Goal: Ask a question

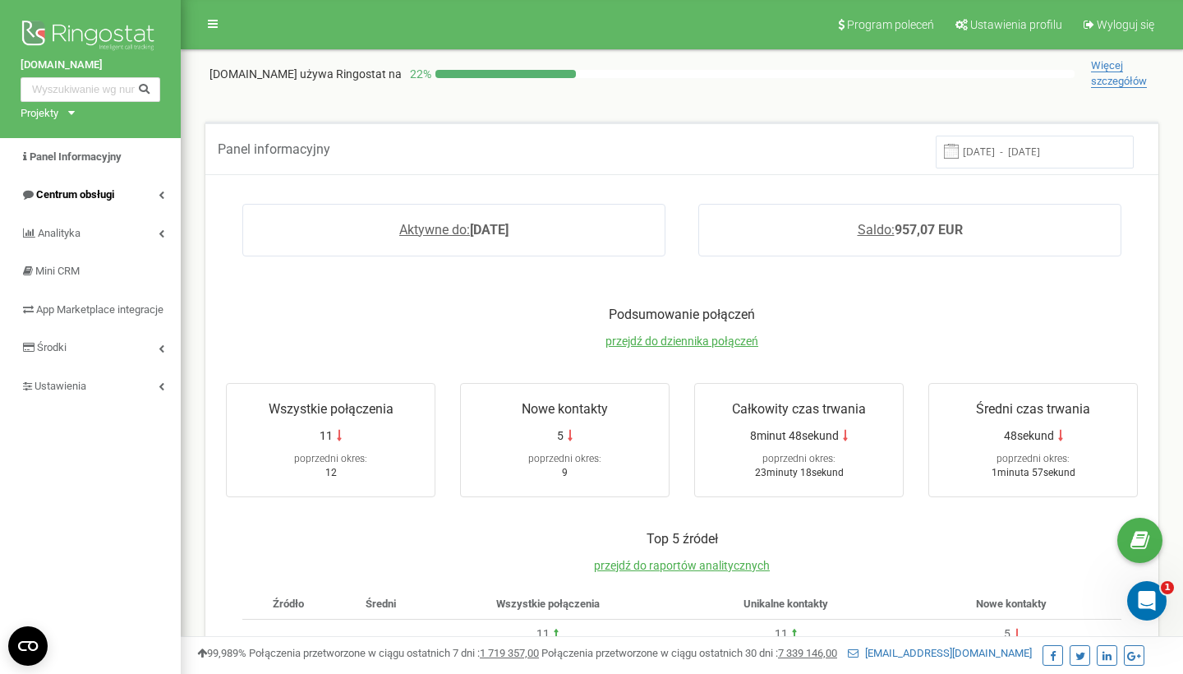
click at [120, 191] on link "Centrum obsługi" at bounding box center [90, 195] width 181 height 39
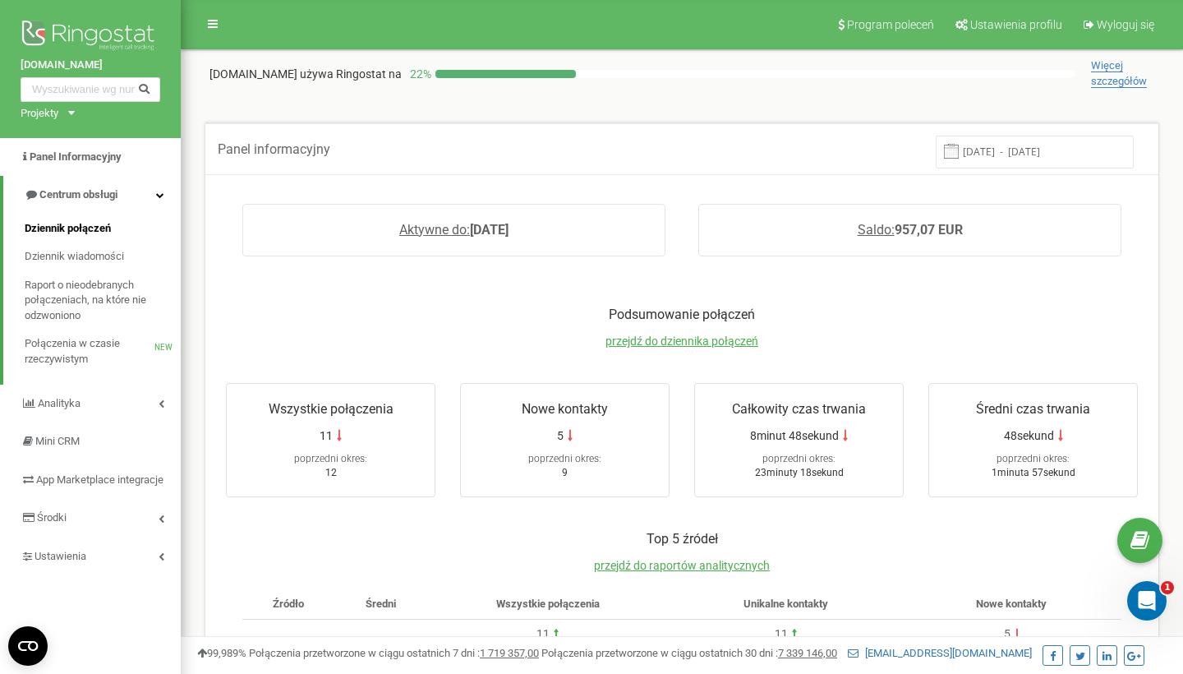
click at [104, 217] on link "Dziennik połączeń" at bounding box center [103, 228] width 156 height 29
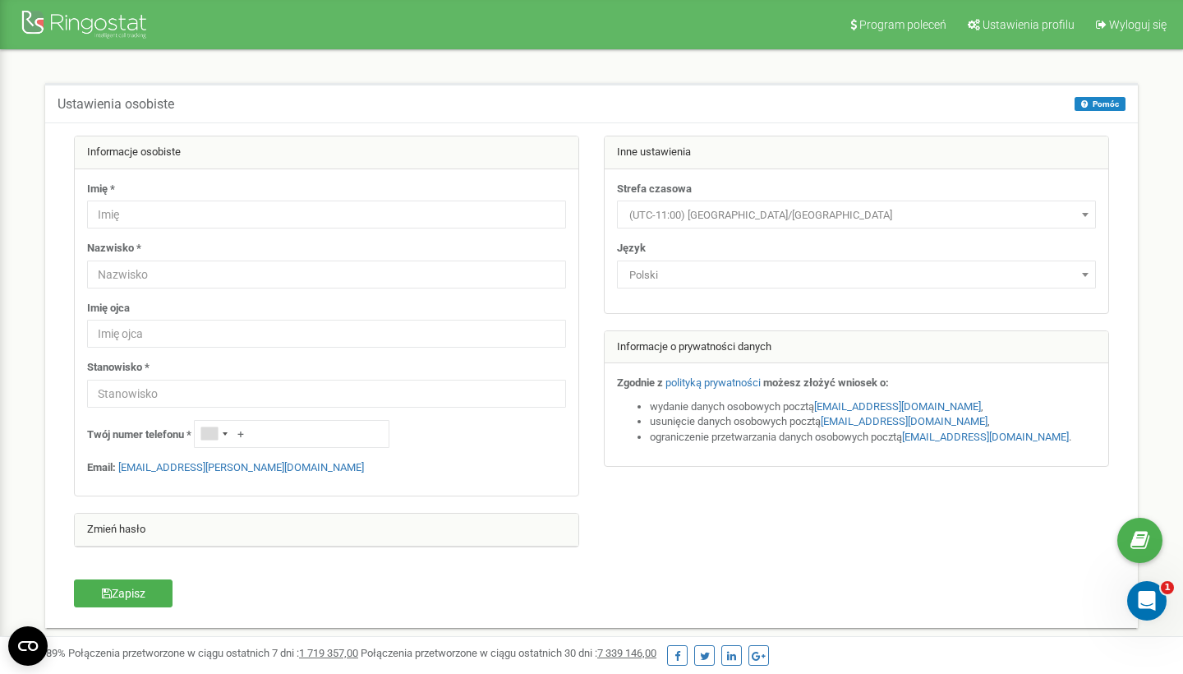
click at [119, 18] on div at bounding box center [86, 26] width 131 height 39
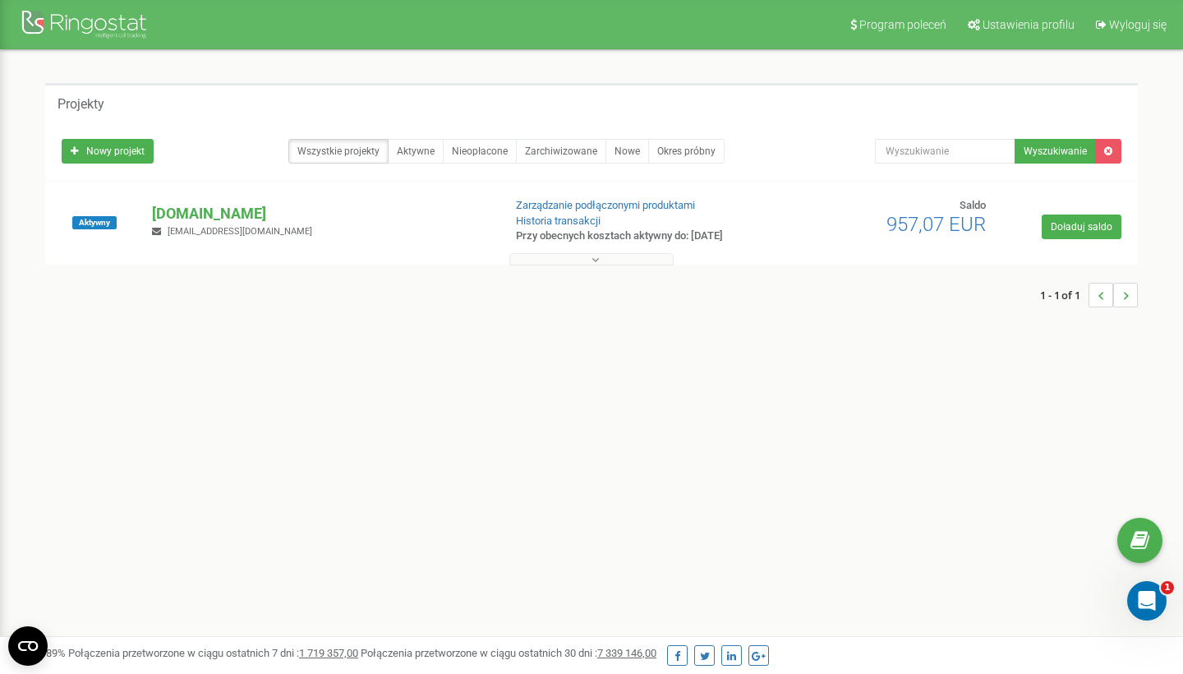
click at [230, 223] on div "jobstar.network d.kurt@synergiakadry.eu" at bounding box center [321, 221] width 362 height 36
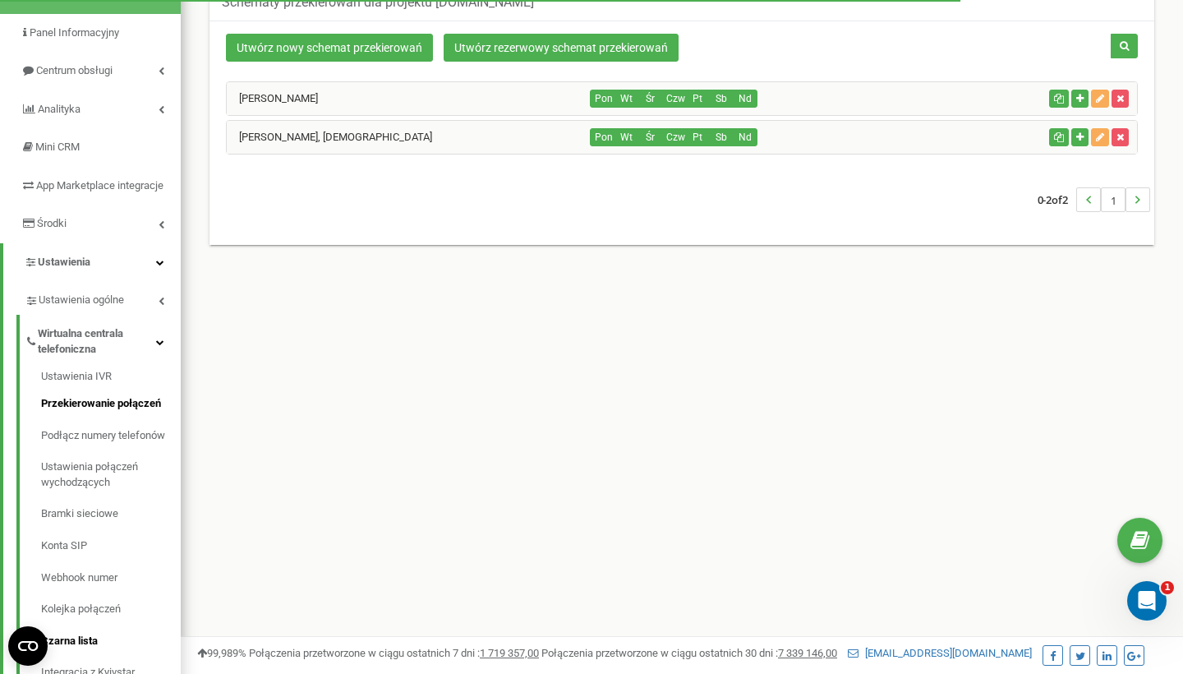
scroll to position [121, 0]
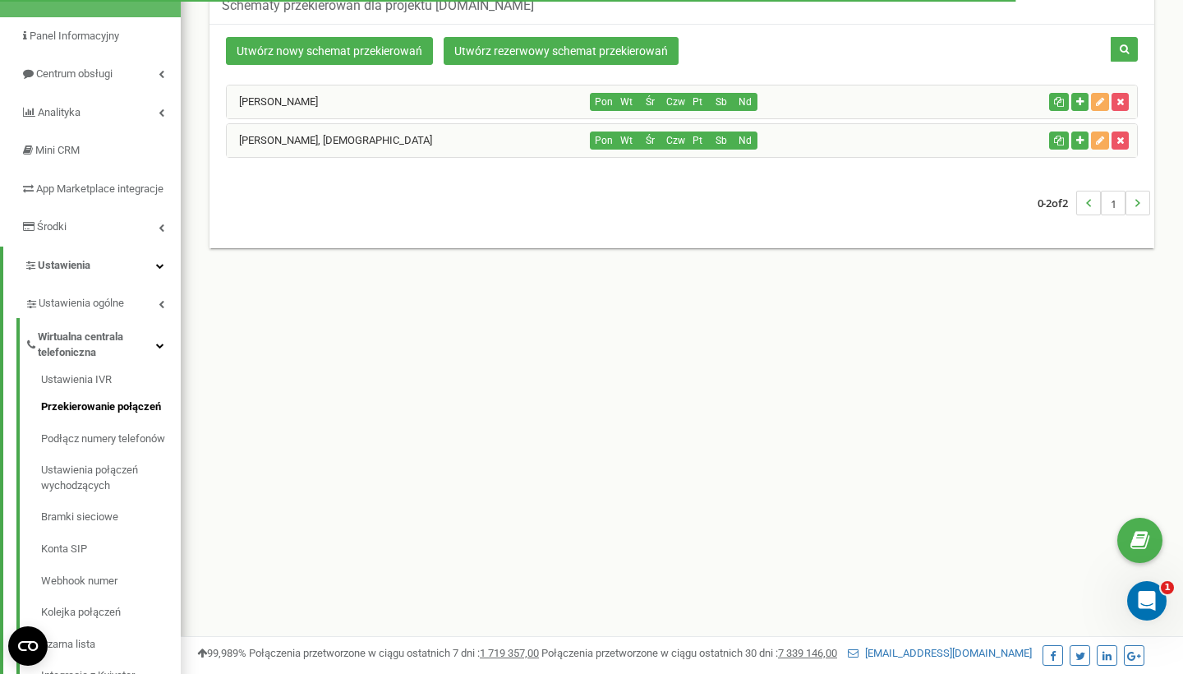
click at [146, 353] on span "Wirtualna centrala telefoniczna" at bounding box center [97, 345] width 118 height 30
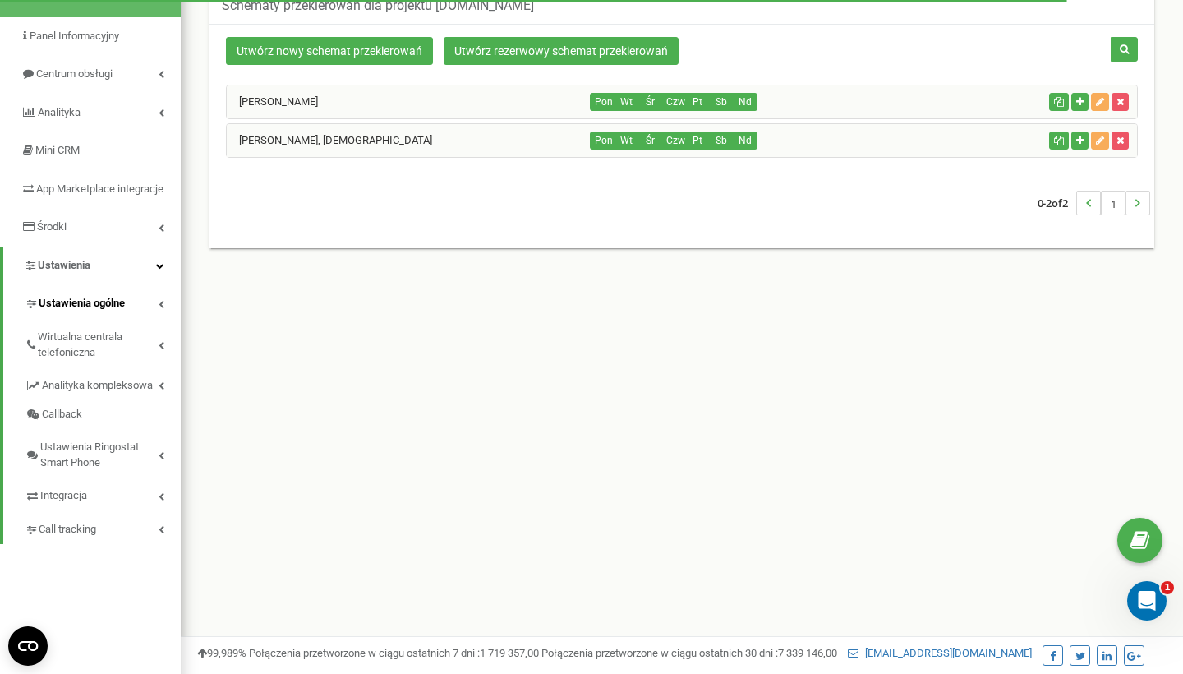
click at [149, 316] on link "Ustawienia ogólne" at bounding box center [103, 301] width 156 height 34
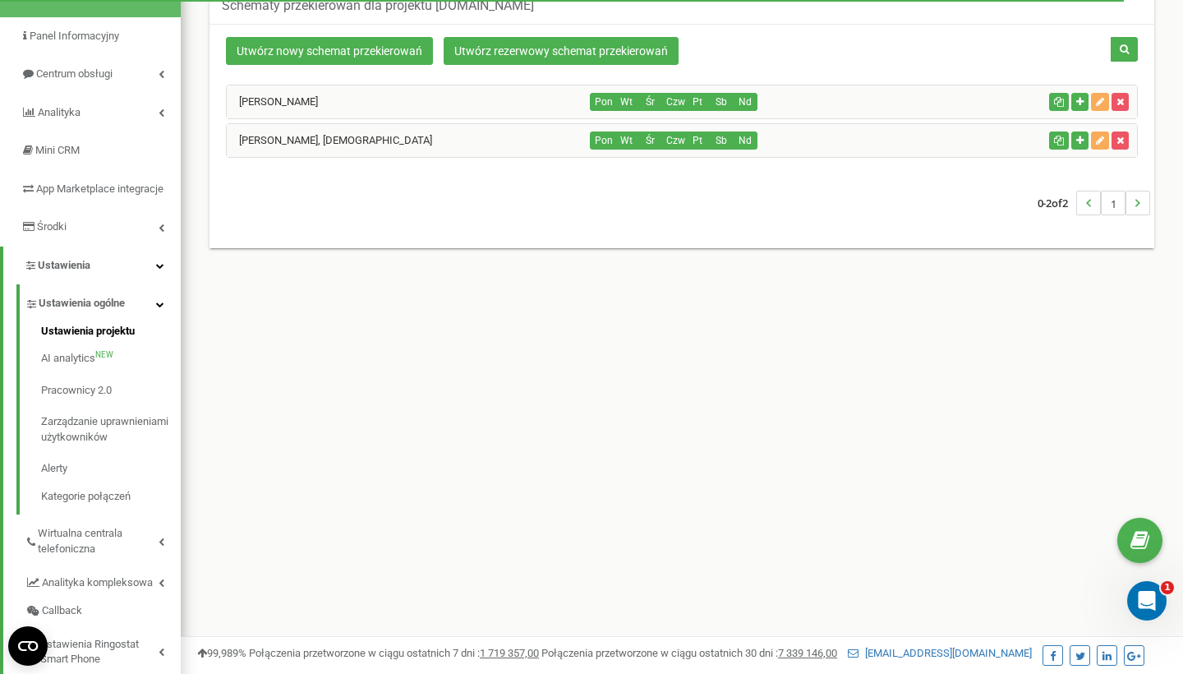
click at [123, 339] on link "Ustawienia projektu" at bounding box center [111, 334] width 140 height 20
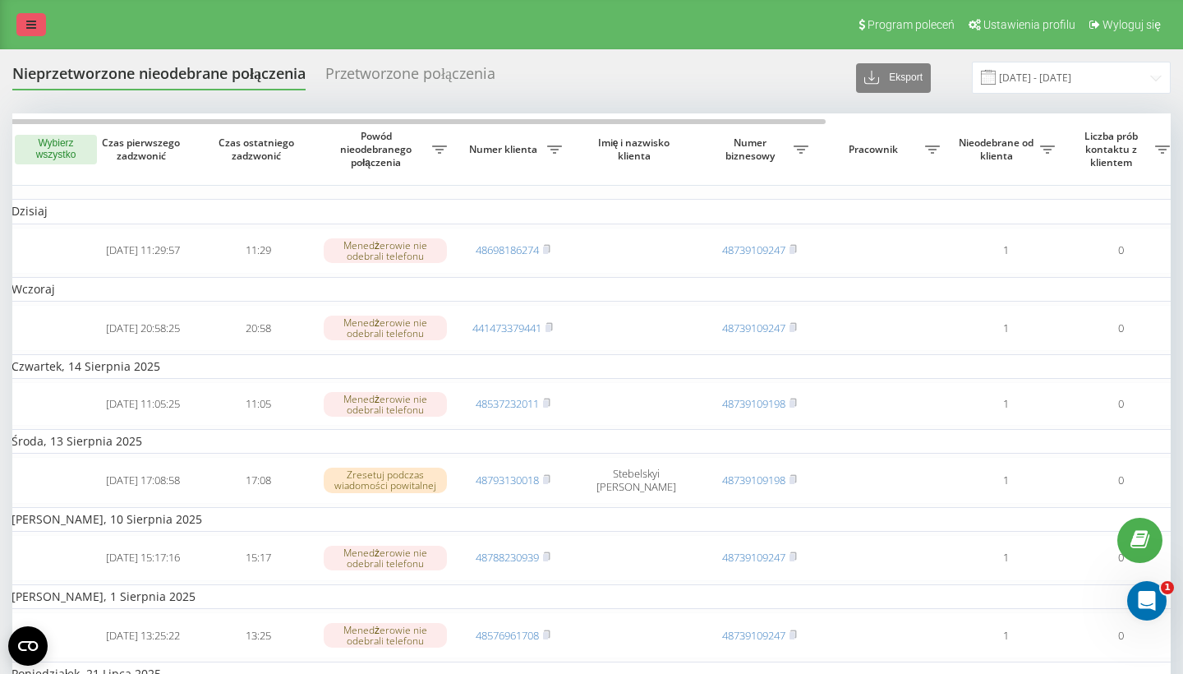
click at [16, 24] on link at bounding box center [31, 24] width 30 height 23
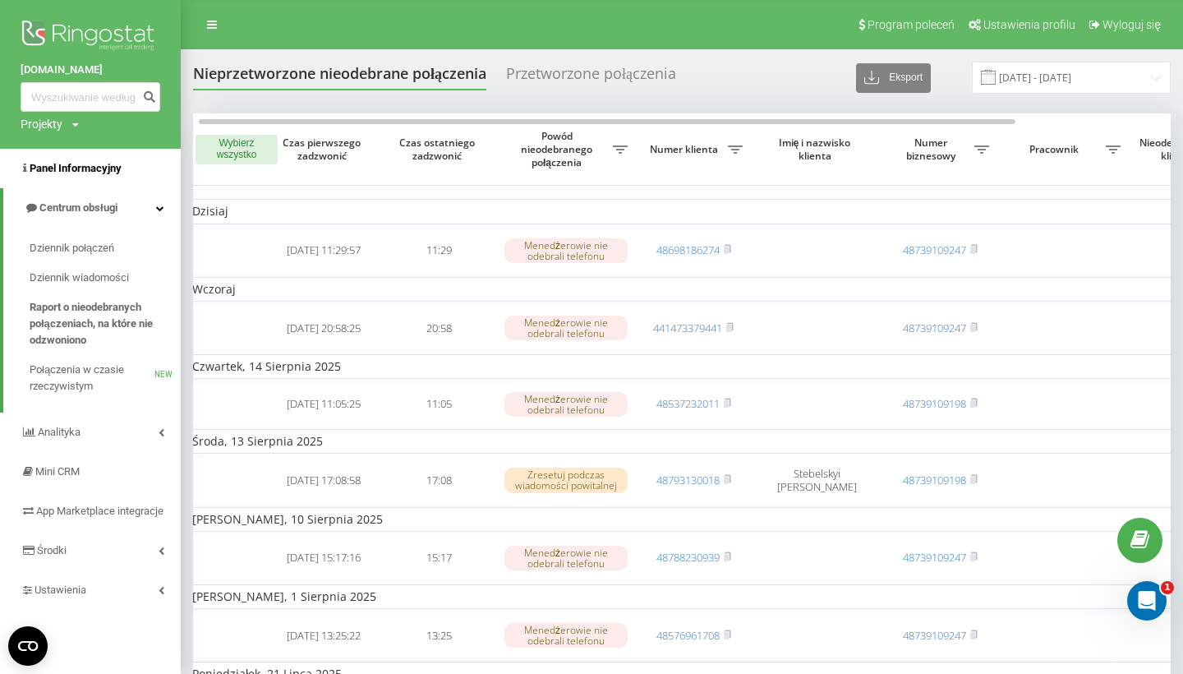
click at [94, 160] on span "Panel Informacyjny" at bounding box center [71, 168] width 101 height 16
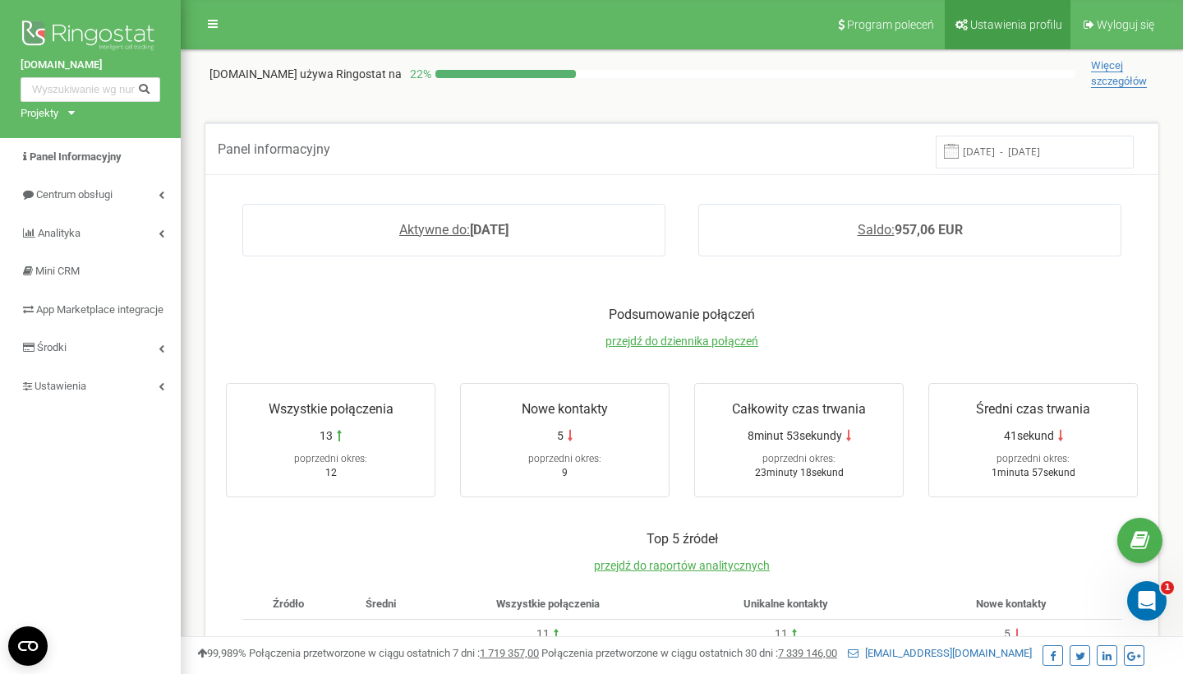
click at [1005, 36] on link "Ustawienia profilu" at bounding box center [1008, 24] width 126 height 49
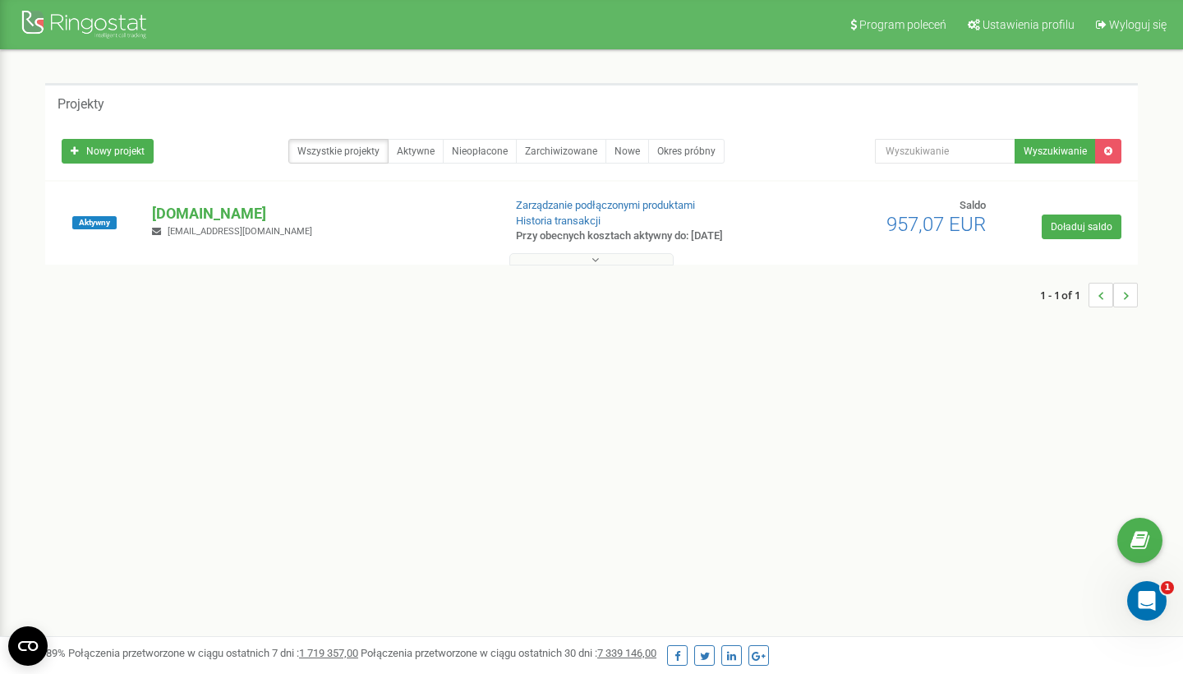
click at [189, 209] on p "[DOMAIN_NAME]" at bounding box center [320, 213] width 337 height 21
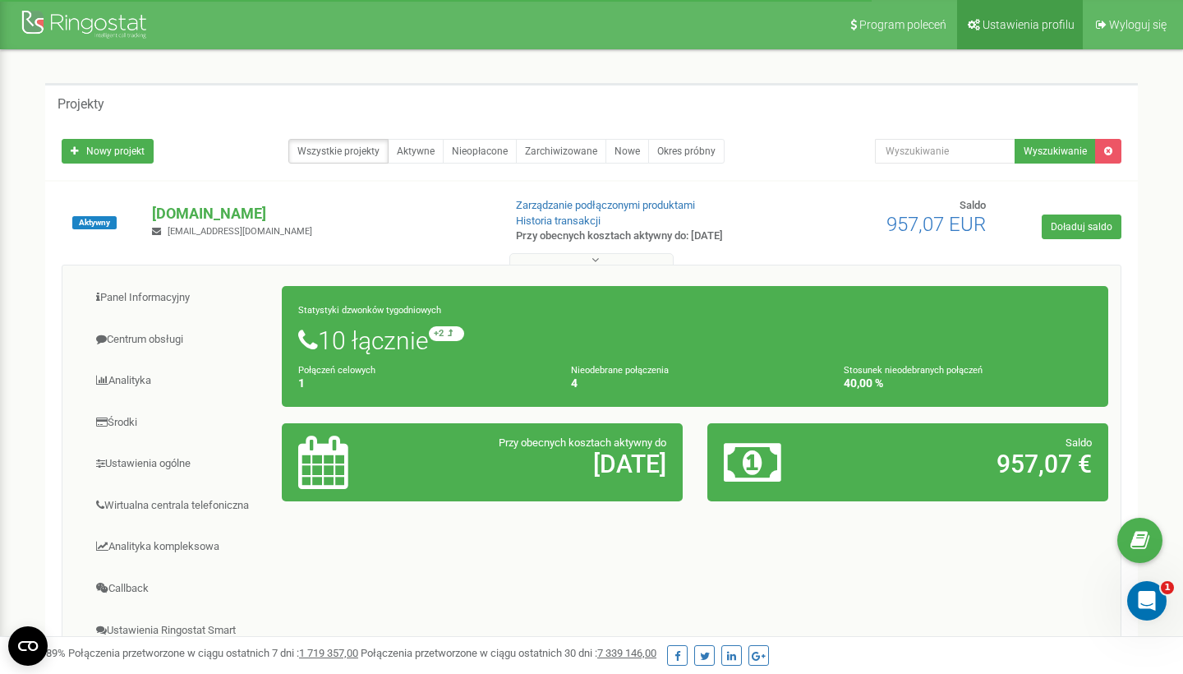
click at [1006, 35] on link "Ustawienia profilu" at bounding box center [1020, 24] width 126 height 49
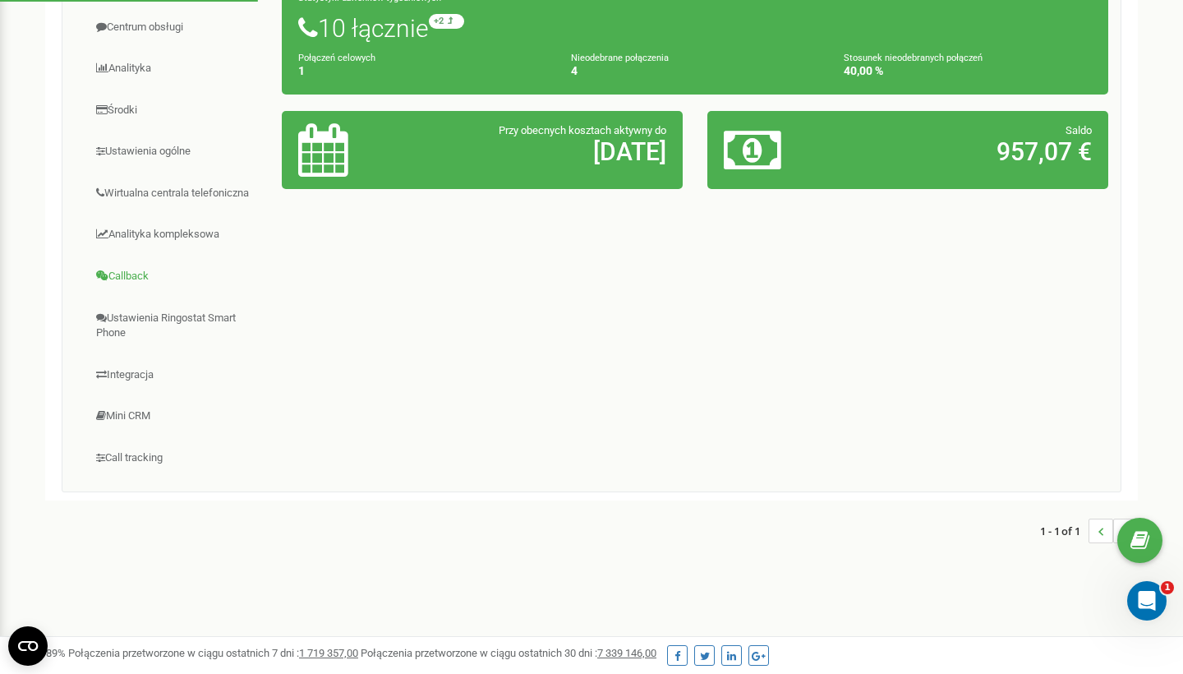
scroll to position [312, 0]
click at [130, 449] on link "Call tracking" at bounding box center [179, 458] width 208 height 40
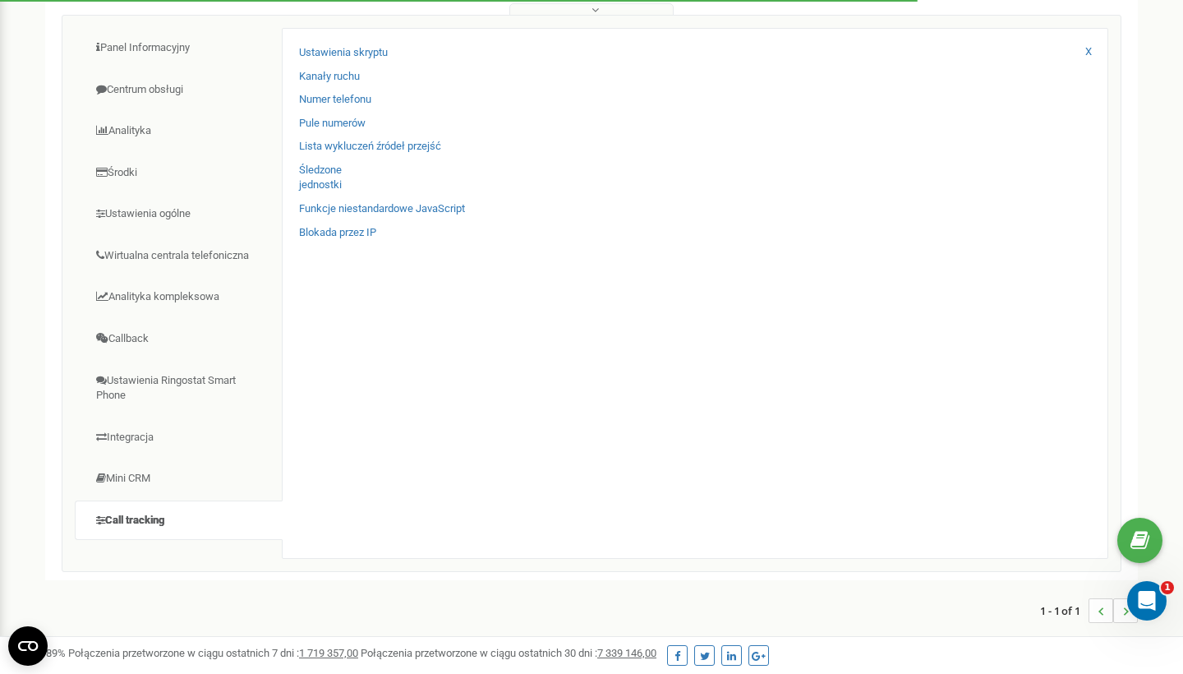
scroll to position [244, 0]
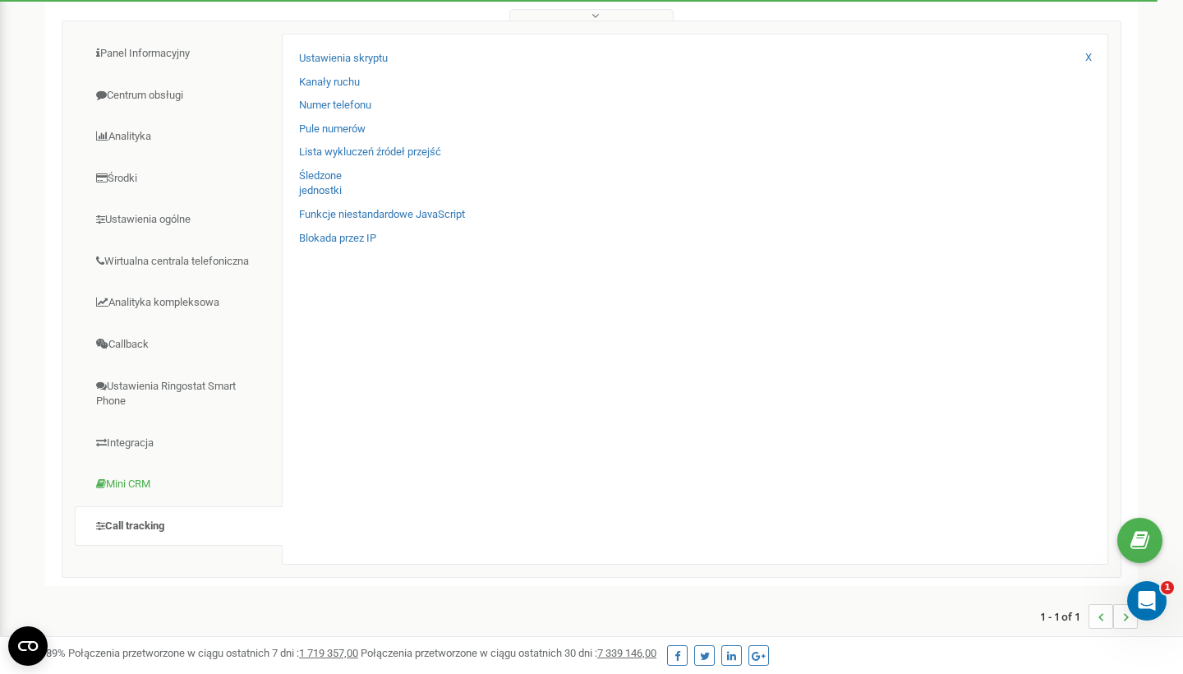
click at [144, 488] on link "Mini CRM" at bounding box center [179, 484] width 208 height 40
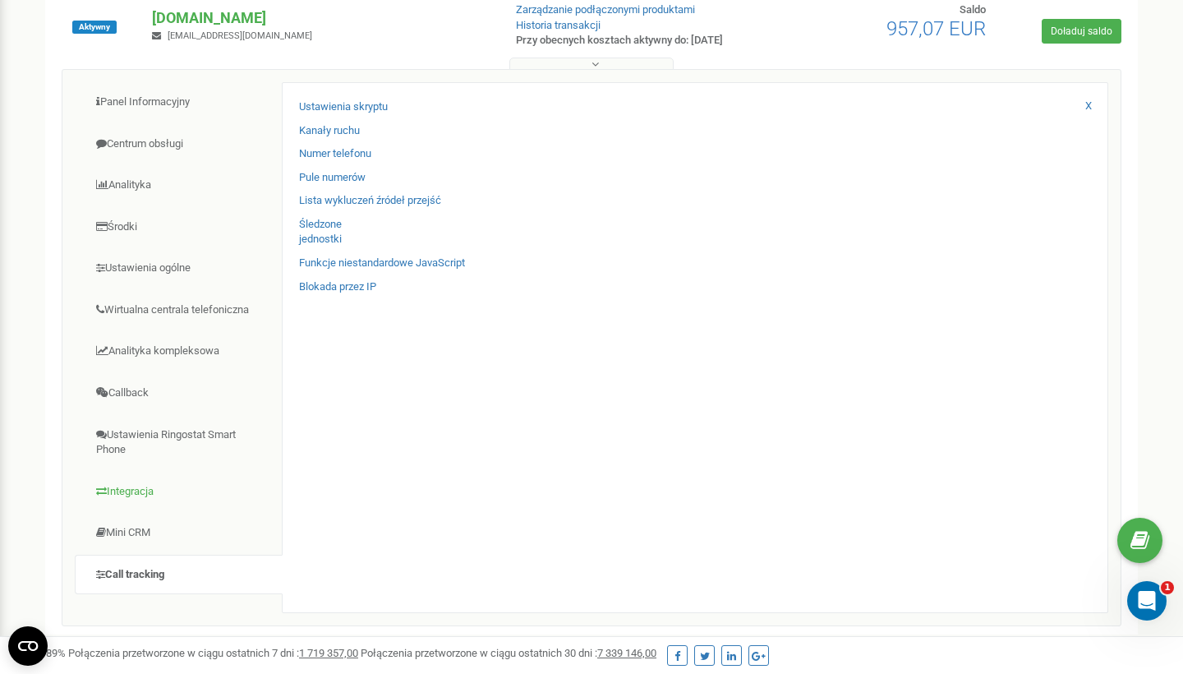
scroll to position [194, 0]
click at [145, 445] on link "Ustawienia Ringostat Smart Phone" at bounding box center [179, 444] width 208 height 55
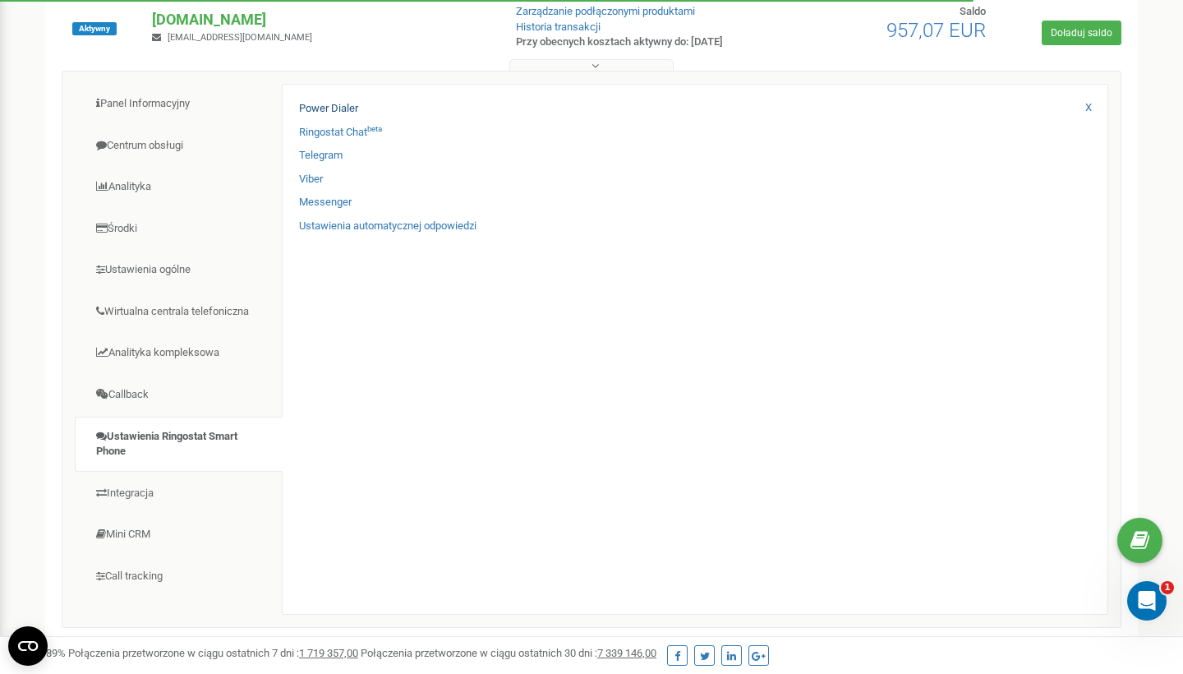
click at [345, 108] on link "Power Dialer" at bounding box center [328, 109] width 59 height 16
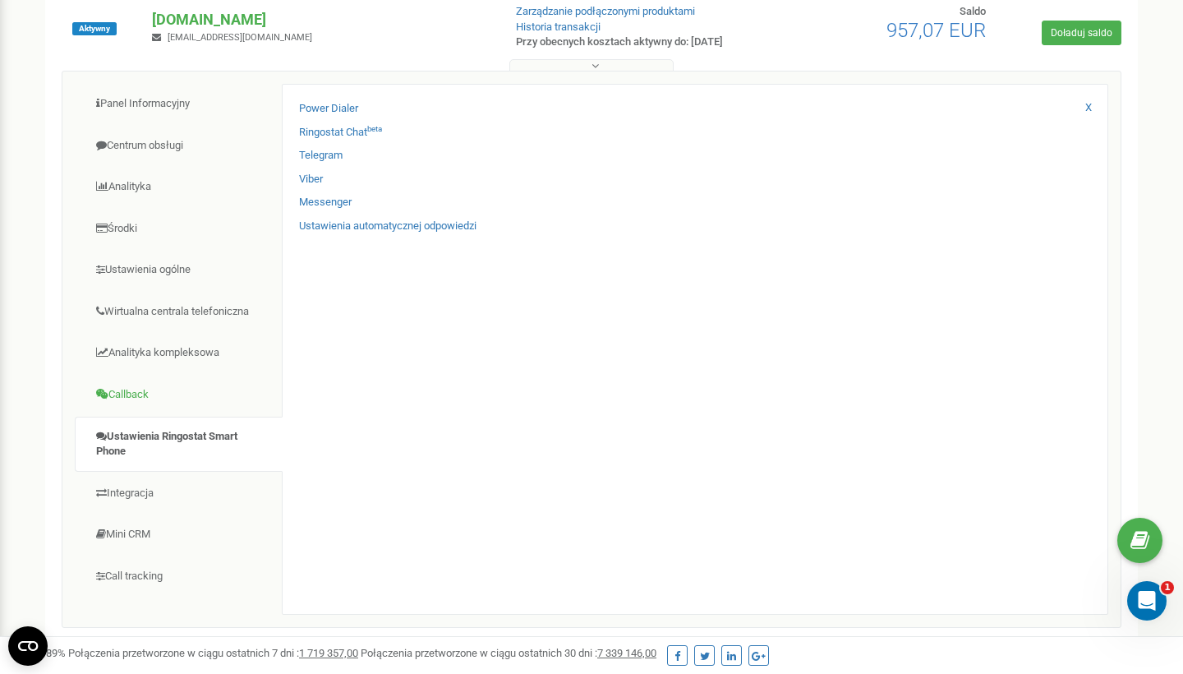
click at [175, 399] on link "Callback" at bounding box center [179, 395] width 208 height 40
click at [179, 320] on link "Wirtualna centrala telefoniczna" at bounding box center [179, 312] width 208 height 40
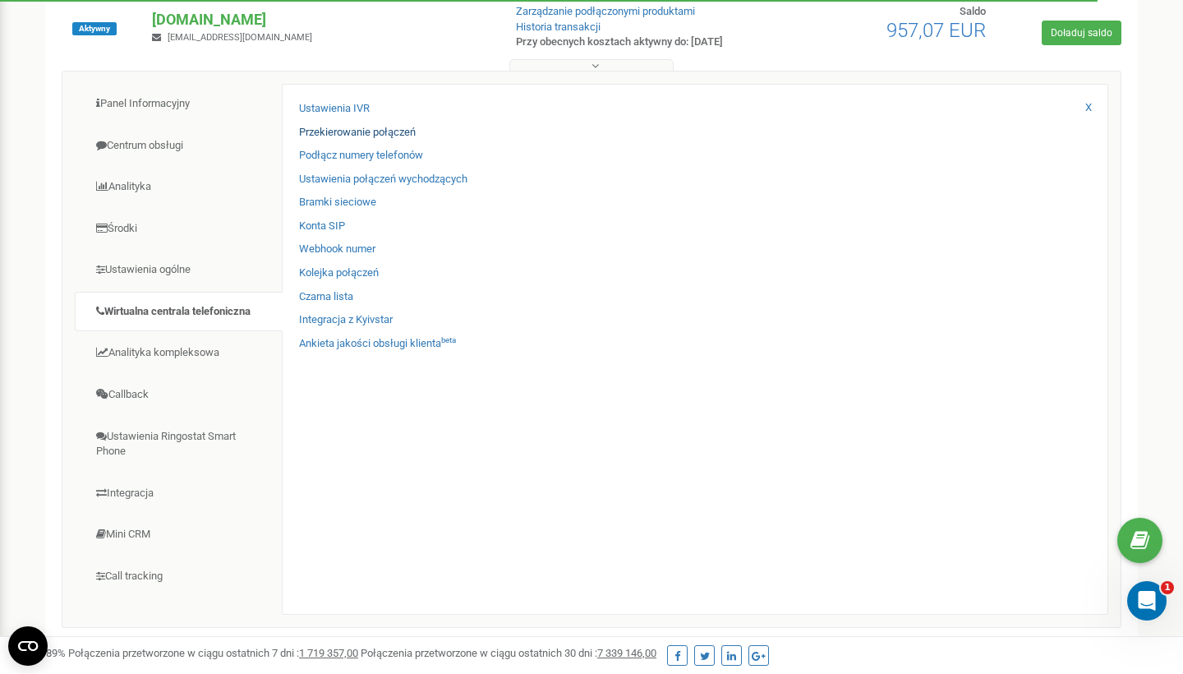
click at [351, 138] on link "Przekierowanie połączeń" at bounding box center [357, 133] width 117 height 16
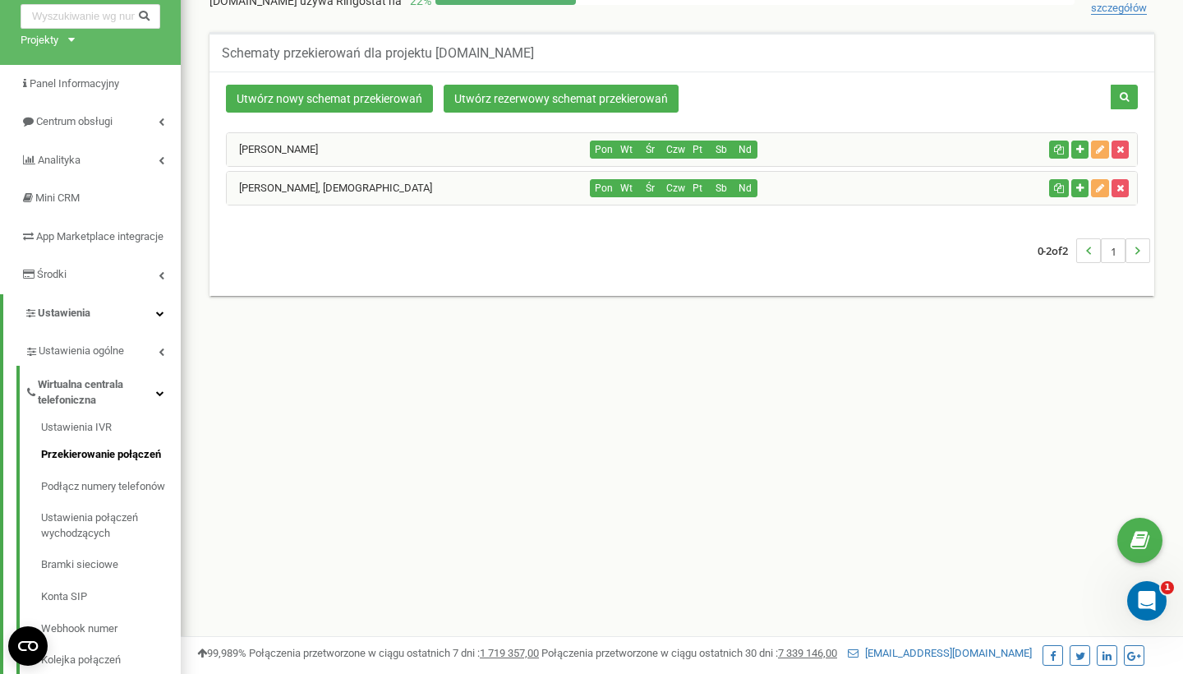
scroll to position [76, 0]
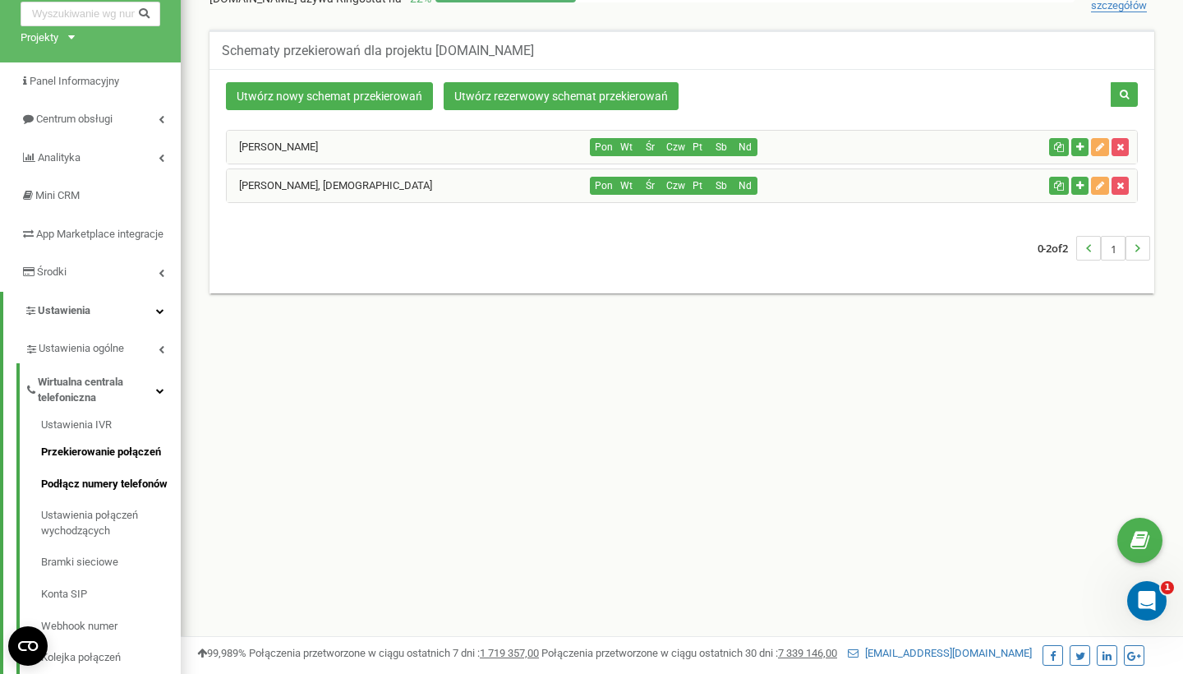
click at [122, 491] on link "Podłącz numery telefonów" at bounding box center [111, 484] width 140 height 32
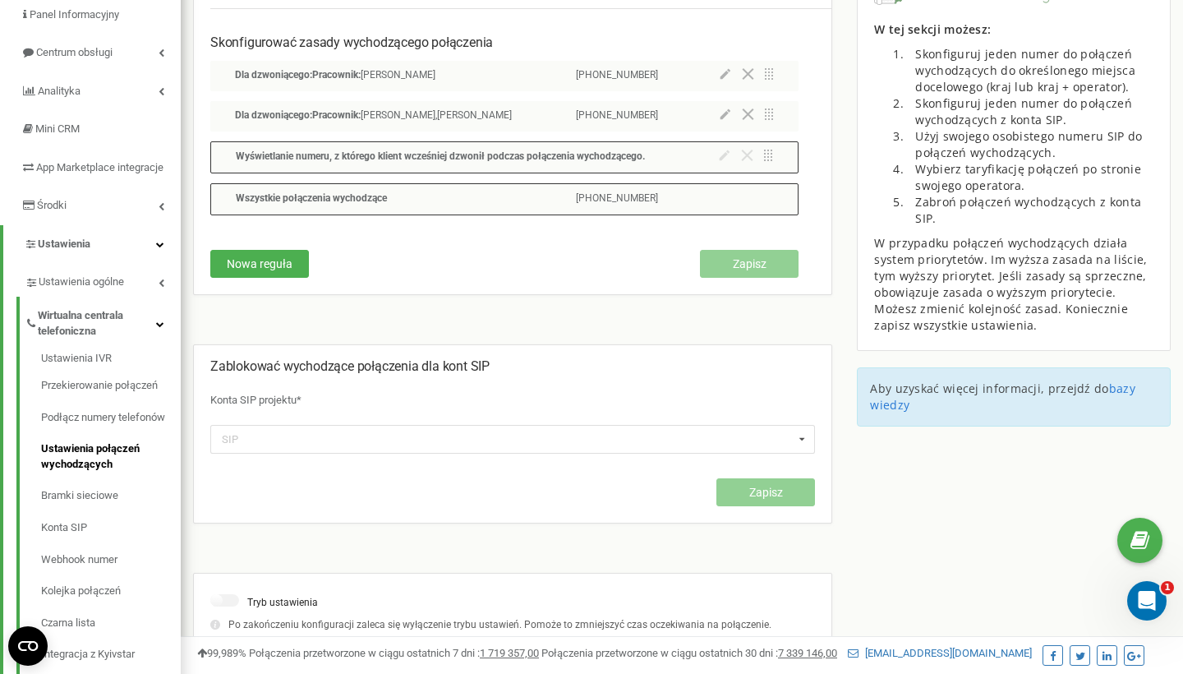
scroll to position [201, 0]
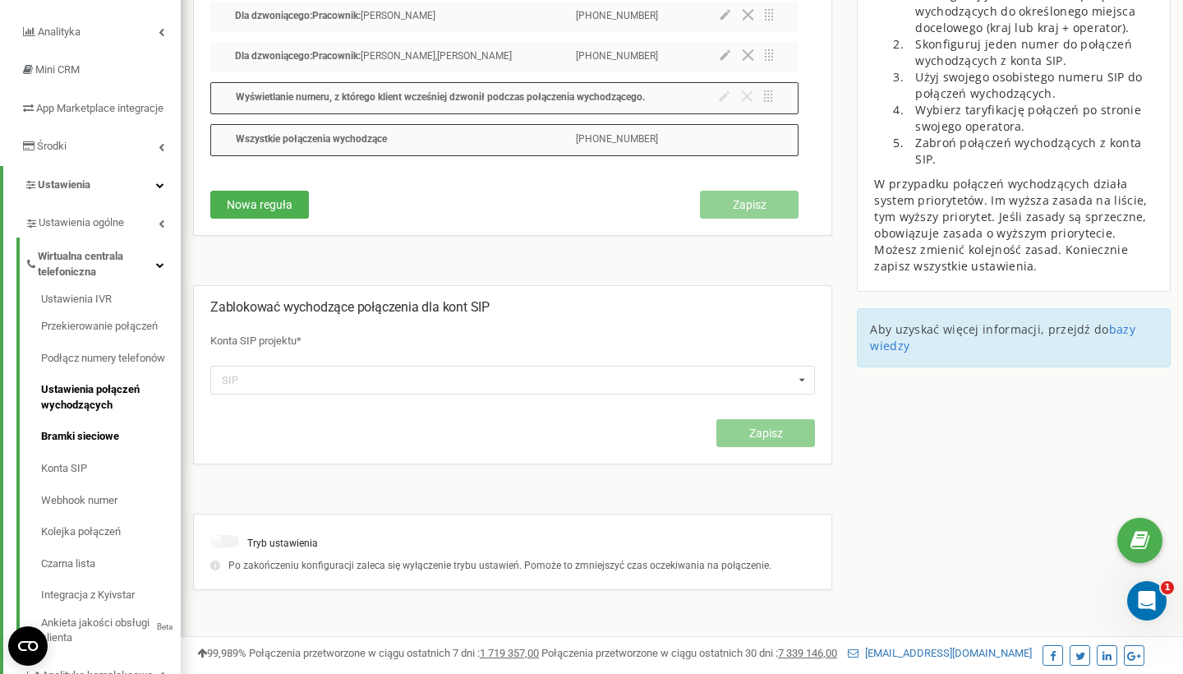
click at [97, 443] on link "Bramki sieciowe" at bounding box center [111, 437] width 140 height 32
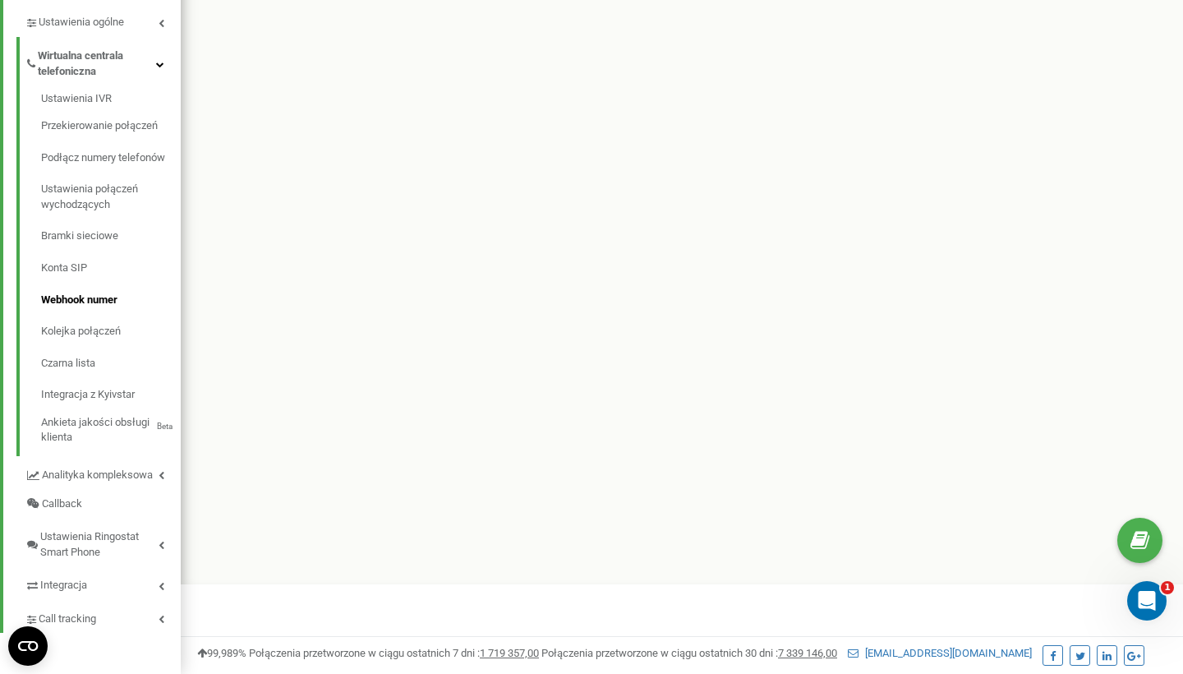
scroll to position [403, 0]
click at [97, 328] on link "Kolejka połączeń" at bounding box center [111, 332] width 140 height 32
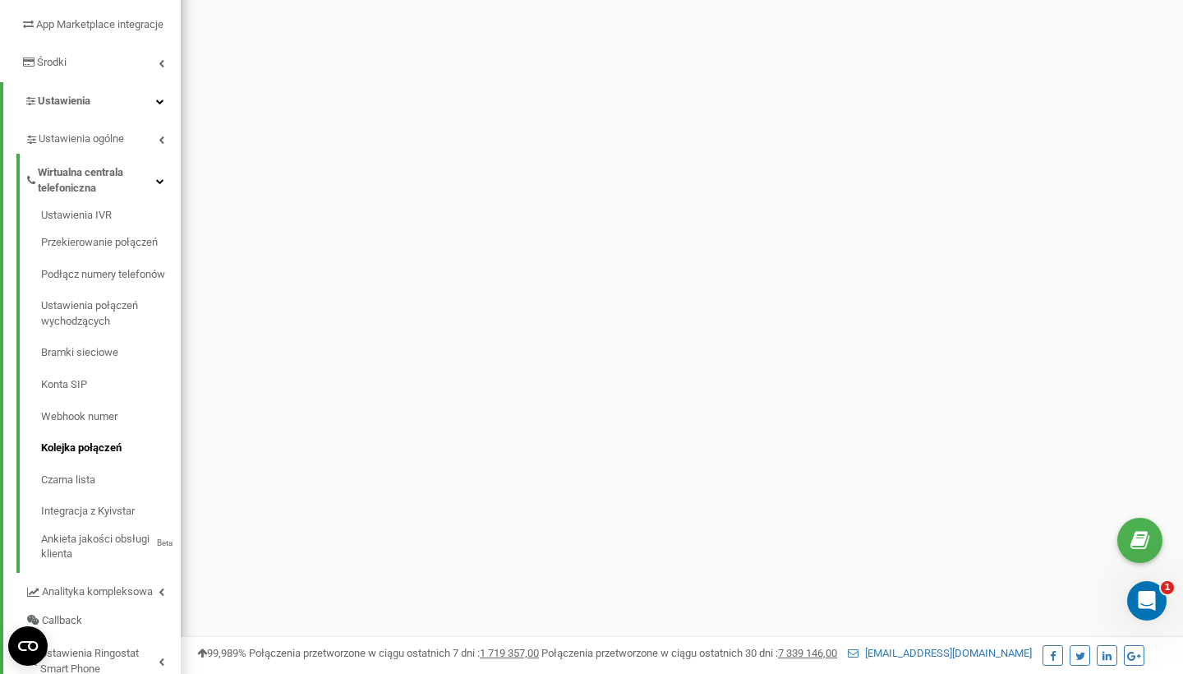
scroll to position [256, 0]
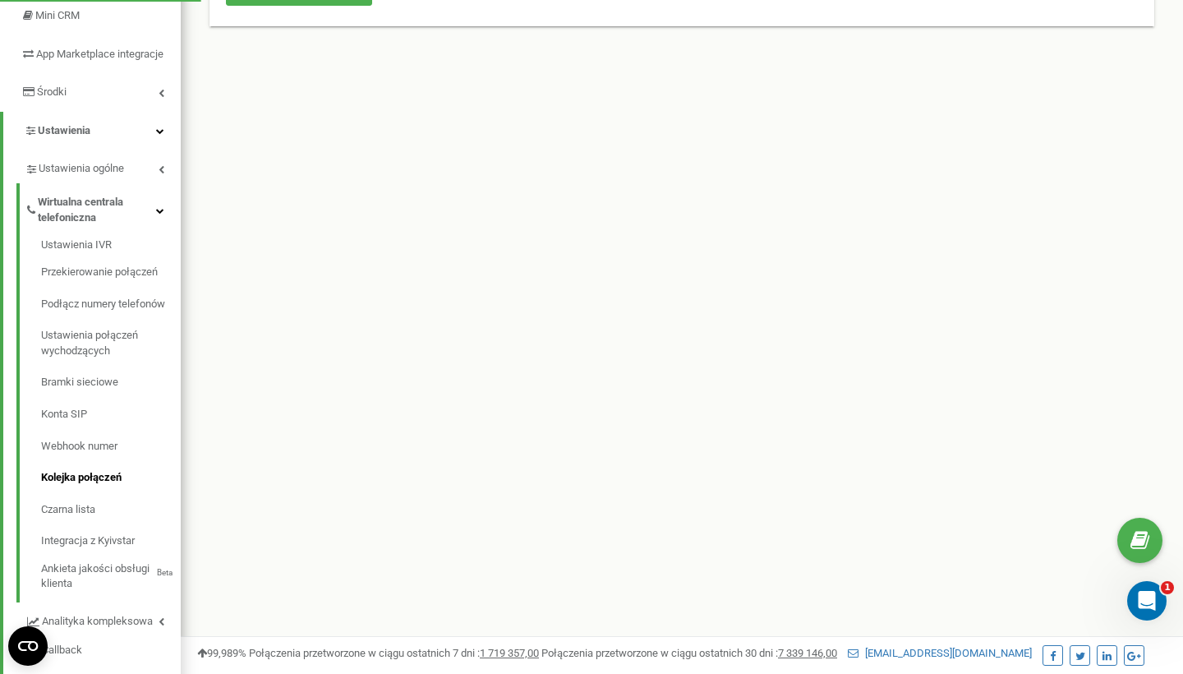
click at [89, 215] on span "Wirtualna centrala telefoniczna" at bounding box center [97, 210] width 118 height 30
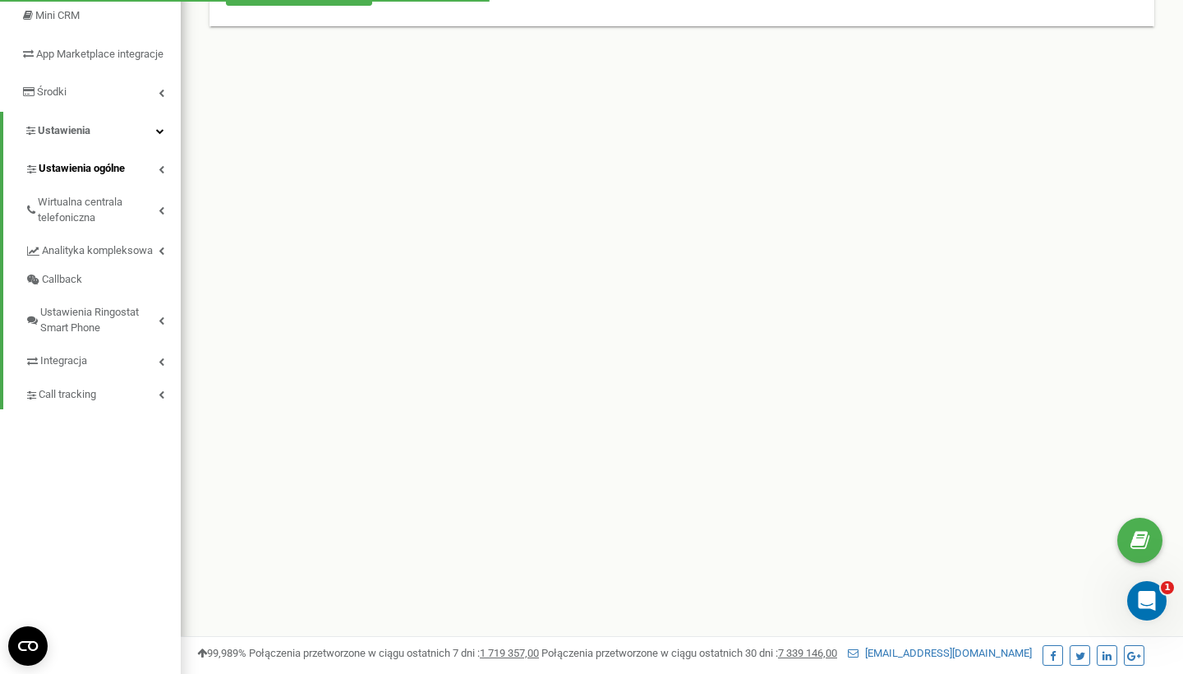
click at [137, 164] on link "Ustawienia ogólne" at bounding box center [103, 167] width 156 height 34
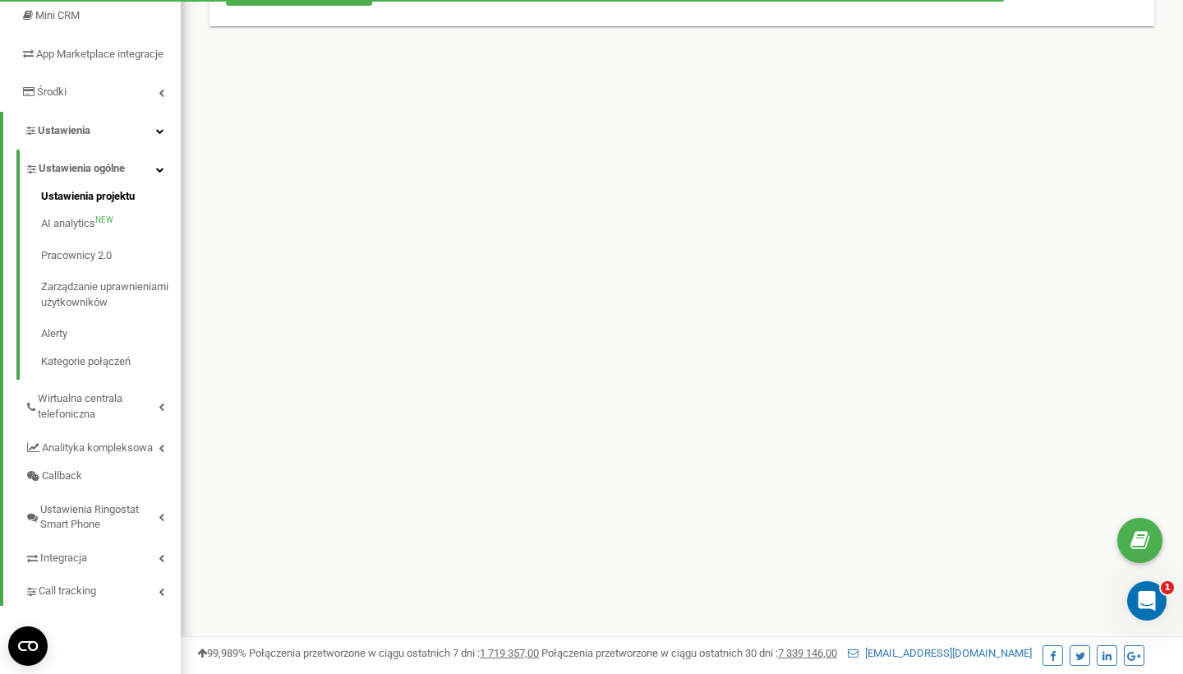
click at [104, 200] on link "Ustawienia projektu" at bounding box center [111, 199] width 140 height 20
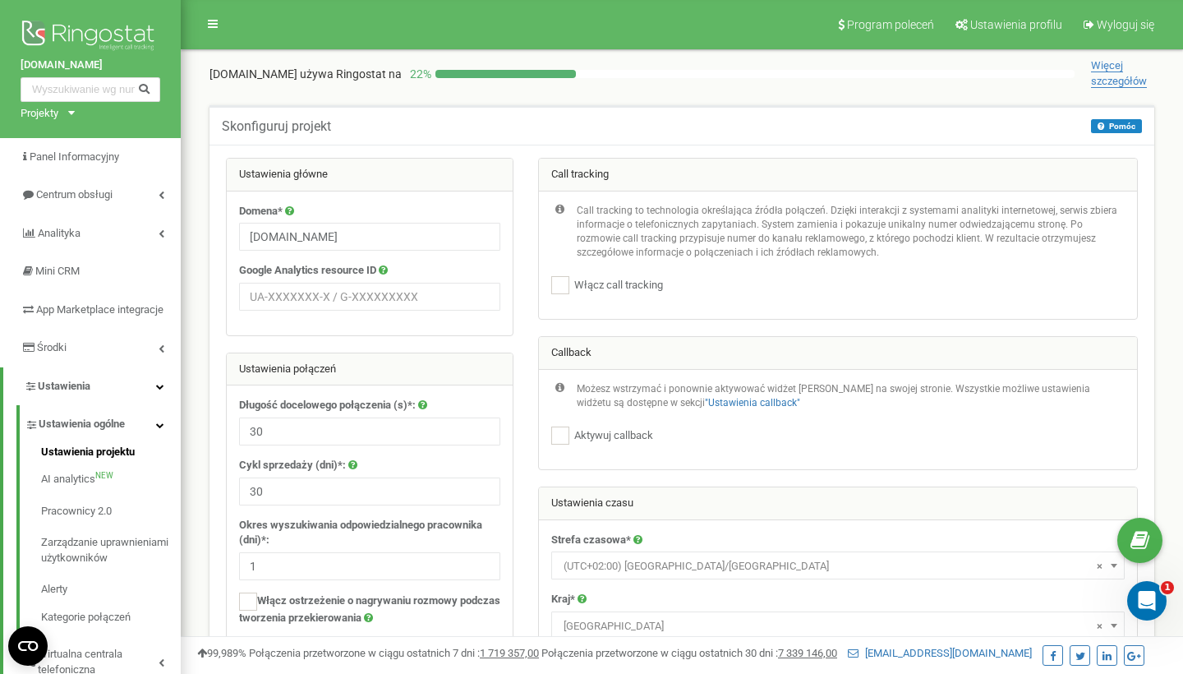
click at [155, 431] on link "Ustawienia ogólne" at bounding box center [103, 422] width 156 height 34
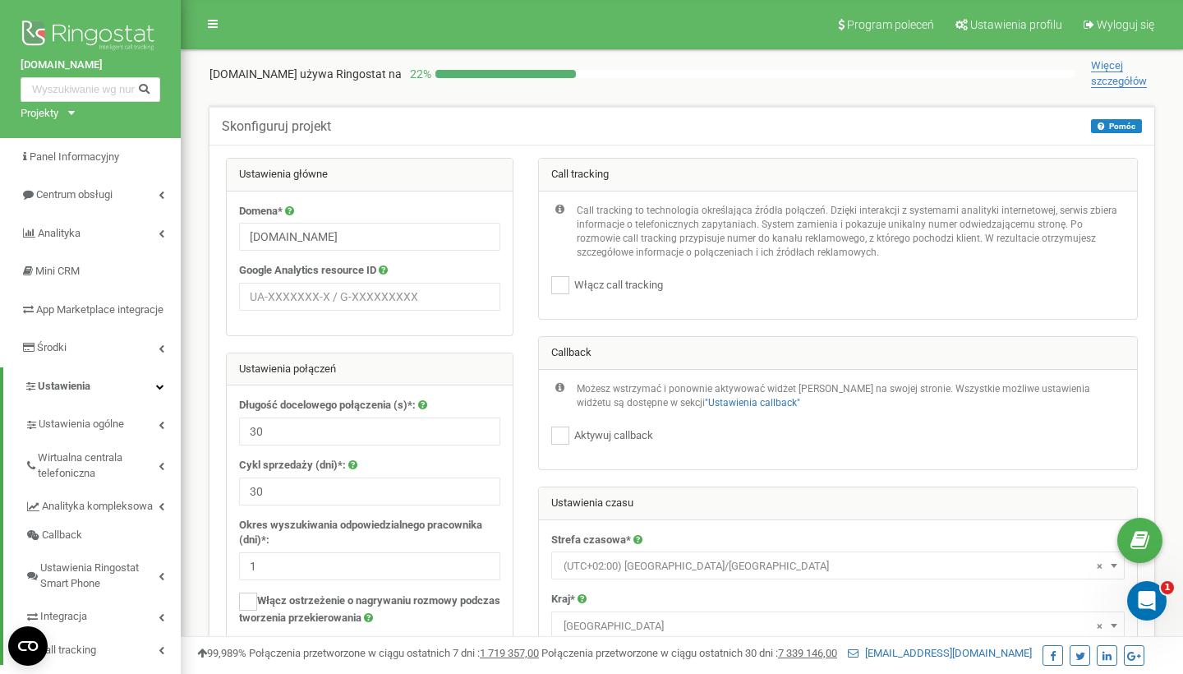
click at [159, 390] on icon at bounding box center [160, 386] width 8 height 8
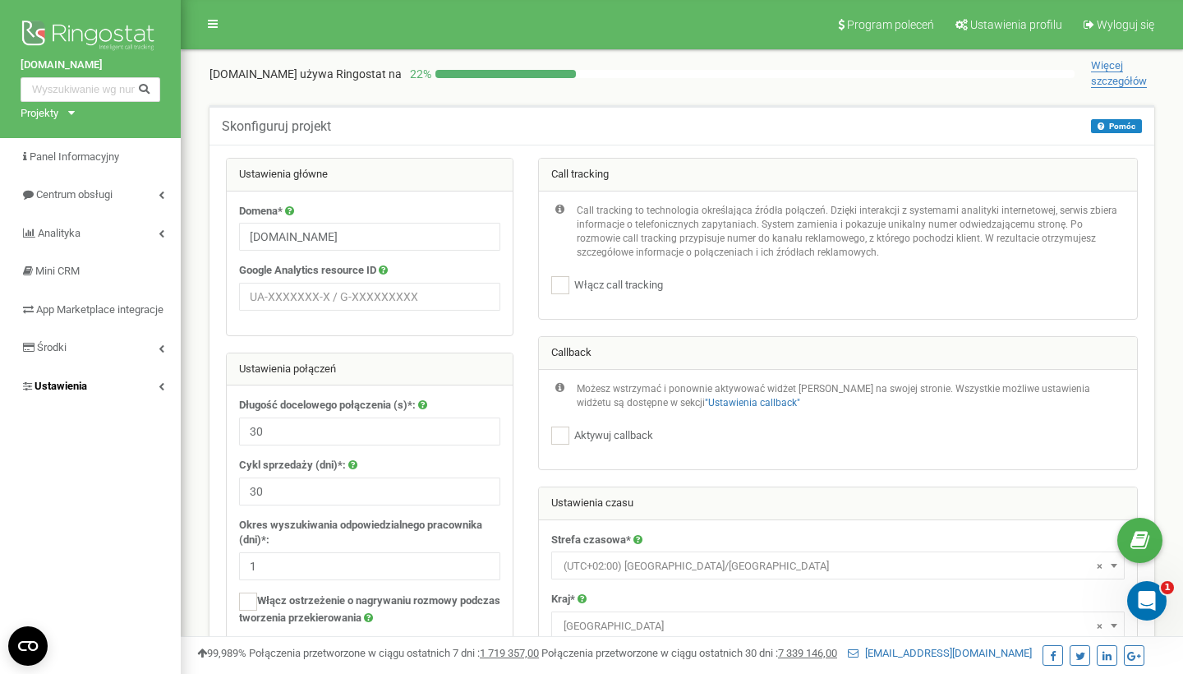
click at [159, 390] on icon at bounding box center [162, 386] width 6 height 8
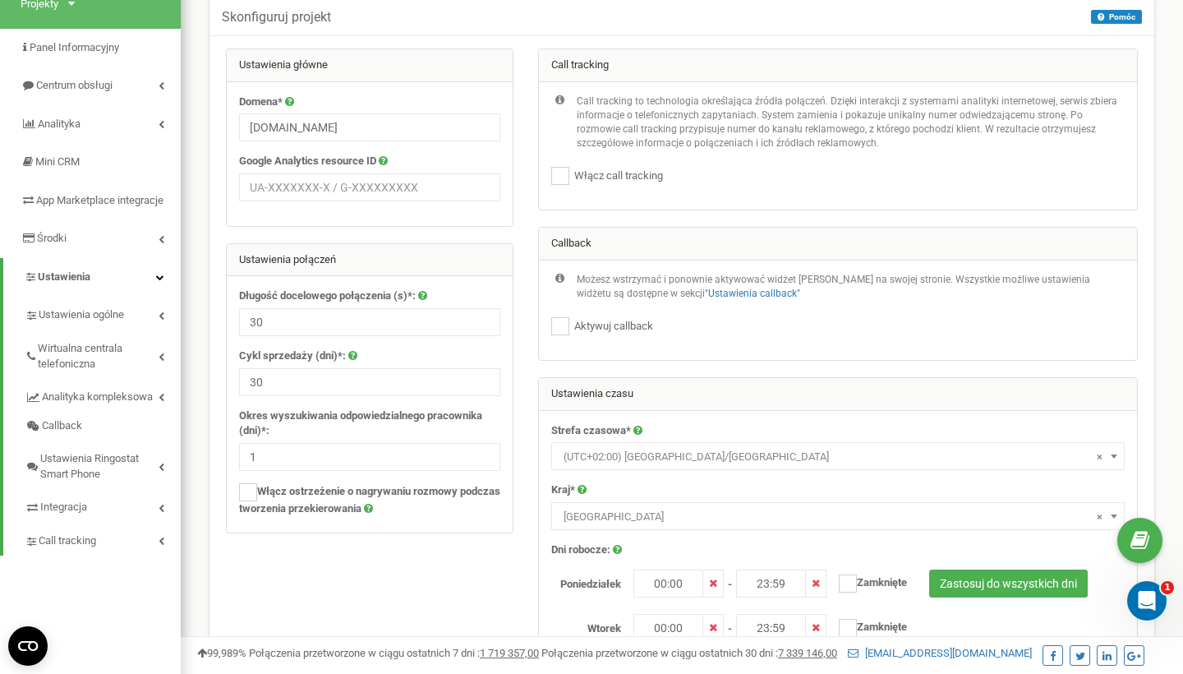
scroll to position [112, 0]
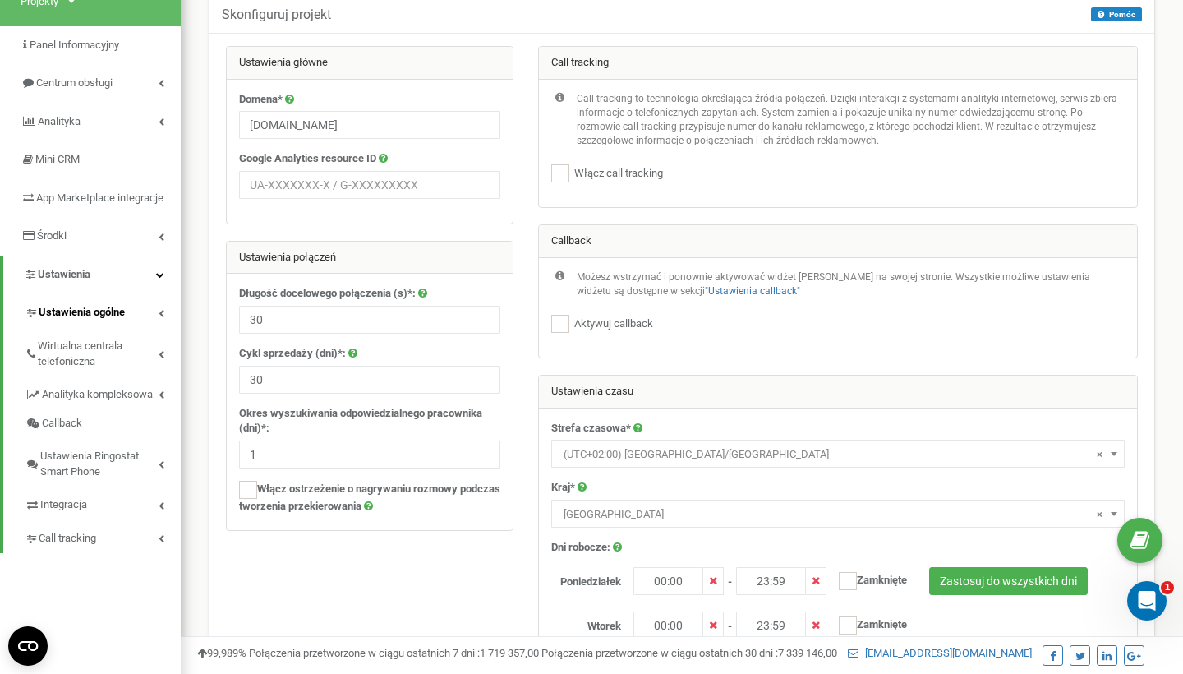
click at [159, 327] on link "Ustawienia ogólne" at bounding box center [103, 310] width 156 height 34
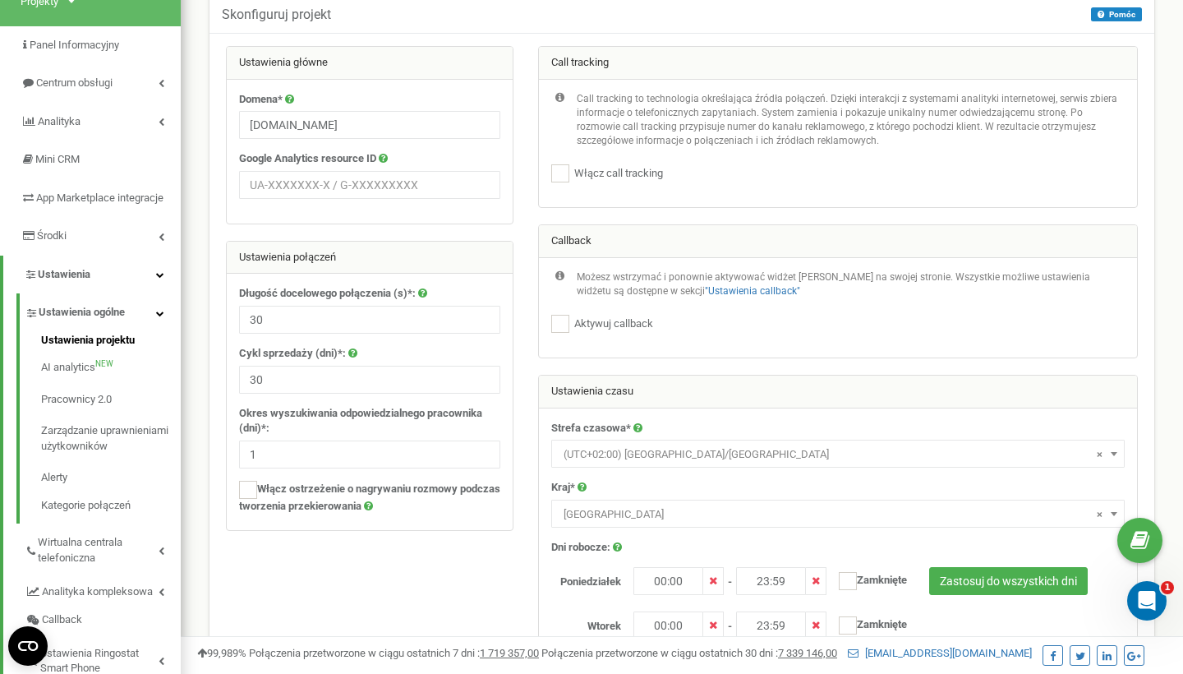
click at [159, 327] on link "Ustawienia ogólne" at bounding box center [103, 310] width 156 height 34
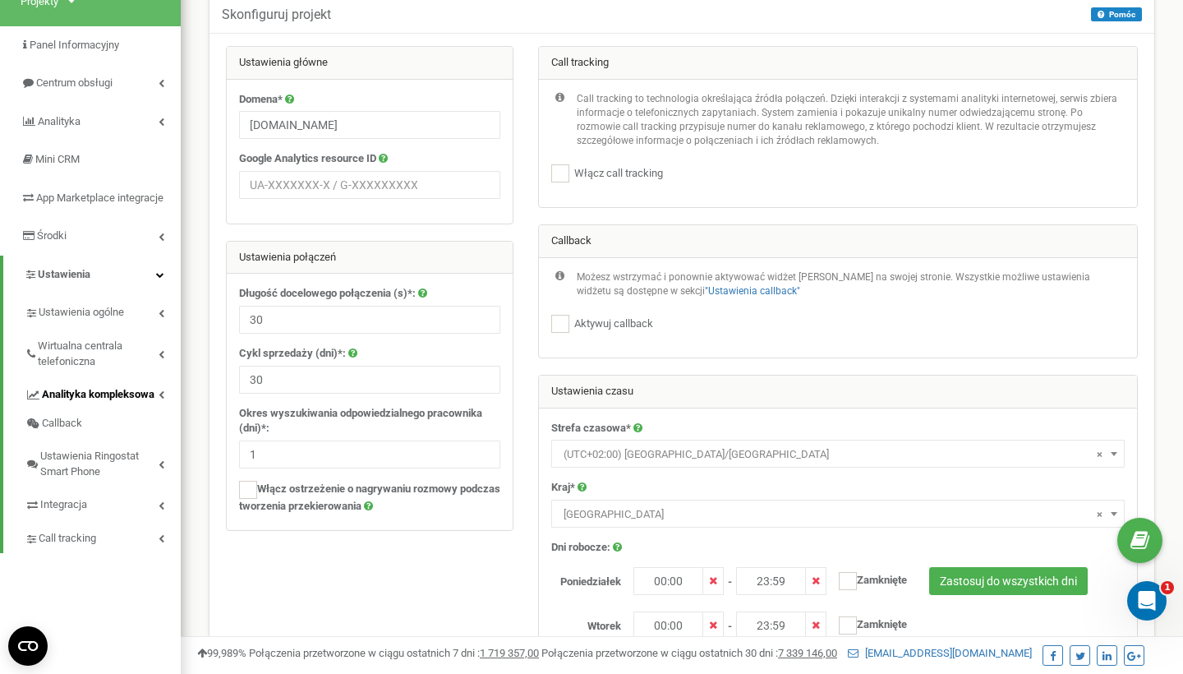
click at [161, 399] on icon at bounding box center [162, 394] width 6 height 8
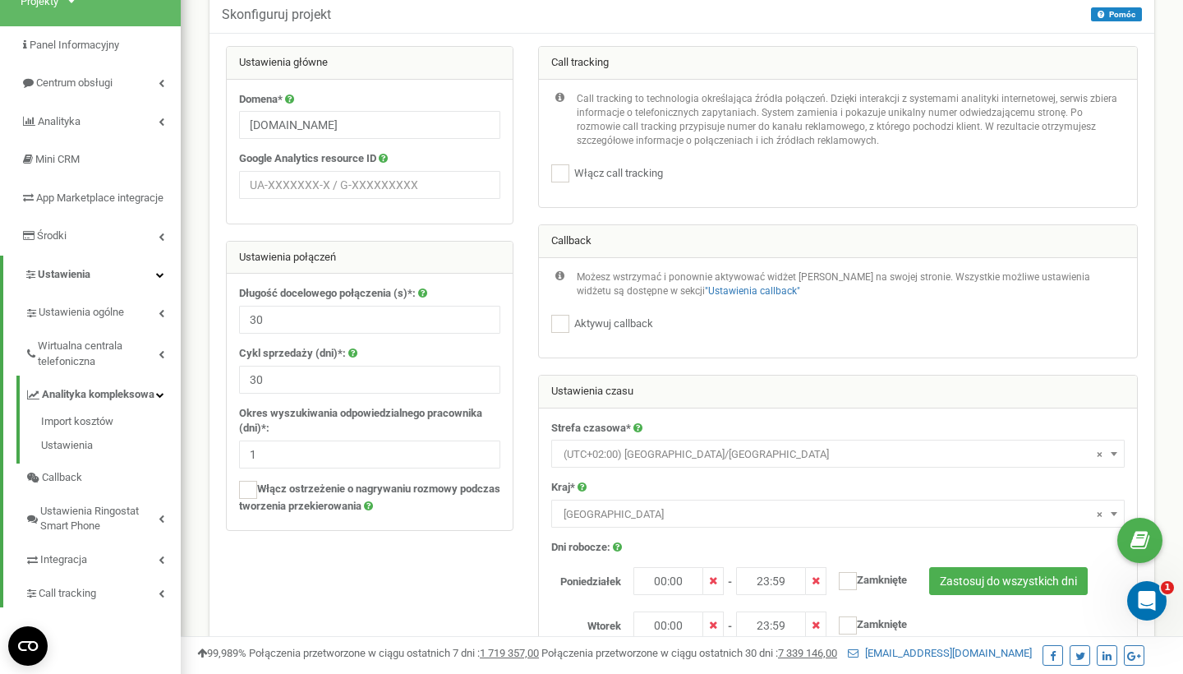
click at [161, 399] on icon at bounding box center [160, 394] width 8 height 8
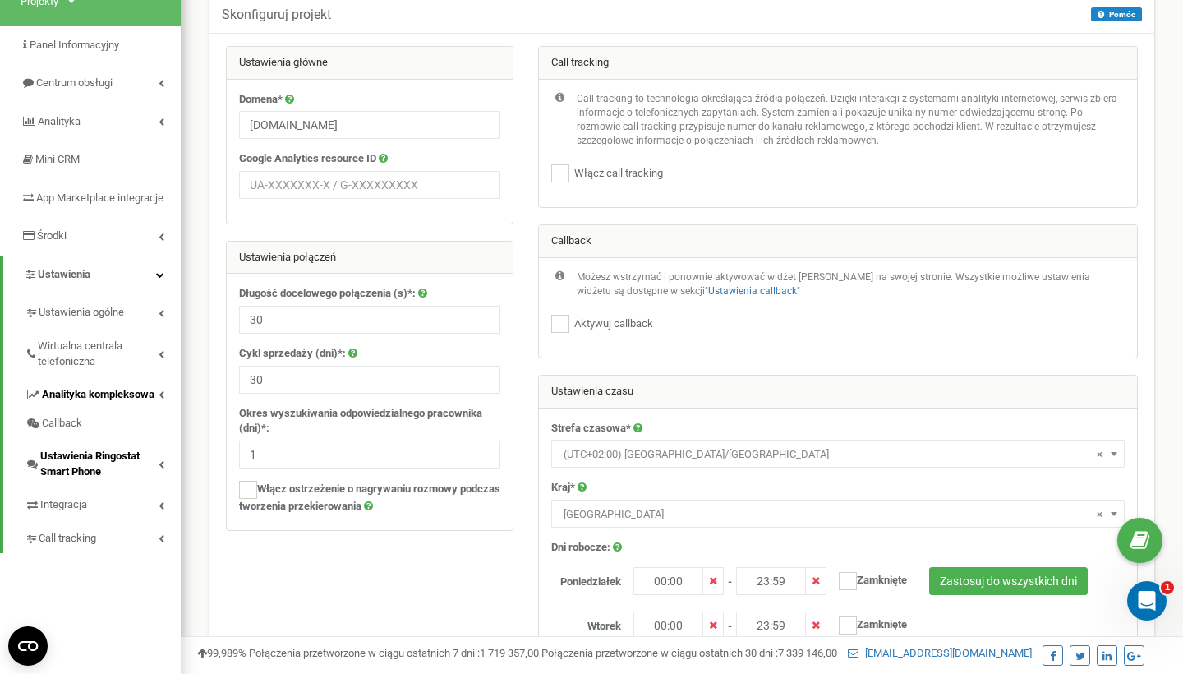
click at [150, 466] on span "Ustawienia Ringostat Smart Phone" at bounding box center [99, 464] width 118 height 30
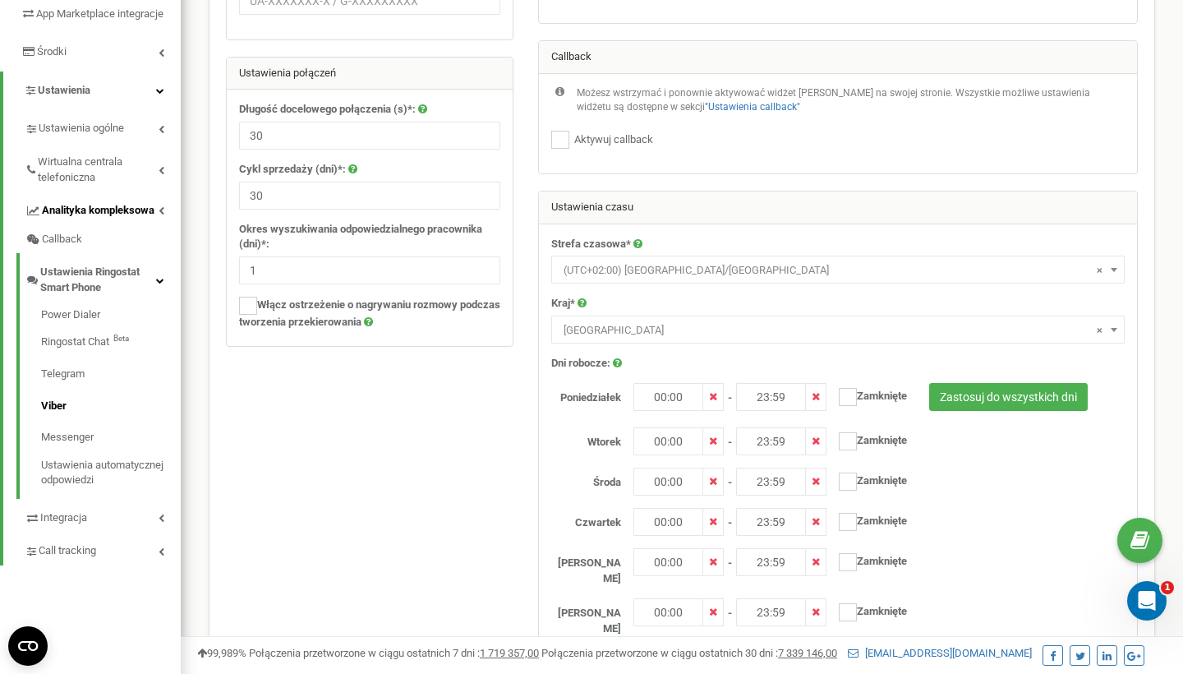
scroll to position [297, 0]
click at [160, 293] on link "Ustawienia Ringostat Smart Phone" at bounding box center [103, 275] width 156 height 48
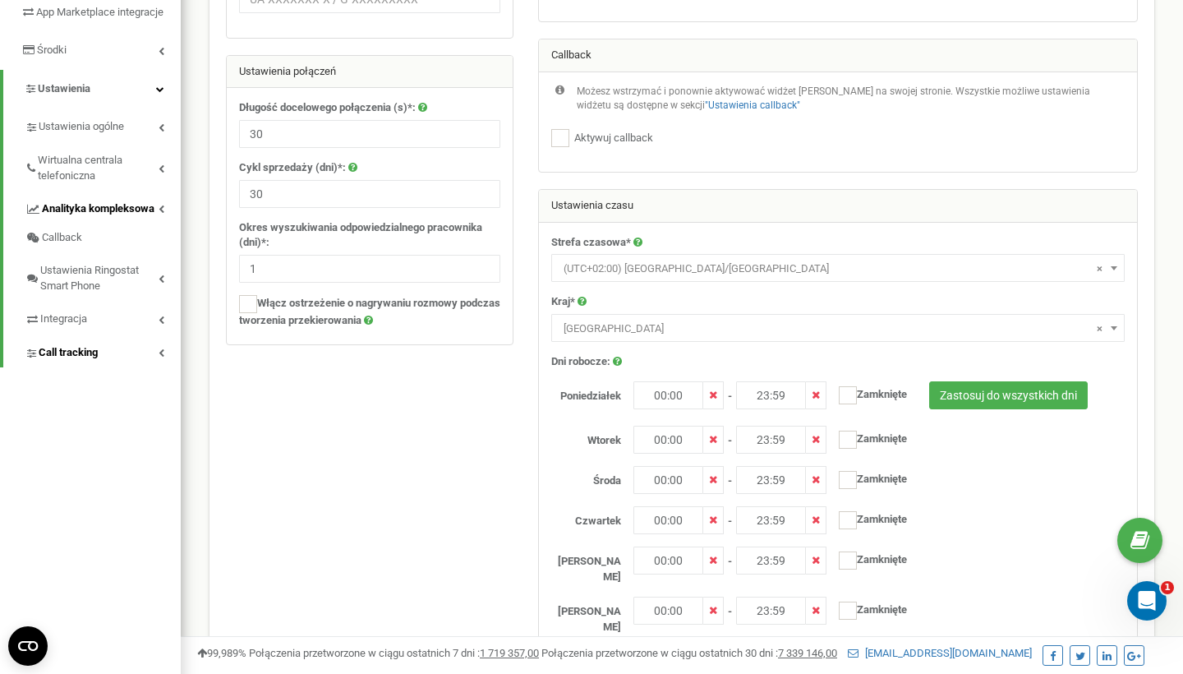
click at [154, 363] on link "Call tracking" at bounding box center [103, 351] width 156 height 34
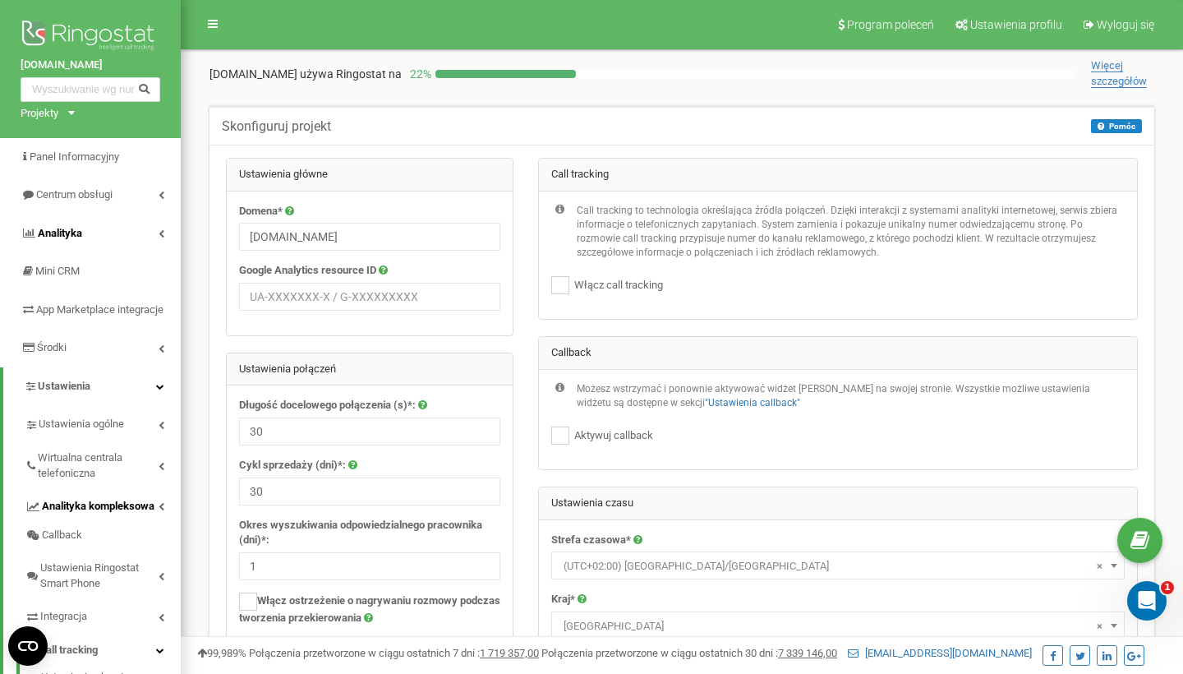
scroll to position [0, 0]
click at [159, 198] on link "Centrum obsługi" at bounding box center [90, 195] width 181 height 39
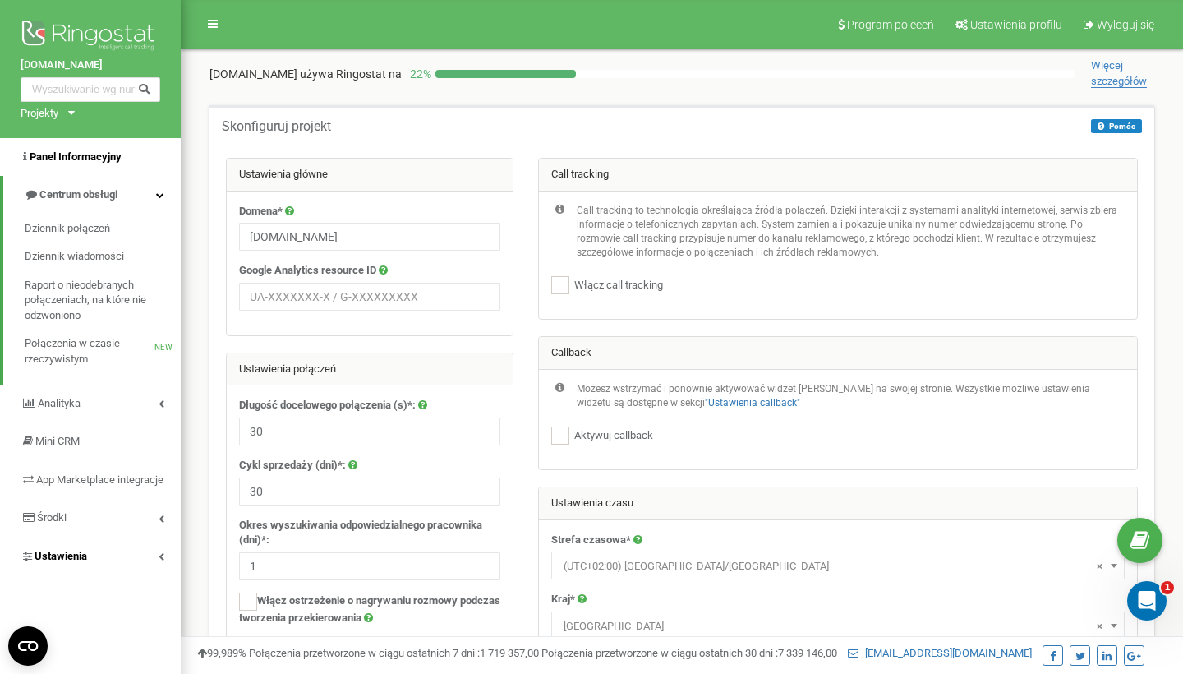
click at [129, 145] on link "Panel Informacyjny" at bounding box center [90, 157] width 181 height 39
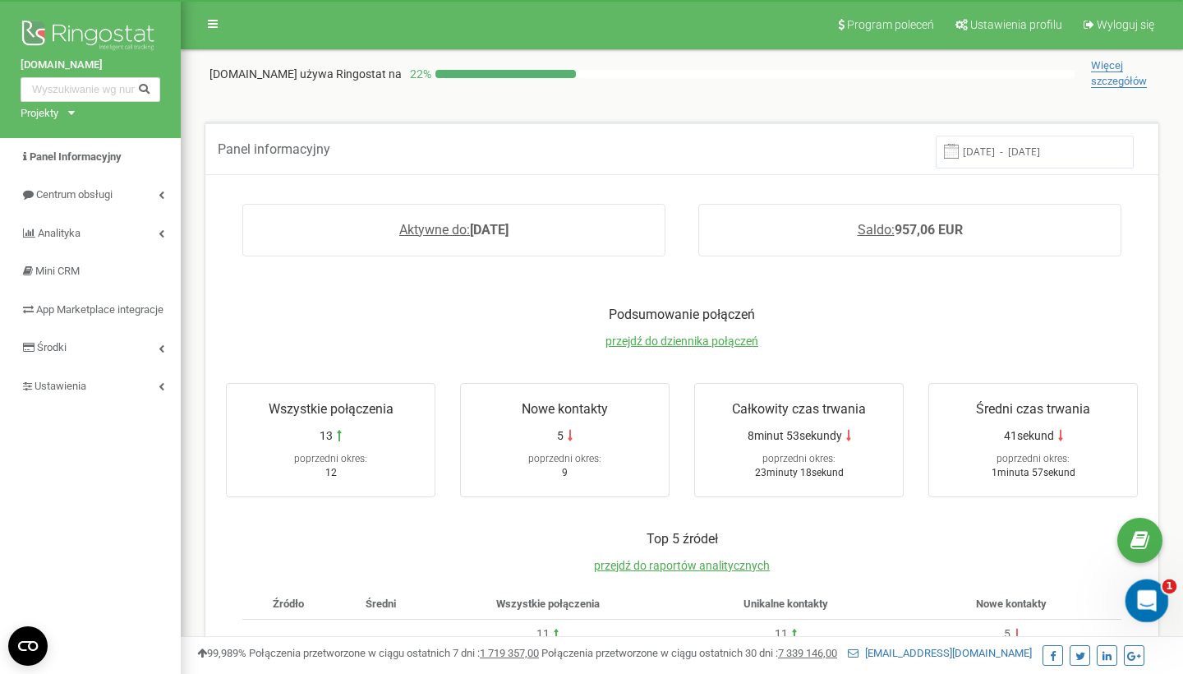
click at [1136, 601] on icon "Otwórz komunikator Intercom" at bounding box center [1145, 598] width 27 height 27
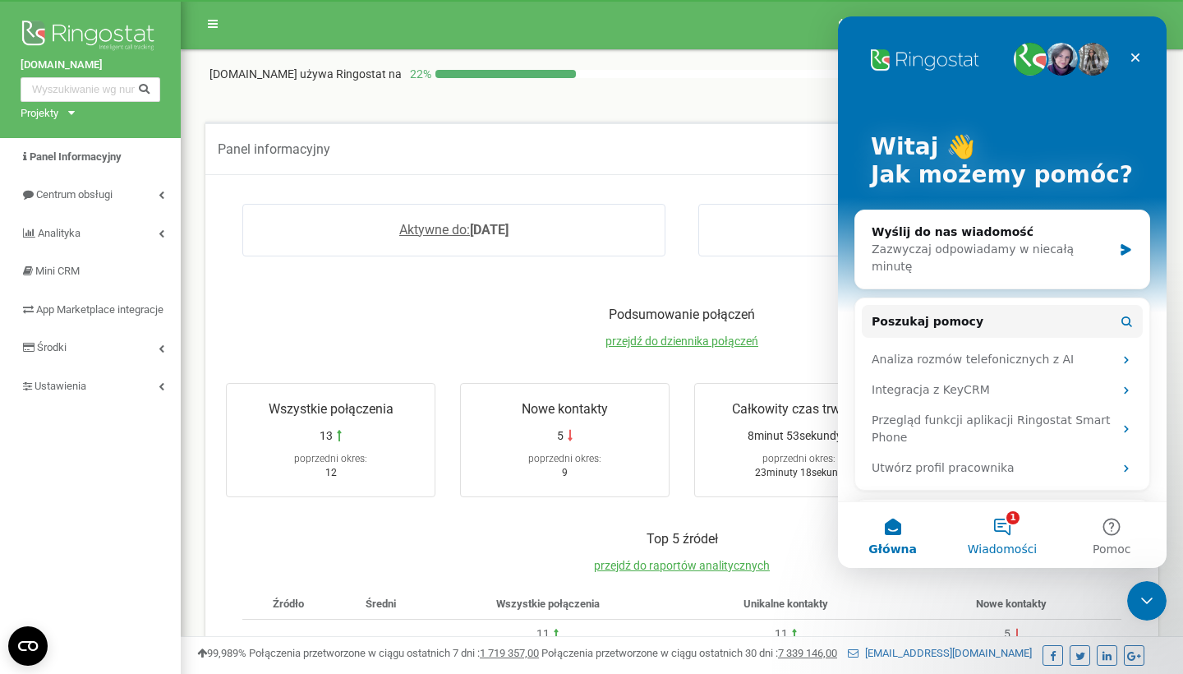
click at [1026, 527] on button "1 Wiadomości" at bounding box center [1001, 535] width 109 height 66
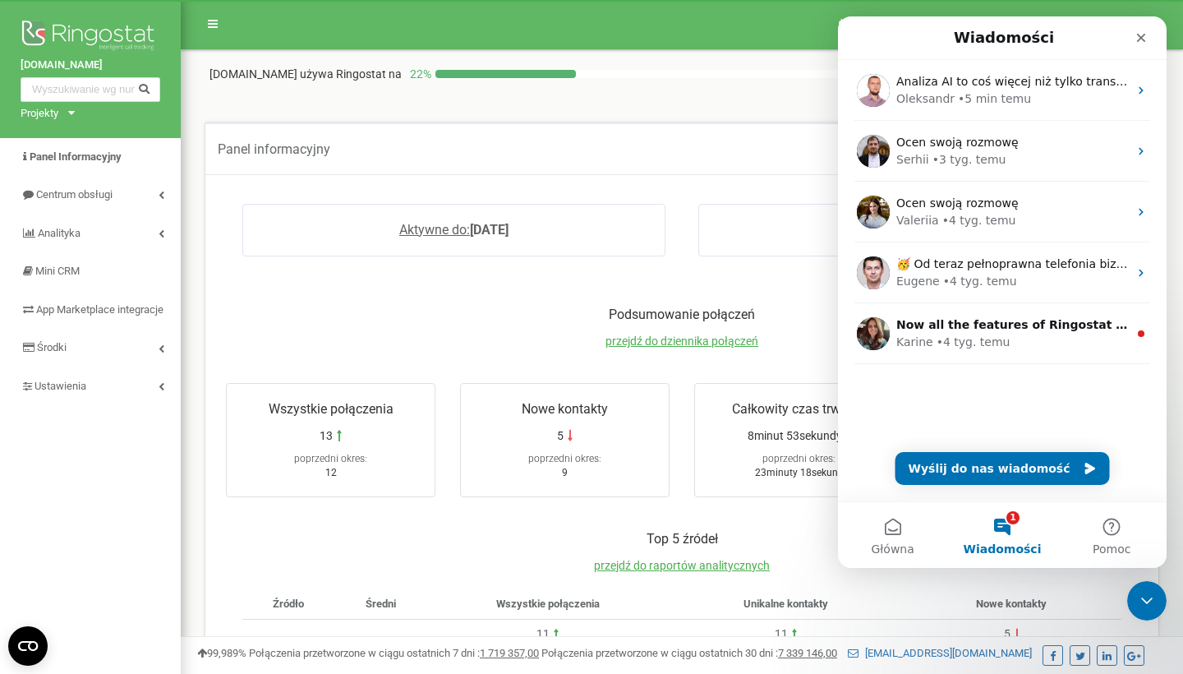
click at [948, 468] on button "Wyślij do nas wiadomość" at bounding box center [1003, 468] width 214 height 33
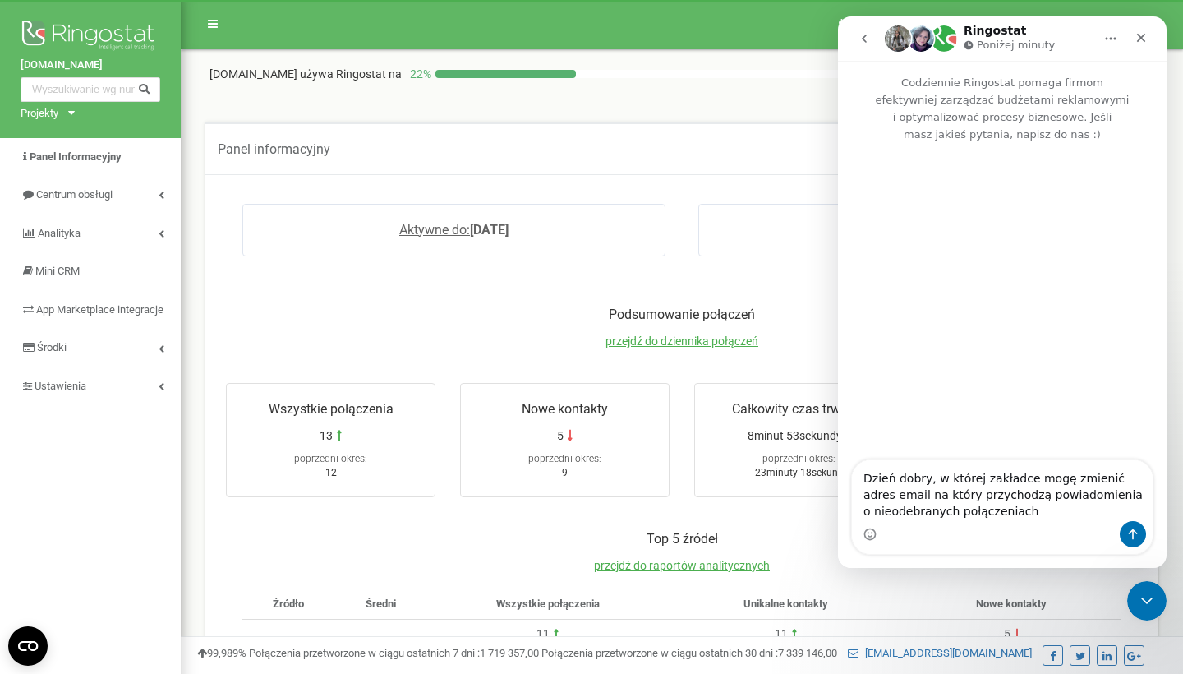
type textarea "Dzień dobry, w której zakładce mogę zmienić adres email na który przychodzą pow…"
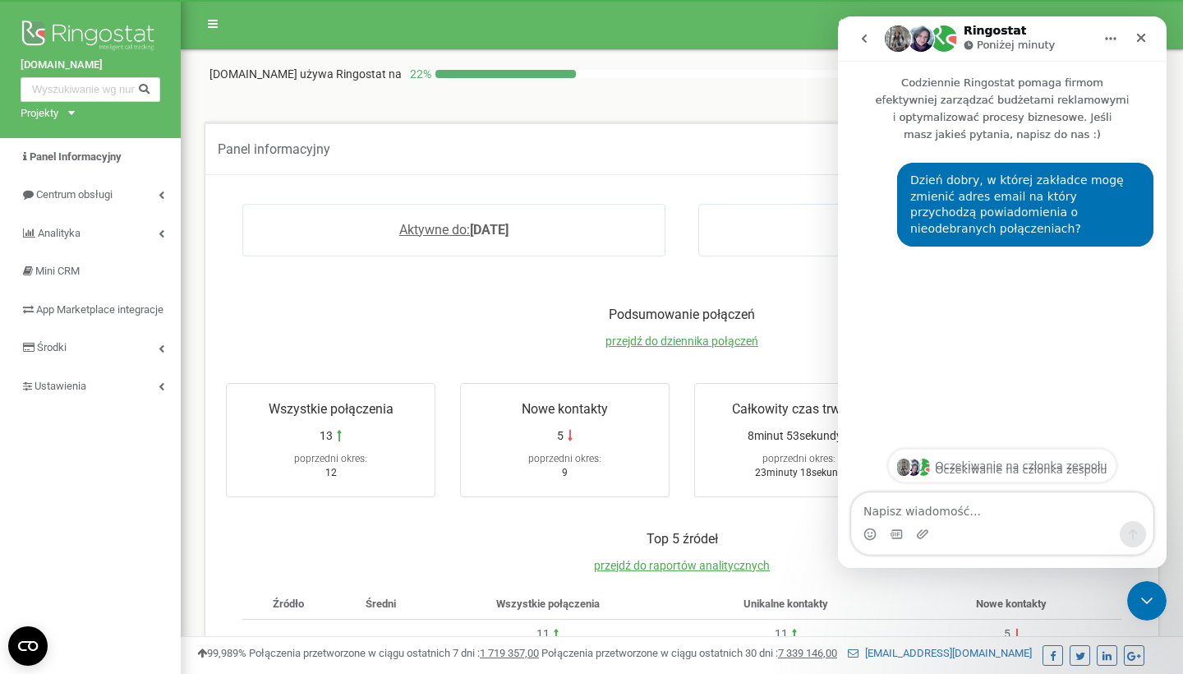
click at [514, 322] on p "Podsumowanie połączeń" at bounding box center [682, 315] width 945 height 19
click at [1135, 35] on icon "Zamknij" at bounding box center [1141, 37] width 13 height 13
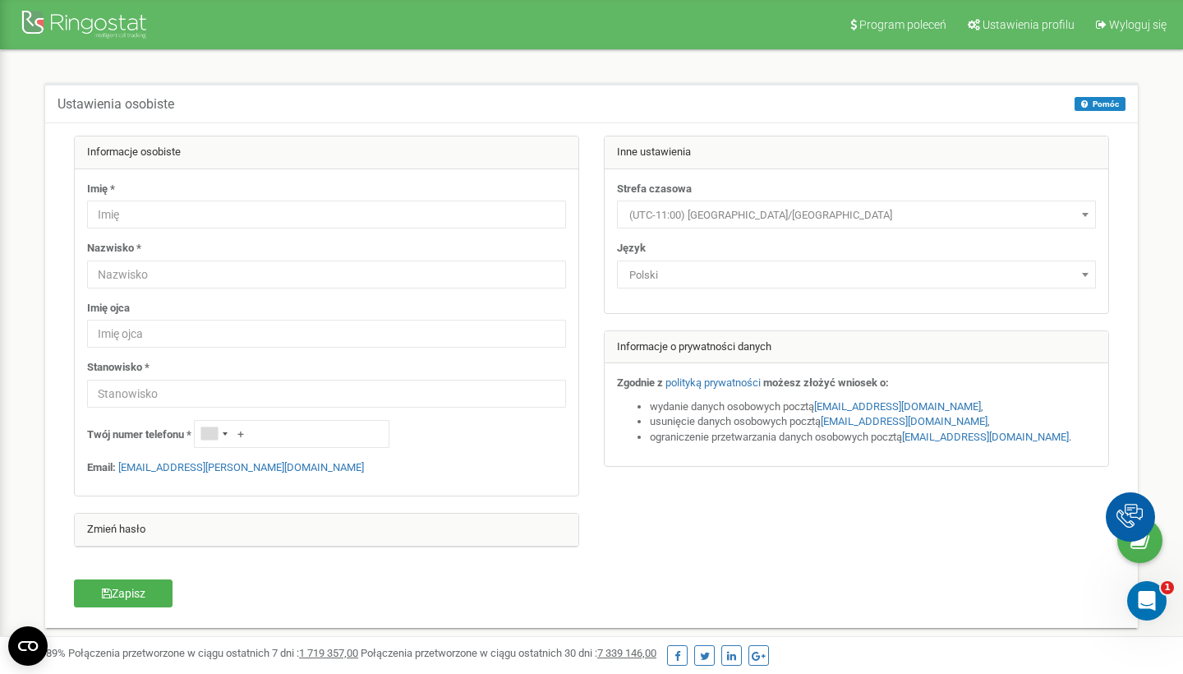
click at [104, 14] on div at bounding box center [86, 26] width 131 height 39
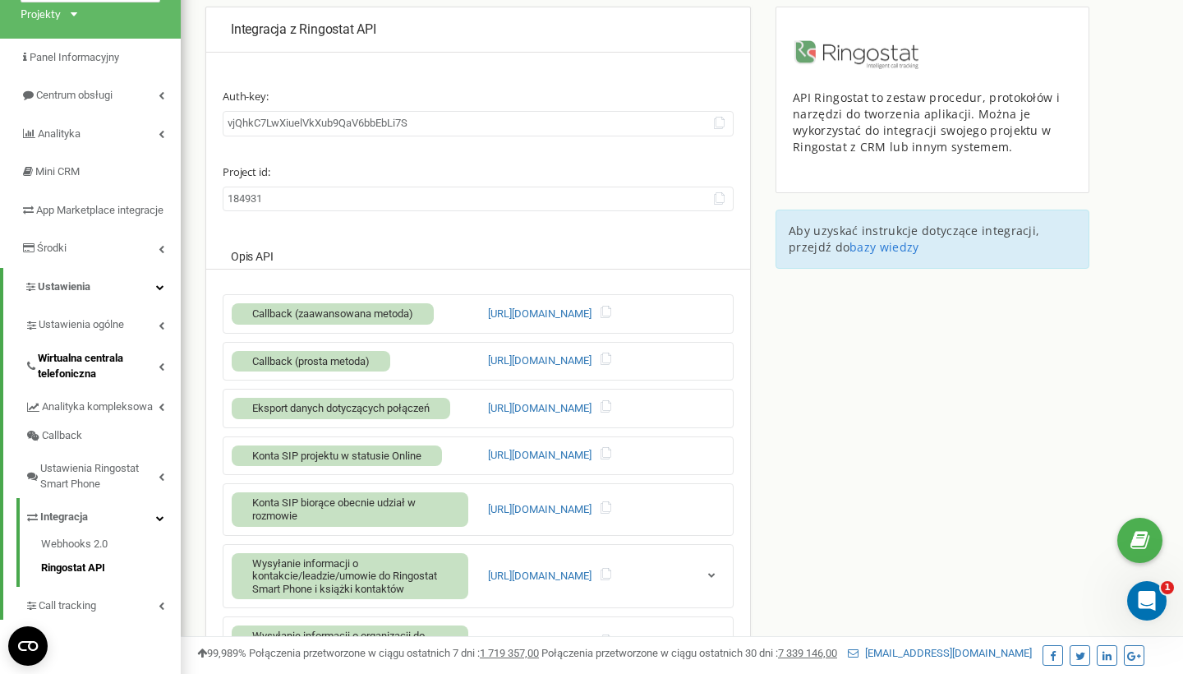
scroll to position [119, 0]
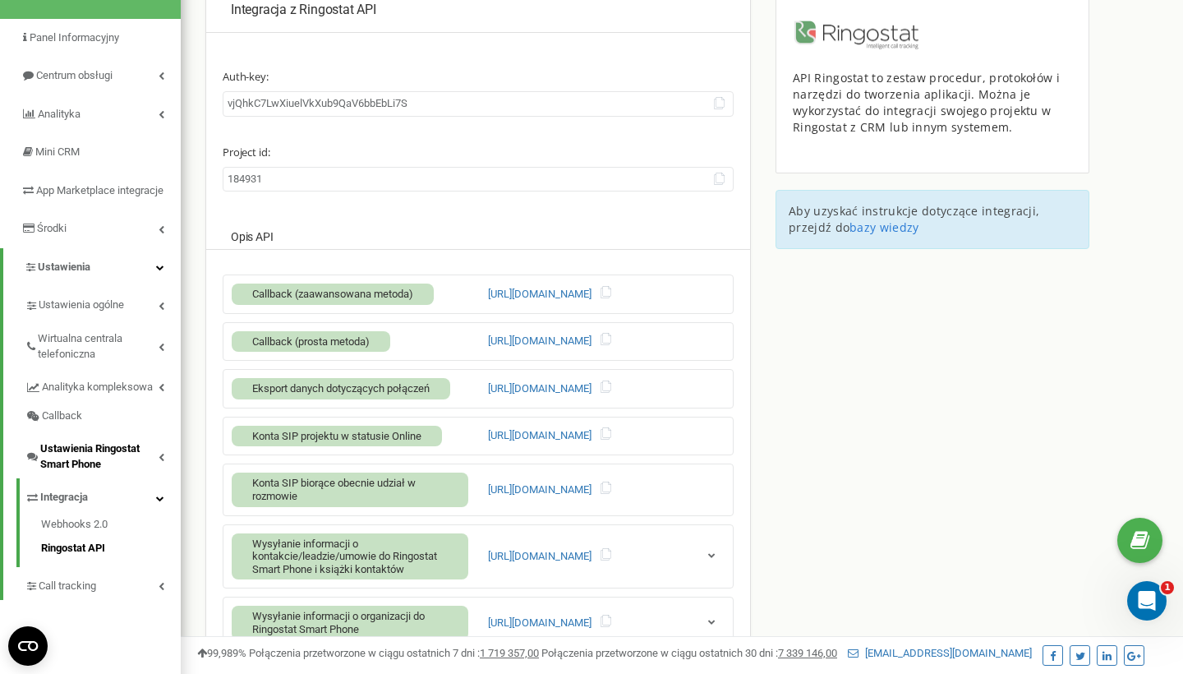
click at [44, 463] on span "Ustawienia Ringostat Smart Phone" at bounding box center [99, 456] width 118 height 30
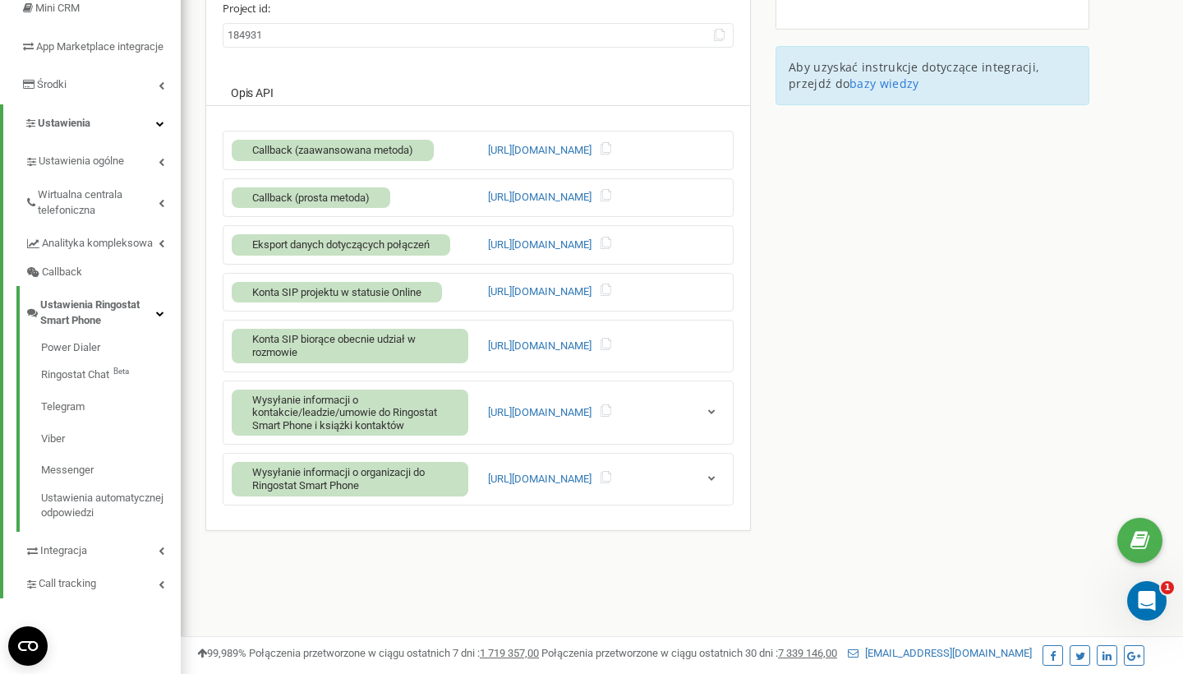
scroll to position [264, 0]
click at [43, 503] on link "Ustawienia automatycznej odpowiedzi" at bounding box center [111, 503] width 140 height 35
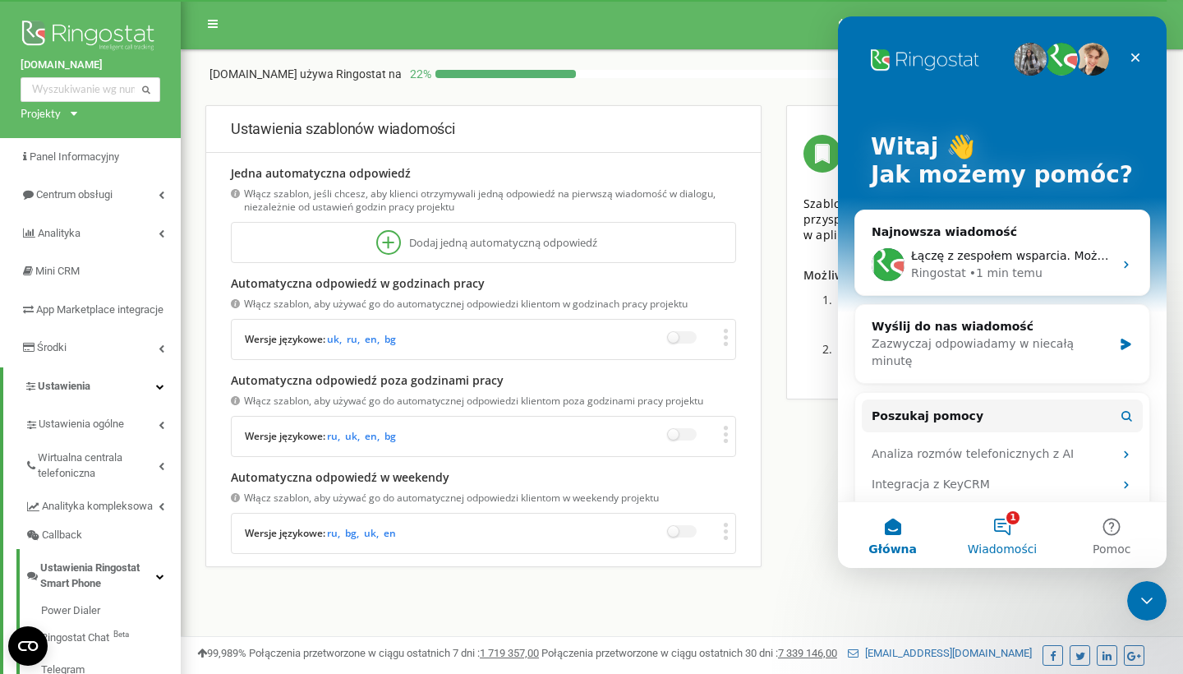
click at [1016, 538] on button "1 Wiadomości" at bounding box center [1001, 535] width 109 height 66
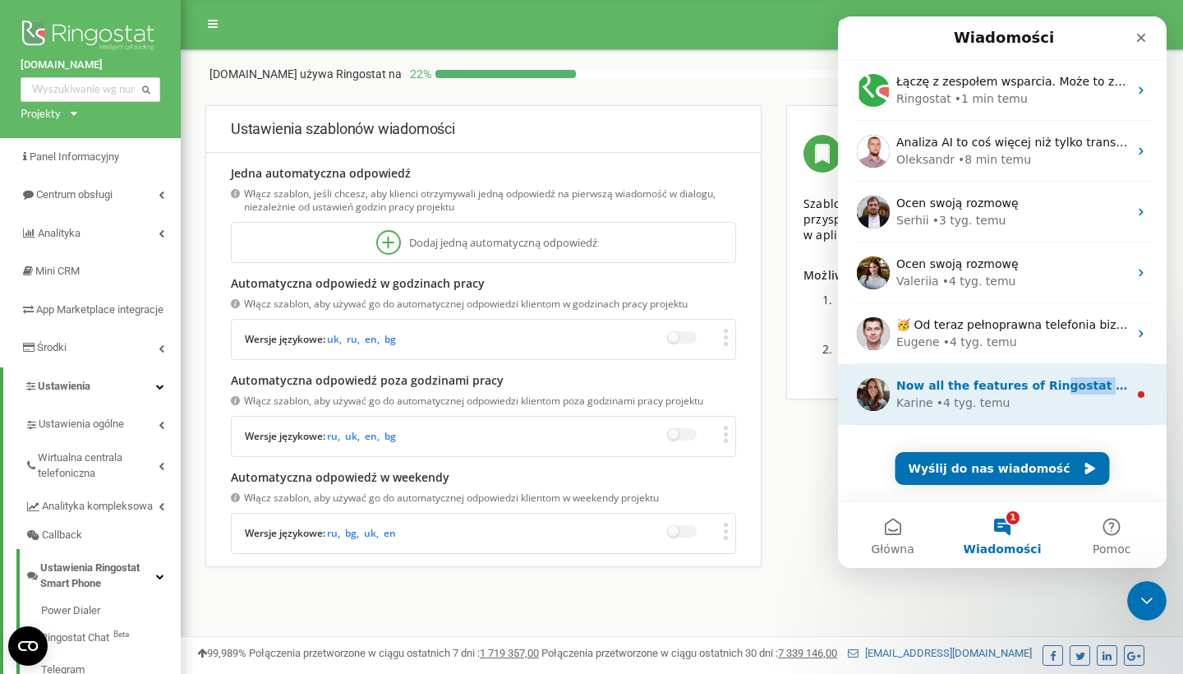
click at [1039, 393] on div "Now all the features of Ringostat business telephony are available on your smar…" at bounding box center [1012, 385] width 232 height 17
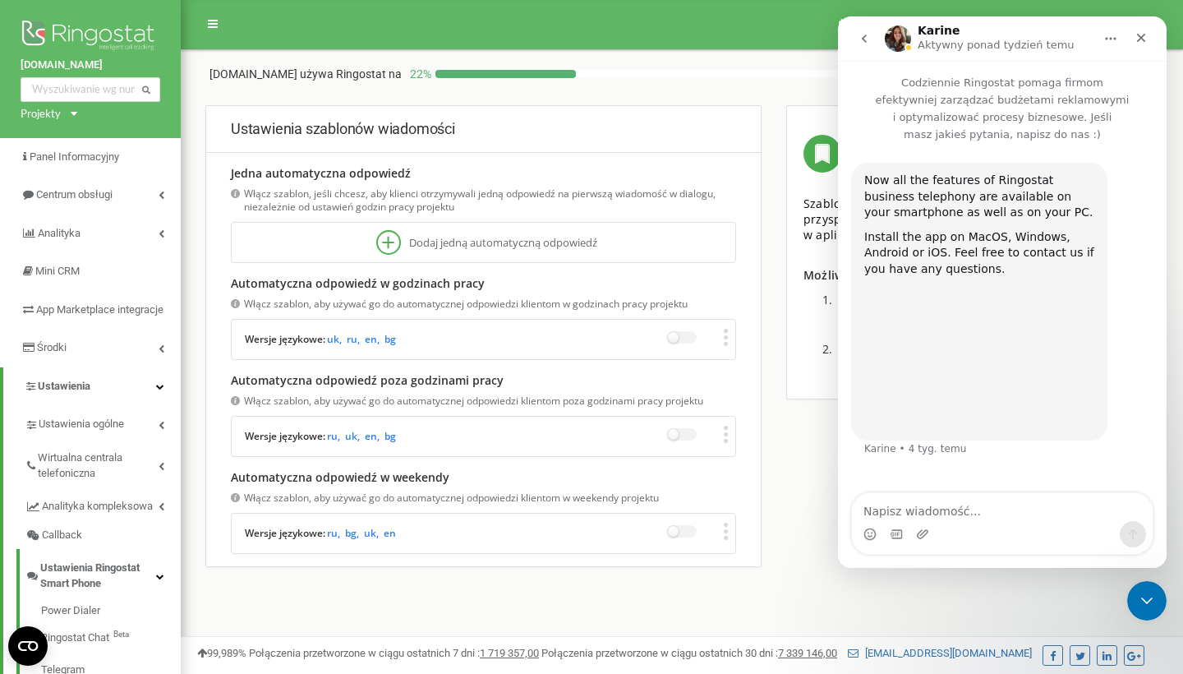
click at [870, 52] on button "go back" at bounding box center [864, 38] width 31 height 31
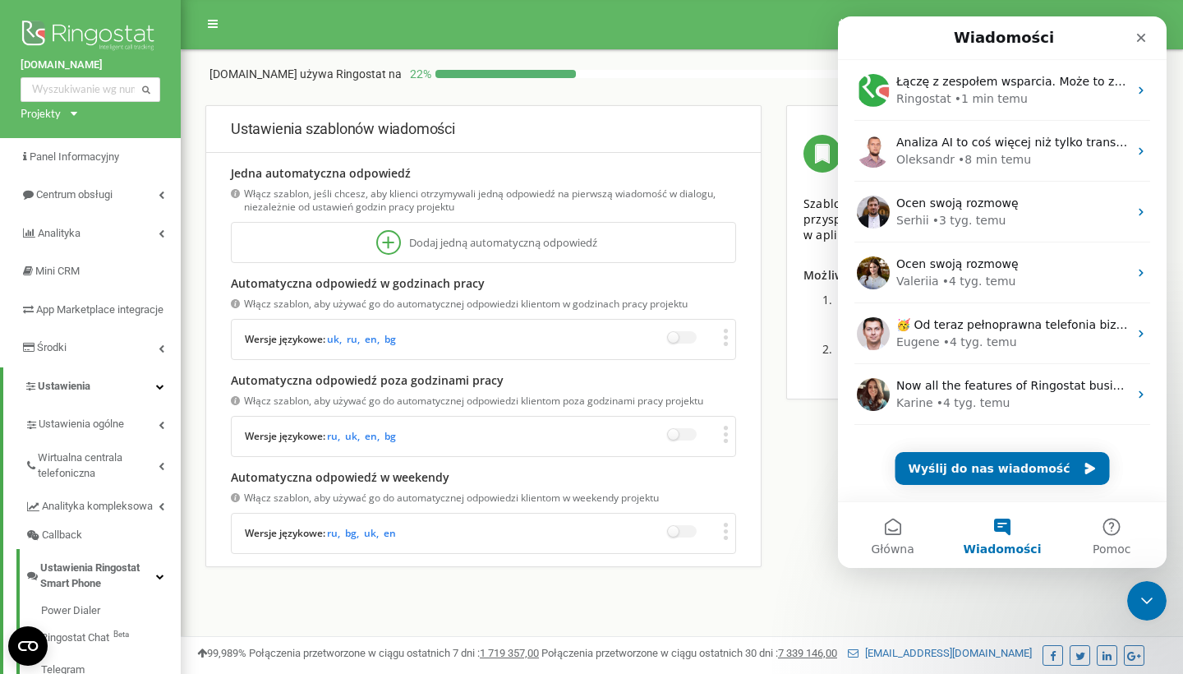
click at [775, 267] on div "Messenger Templates Szablony to gotowe wiadomości, które przyspieszają i ułatwi…" at bounding box center [933, 252] width 318 height 294
click at [1144, 39] on icon "Zamknij" at bounding box center [1141, 37] width 13 height 13
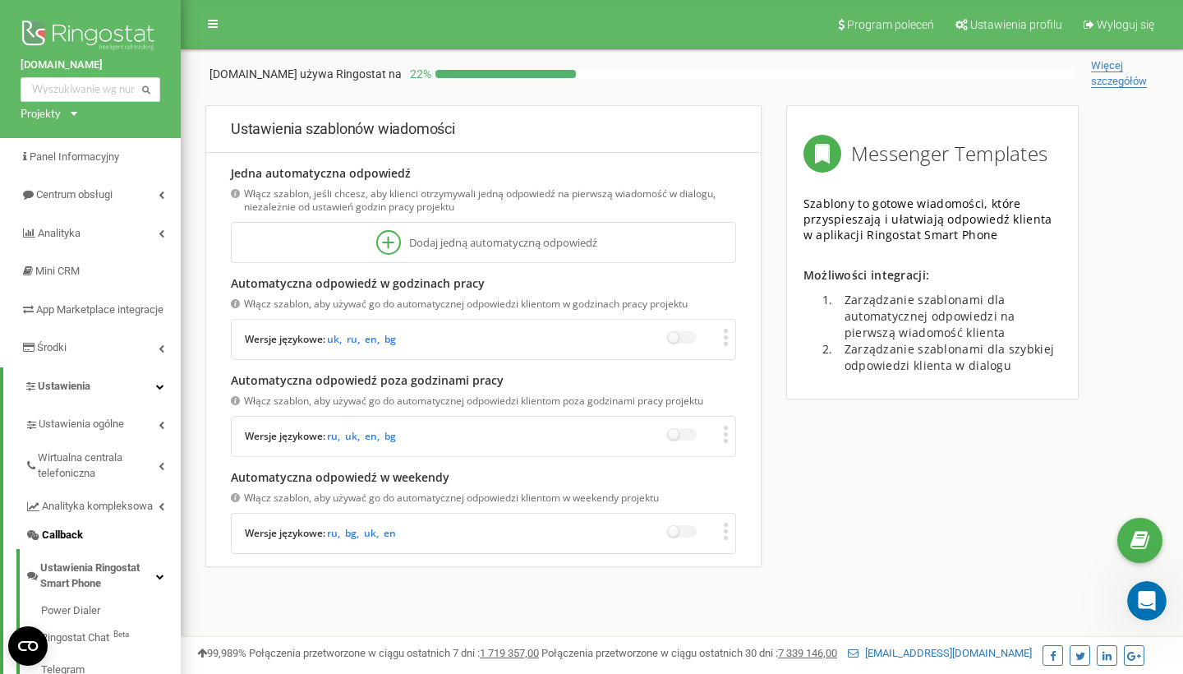
click at [73, 550] on link "Callback" at bounding box center [103, 535] width 156 height 29
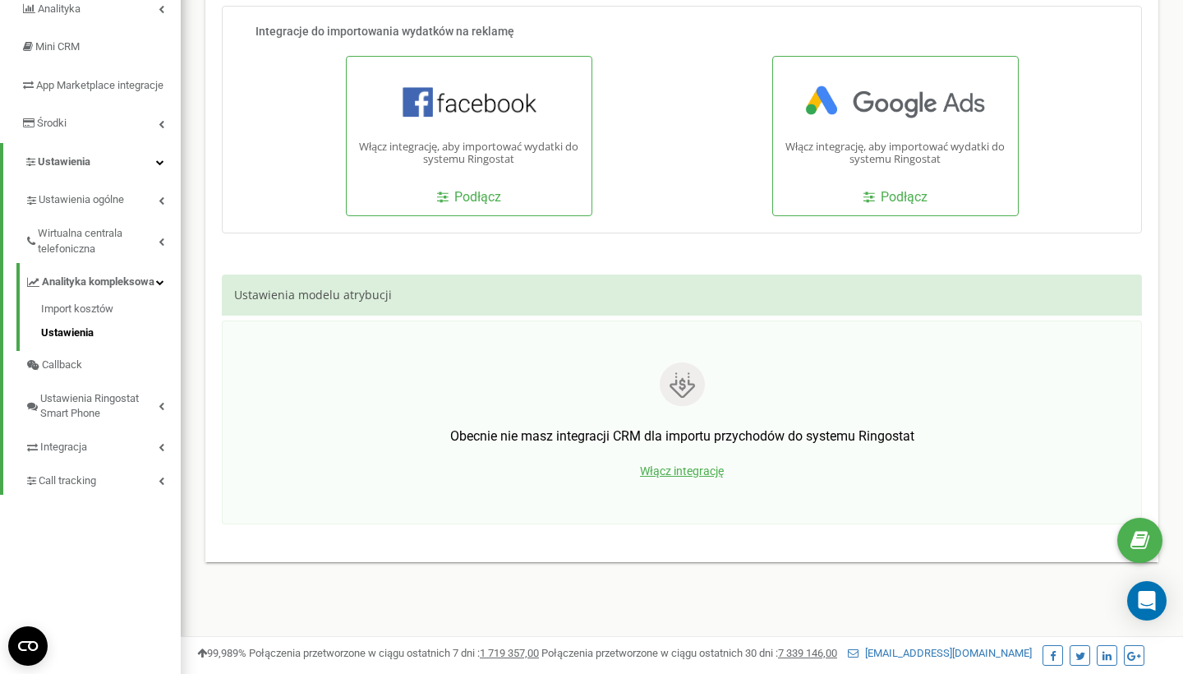
scroll to position [205, 0]
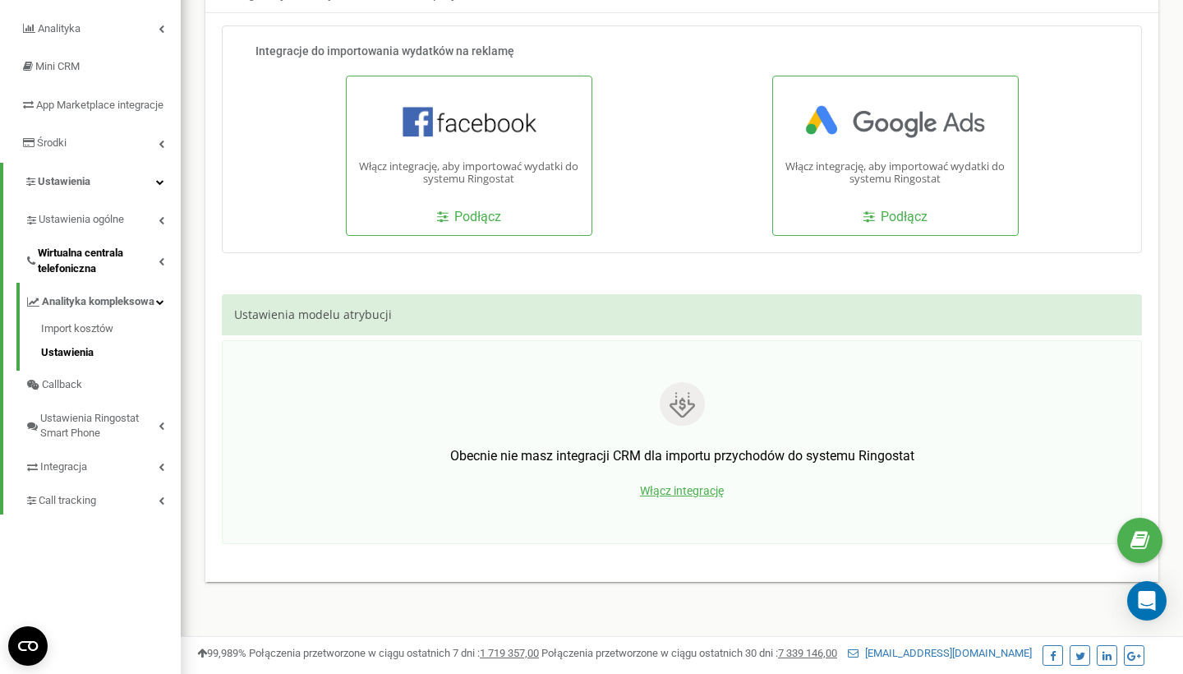
click at [141, 271] on span "Wirtualna centrala telefoniczna" at bounding box center [98, 261] width 121 height 30
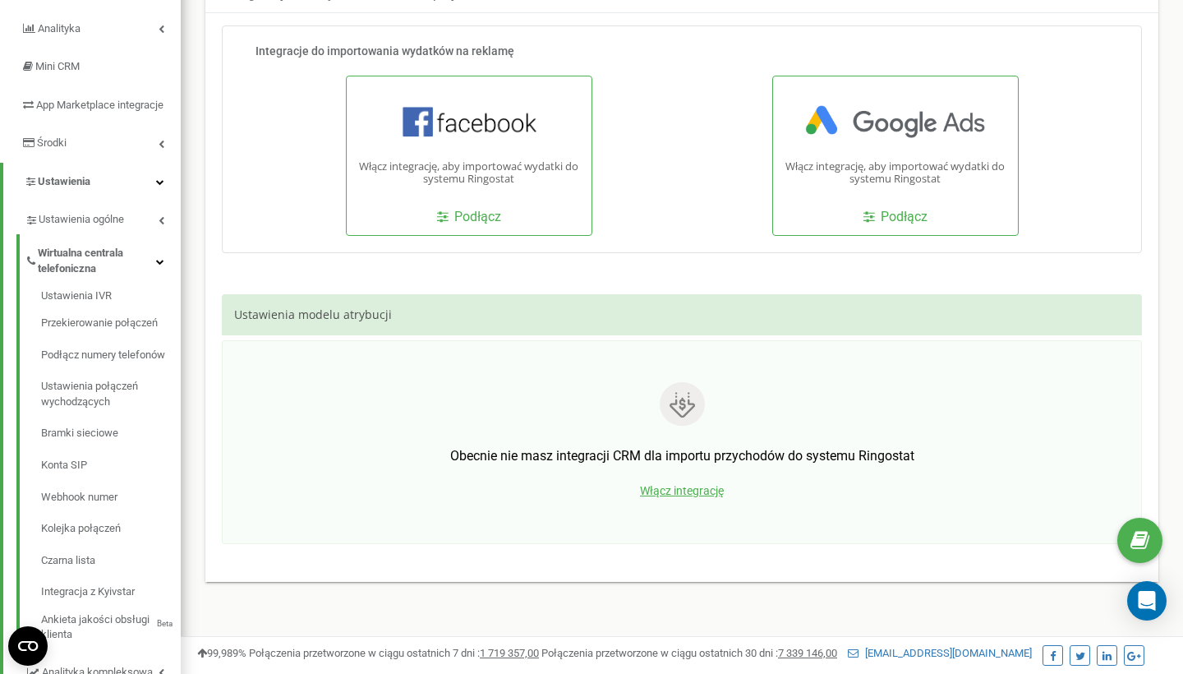
click at [71, 265] on span "Wirtualna centrala telefoniczna" at bounding box center [97, 261] width 118 height 30
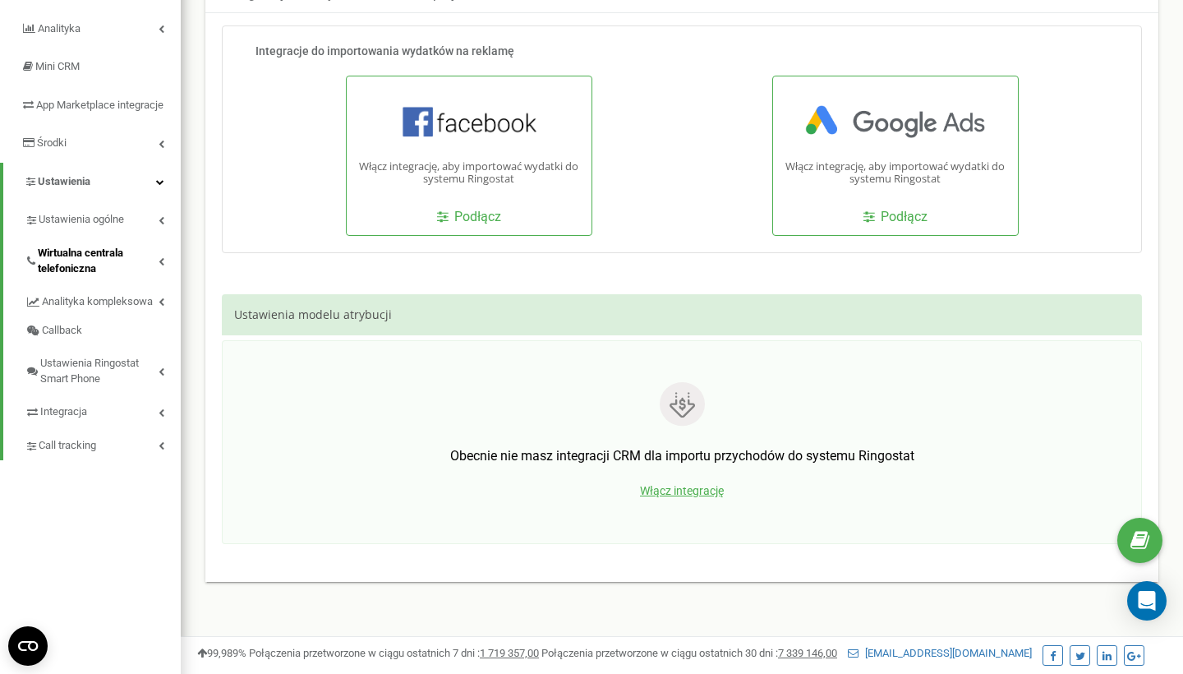
click at [73, 272] on span "Wirtualna centrala telefoniczna" at bounding box center [98, 261] width 121 height 30
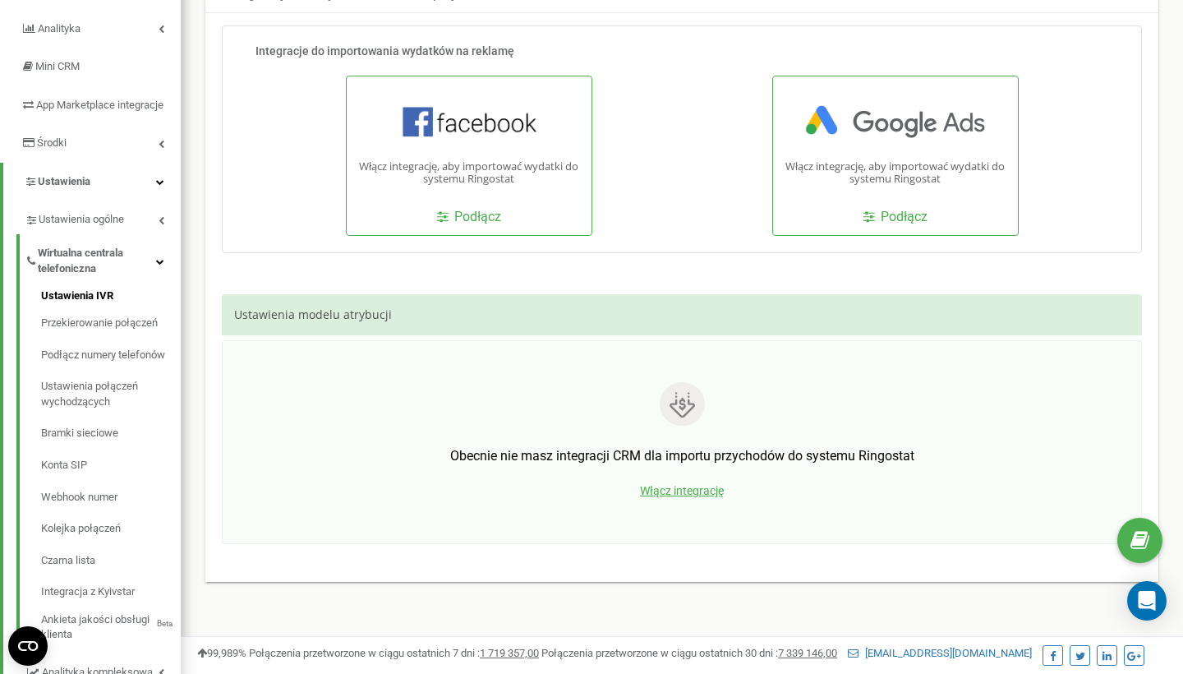
click at [86, 302] on link "Ustawienia IVR" at bounding box center [111, 298] width 140 height 20
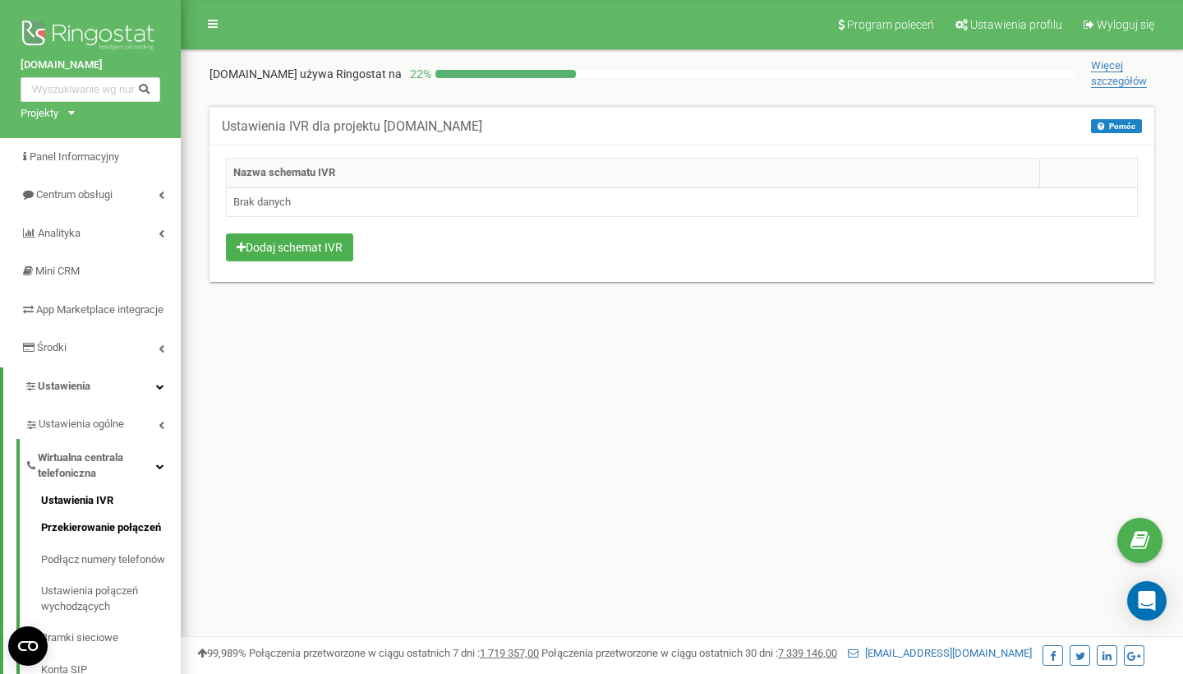
click at [82, 537] on link "Przekierowanie połączeń" at bounding box center [111, 528] width 140 height 32
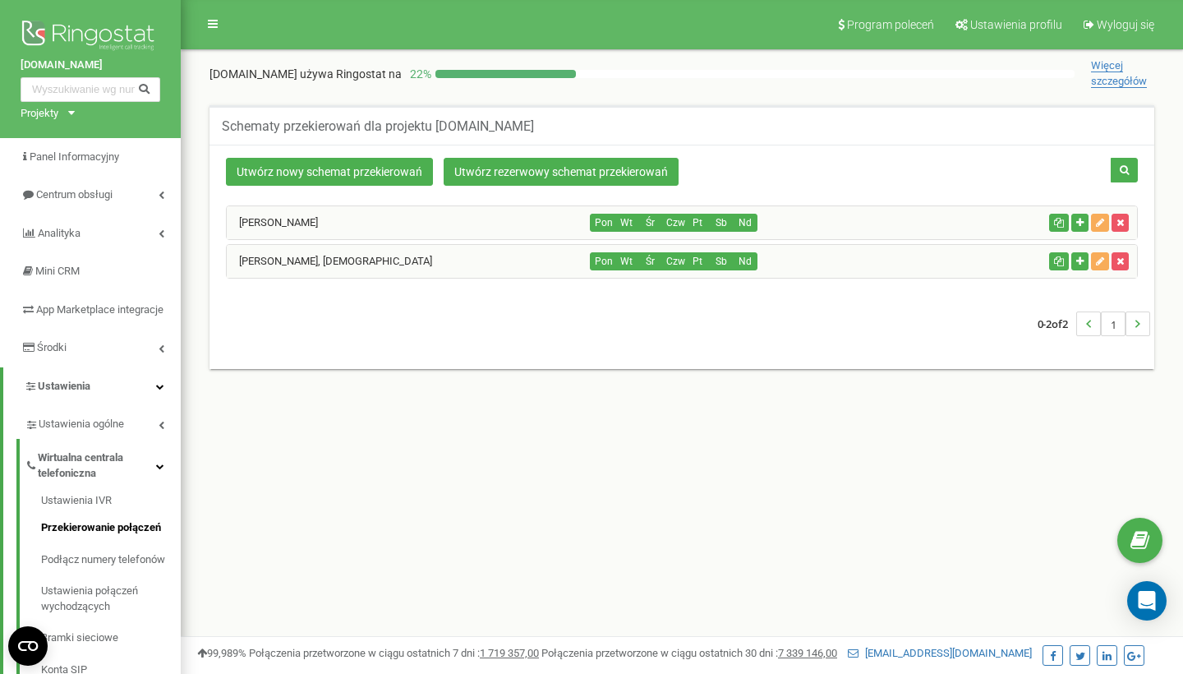
click at [366, 228] on div "Serhii Ostapchuk" at bounding box center [409, 222] width 364 height 33
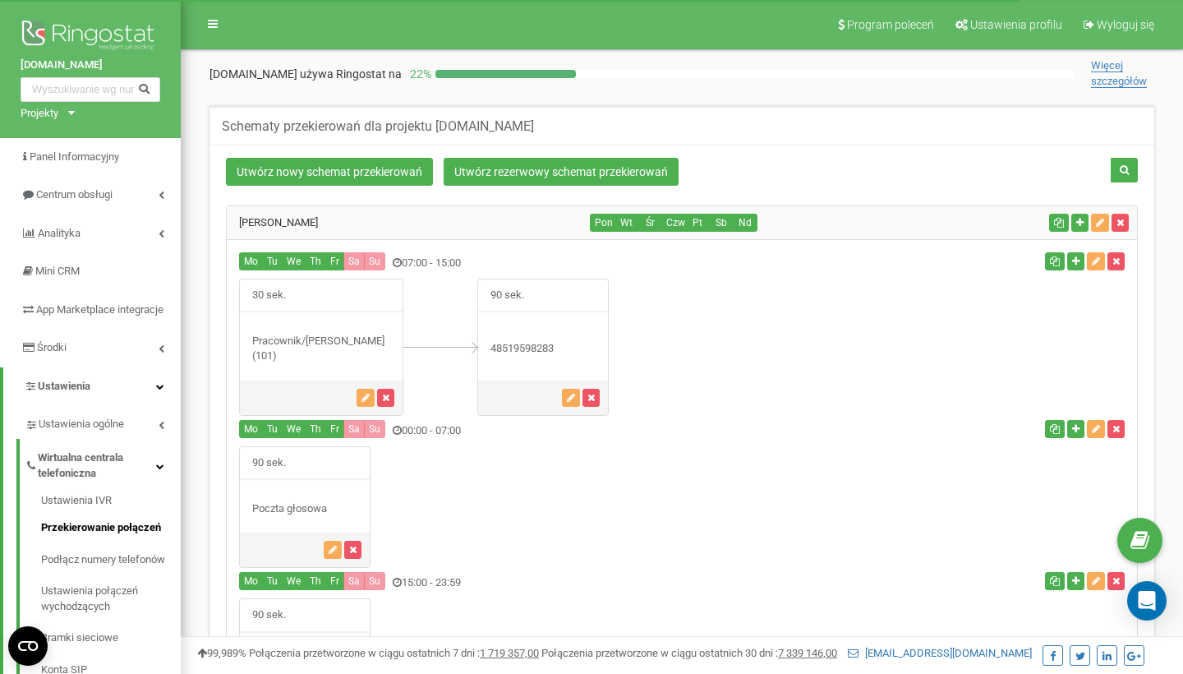
click at [355, 224] on div "Serhii Ostapchuk" at bounding box center [409, 222] width 364 height 33
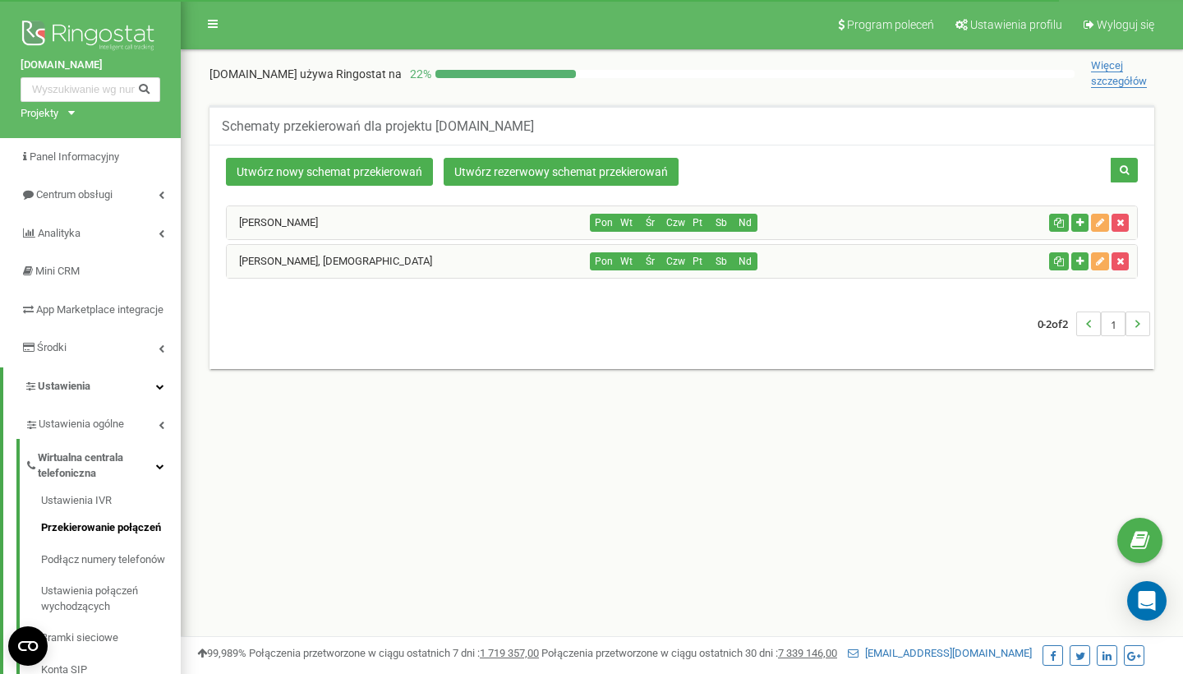
click at [355, 224] on div "Serhii Ostapchuk" at bounding box center [409, 222] width 364 height 33
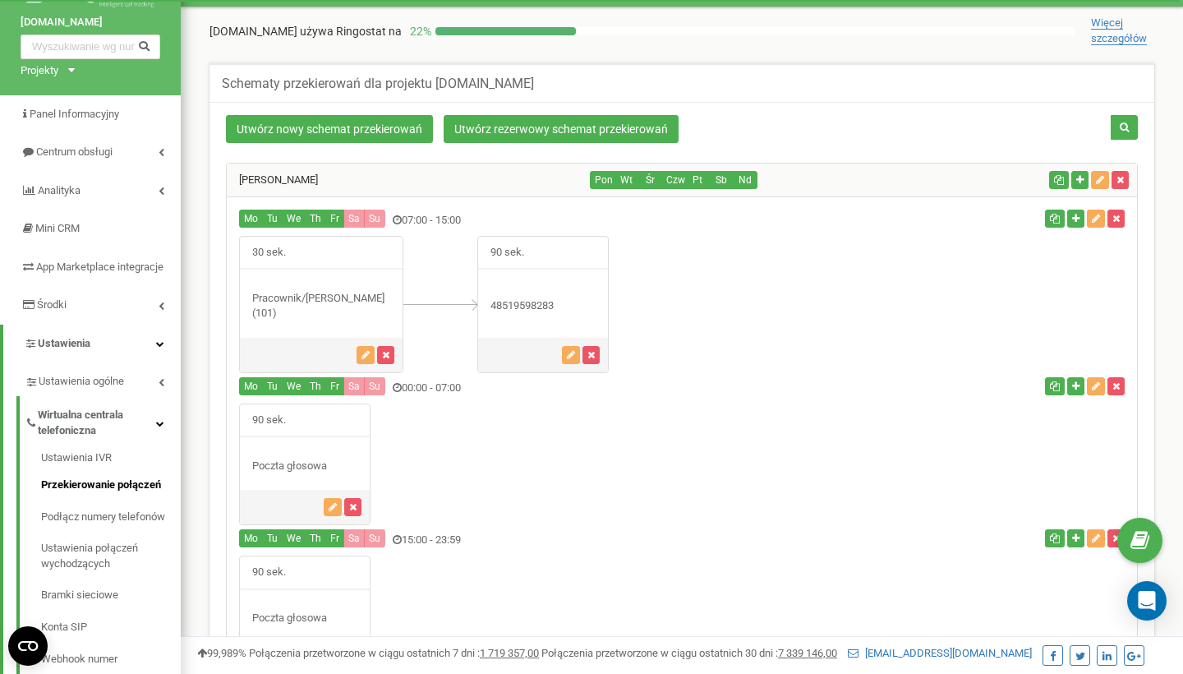
scroll to position [28, 0]
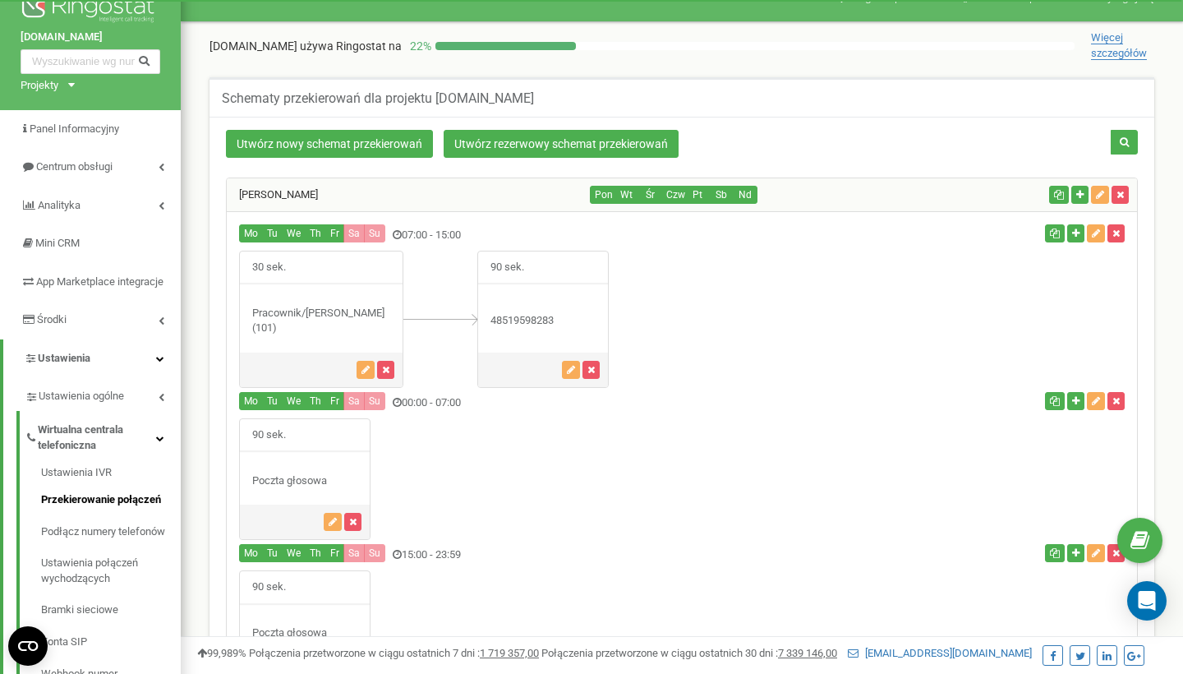
click at [294, 288] on div "30 sek." at bounding box center [321, 319] width 164 height 137
click at [565, 371] on button "button" at bounding box center [571, 370] width 18 height 18
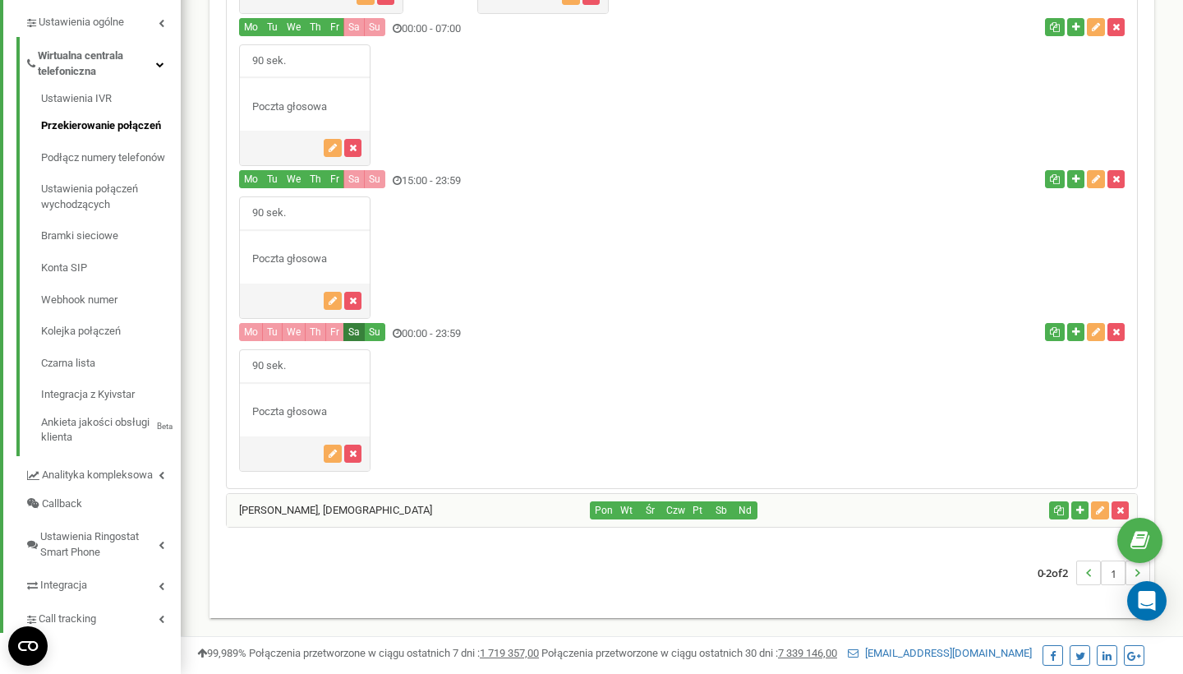
scroll to position [403, 0]
click at [331, 495] on div "Liubov, Tamila" at bounding box center [409, 510] width 364 height 33
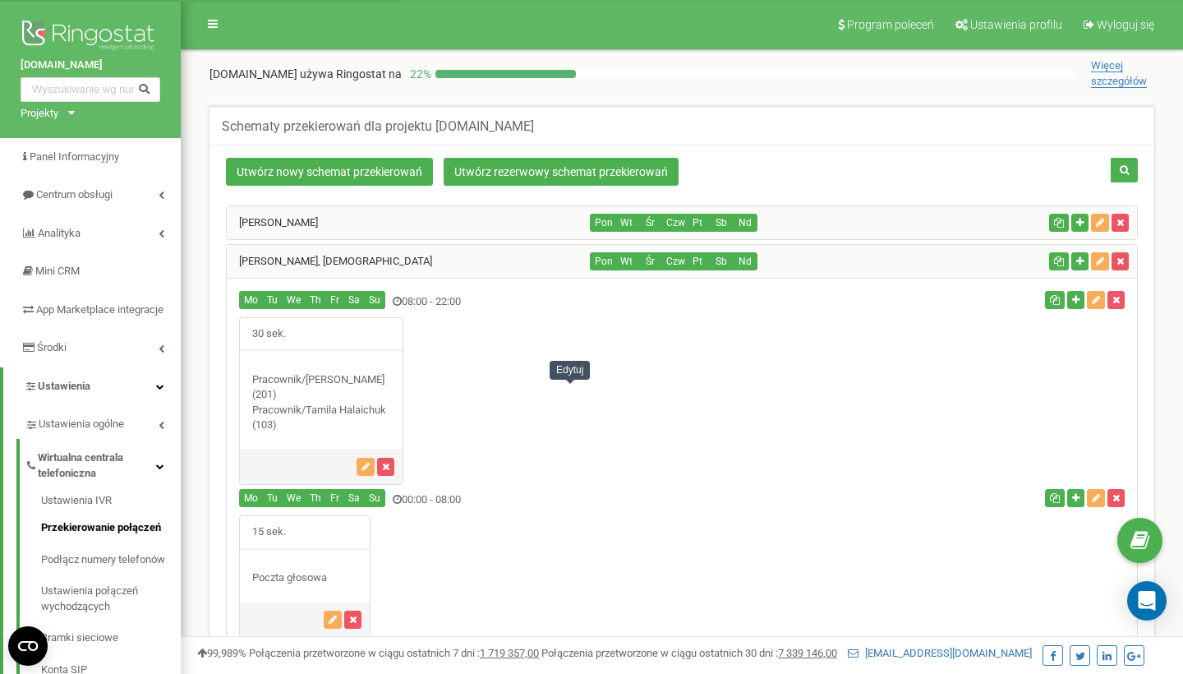
scroll to position [0, 0]
click at [575, 373] on div "Edytuj" at bounding box center [570, 370] width 40 height 19
click at [429, 317] on div "30 sek." at bounding box center [682, 401] width 910 height 168
click at [284, 367] on div "30 sek." at bounding box center [321, 401] width 164 height 168
click at [366, 465] on icon "button" at bounding box center [366, 467] width 8 height 10
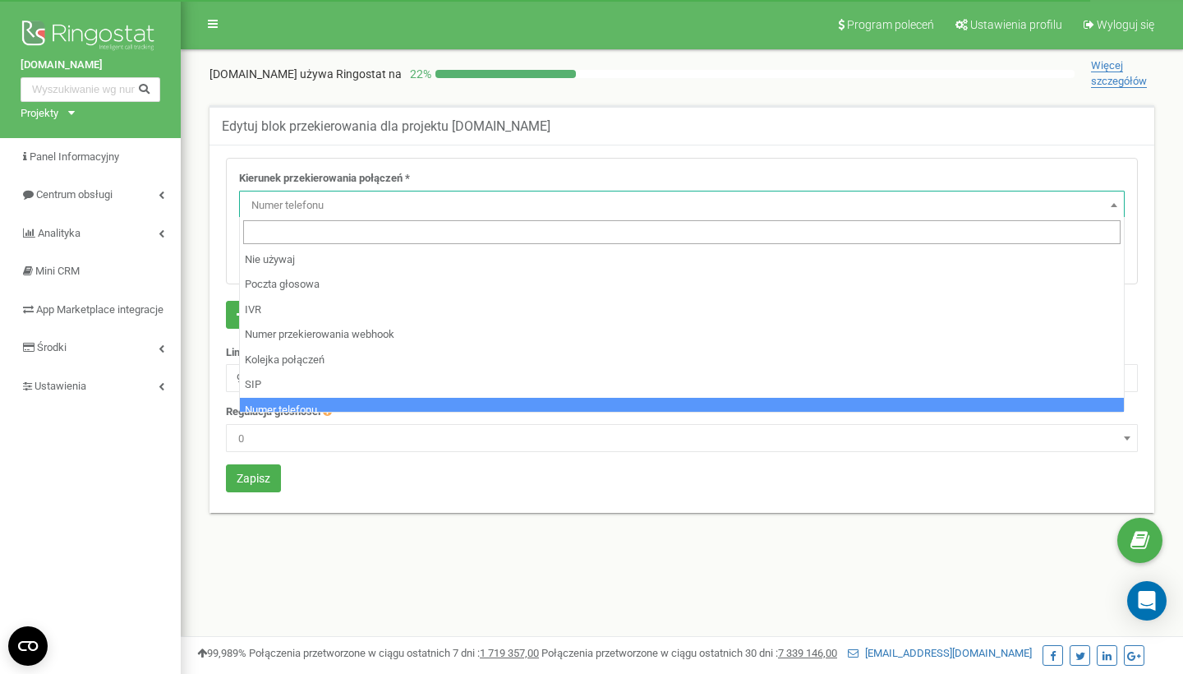
click at [479, 204] on span "Numer telefonu" at bounding box center [682, 205] width 874 height 23
click at [471, 174] on div "Kierunek przekierowania połączeń * Nie używaj Poczta głosowa IVR Numer przekier…" at bounding box center [682, 195] width 886 height 48
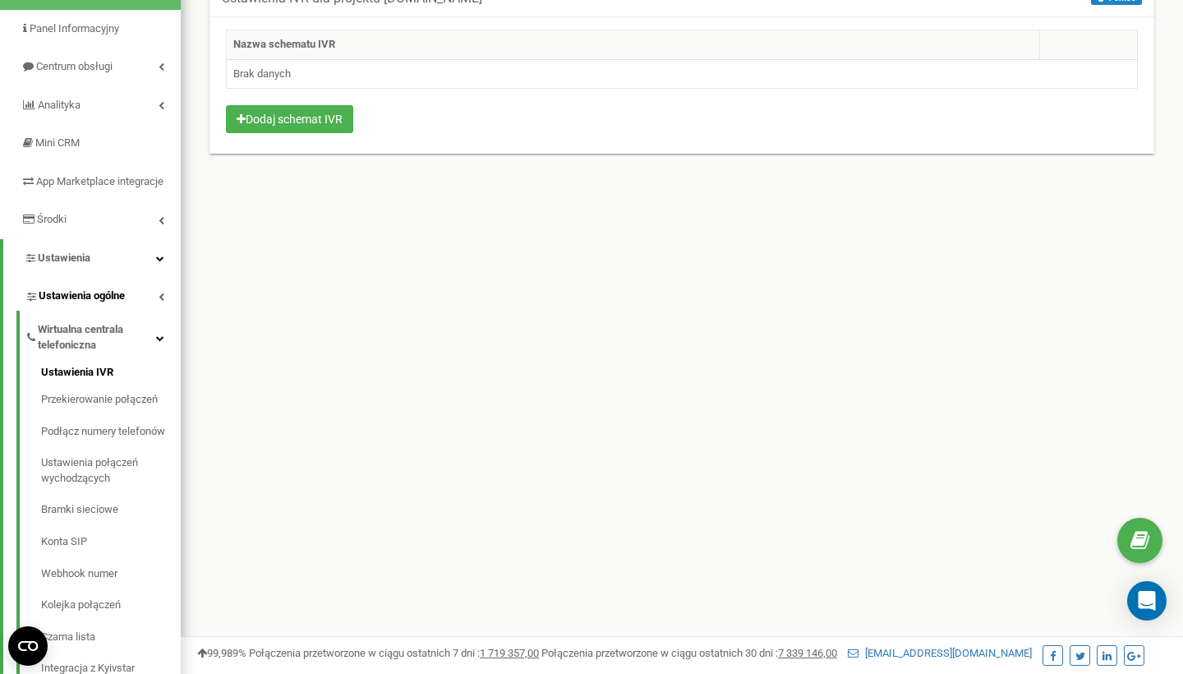
scroll to position [132, 0]
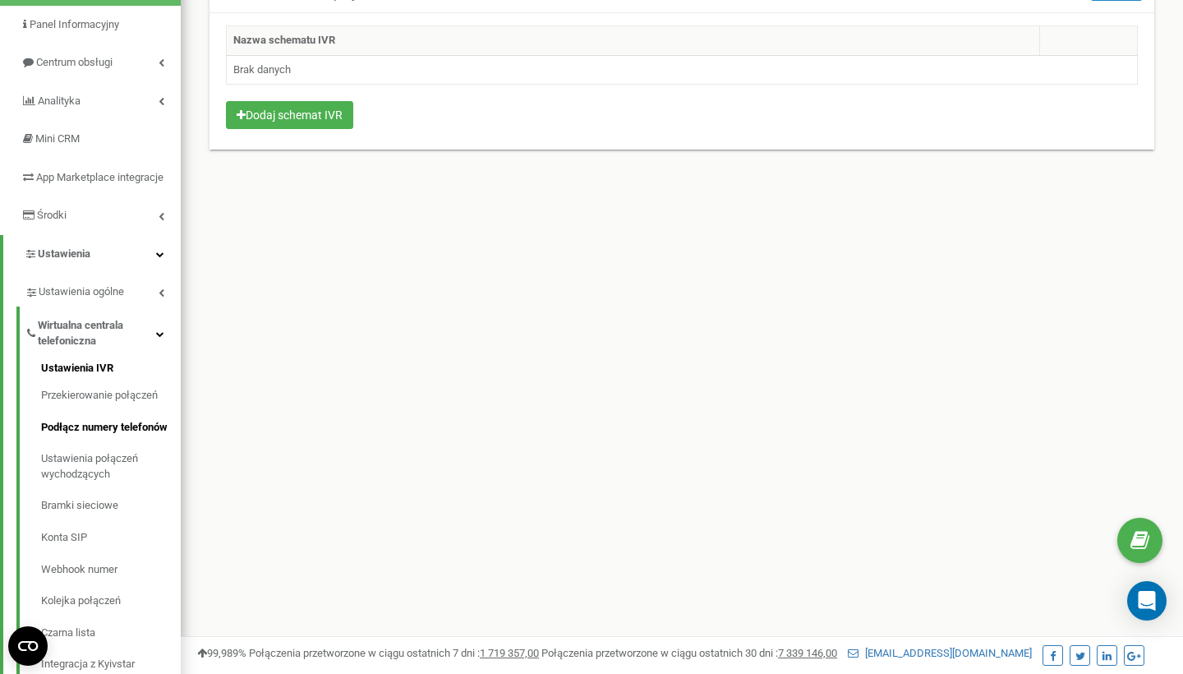
click at [71, 441] on link "Podłącz numery telefonów" at bounding box center [111, 428] width 140 height 32
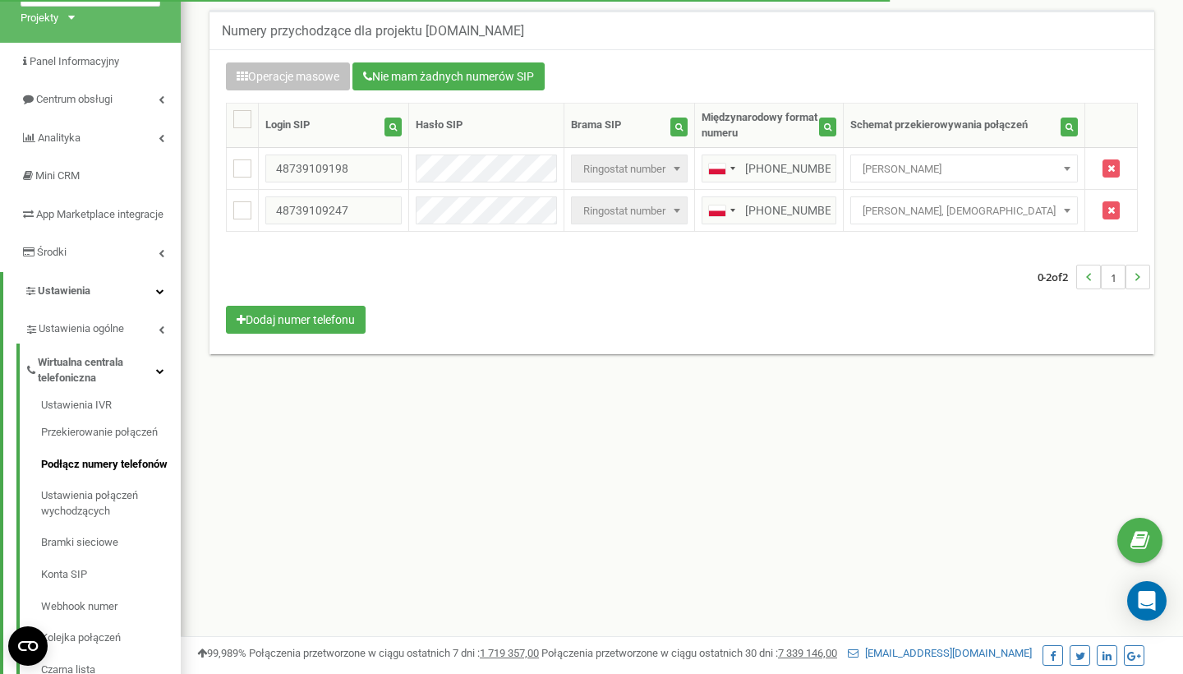
scroll to position [110, 0]
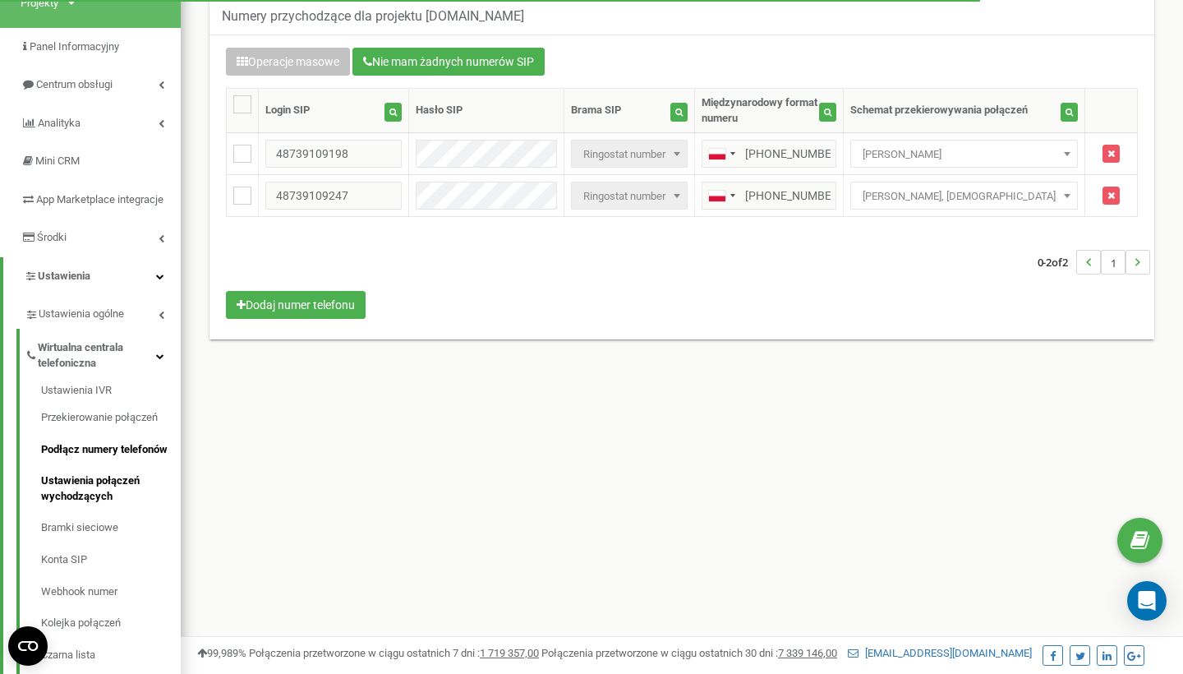
click at [74, 495] on link "Ustawienia połączeń wychodzących" at bounding box center [111, 488] width 140 height 47
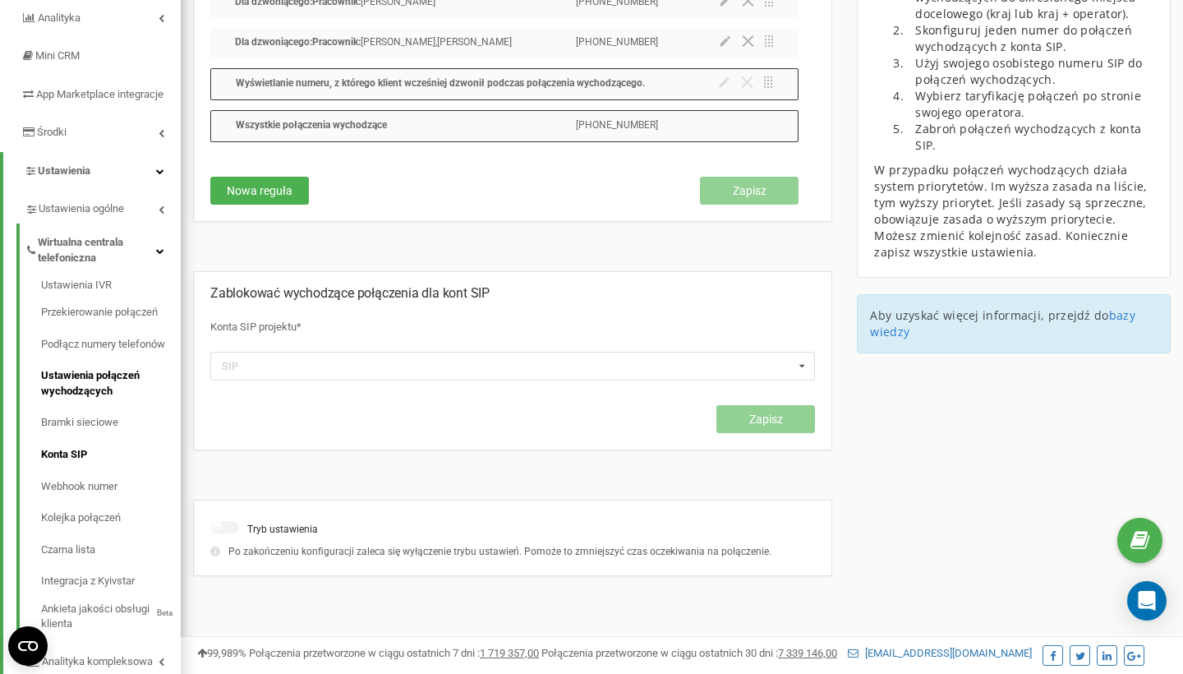
scroll to position [211, 0]
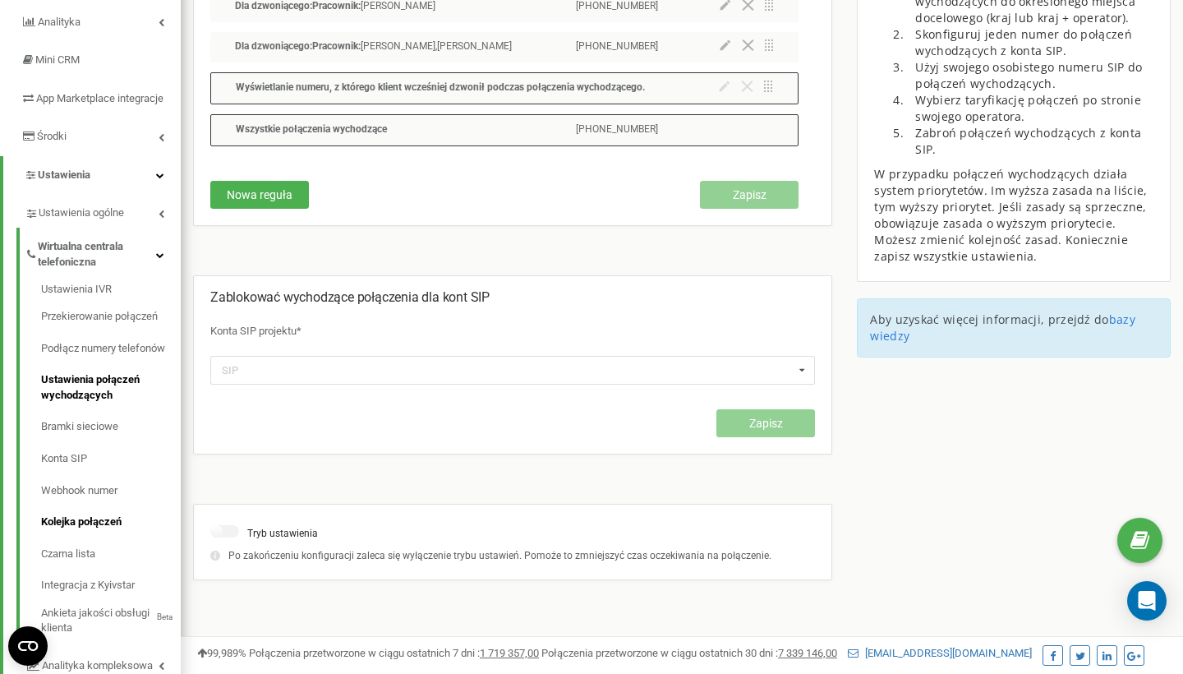
click at [92, 521] on link "Kolejka połączeń" at bounding box center [111, 522] width 140 height 32
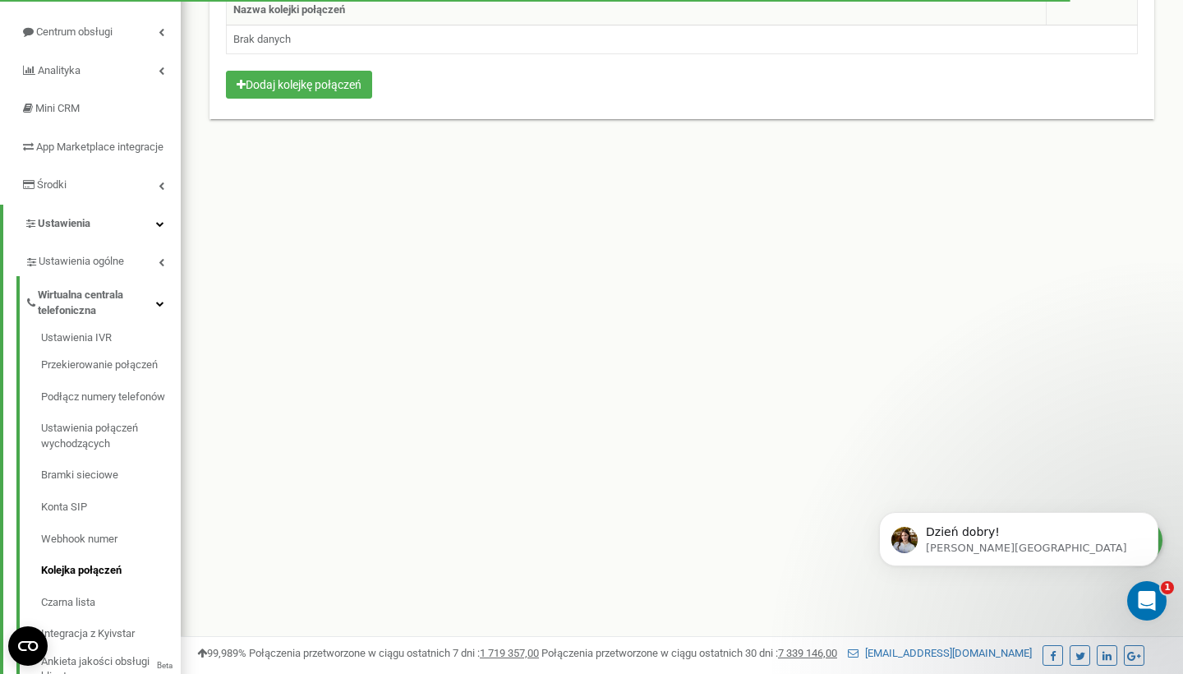
scroll to position [174, 0]
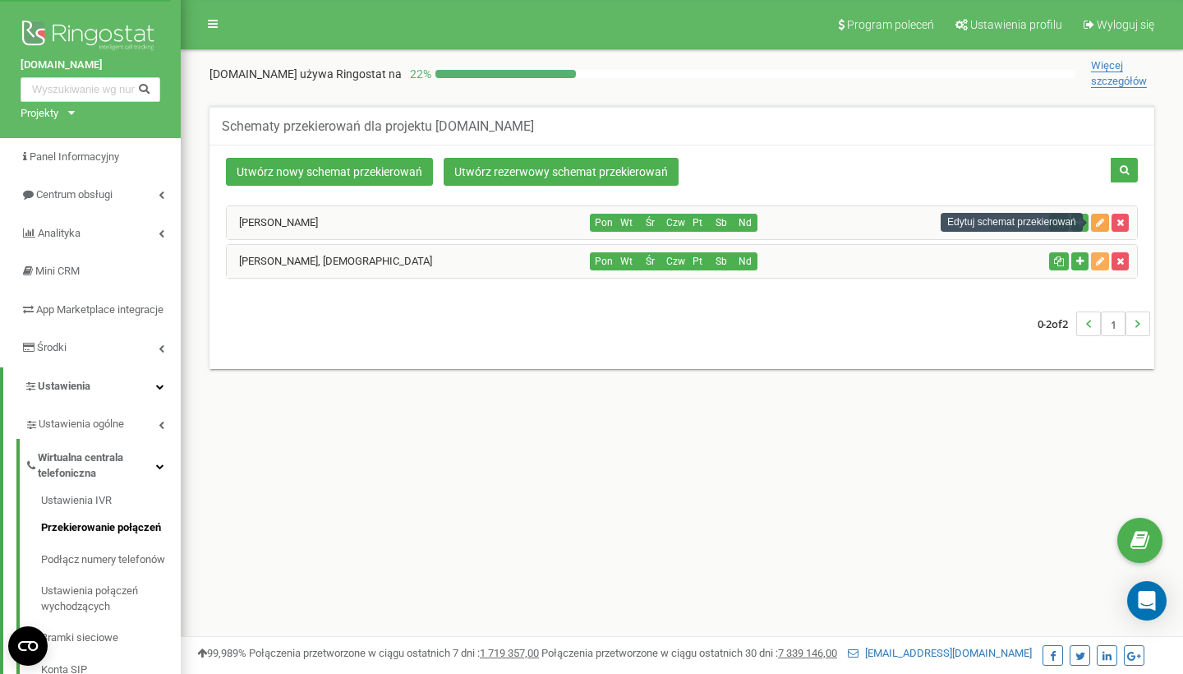
click at [1098, 226] on icon "button" at bounding box center [1100, 223] width 8 height 10
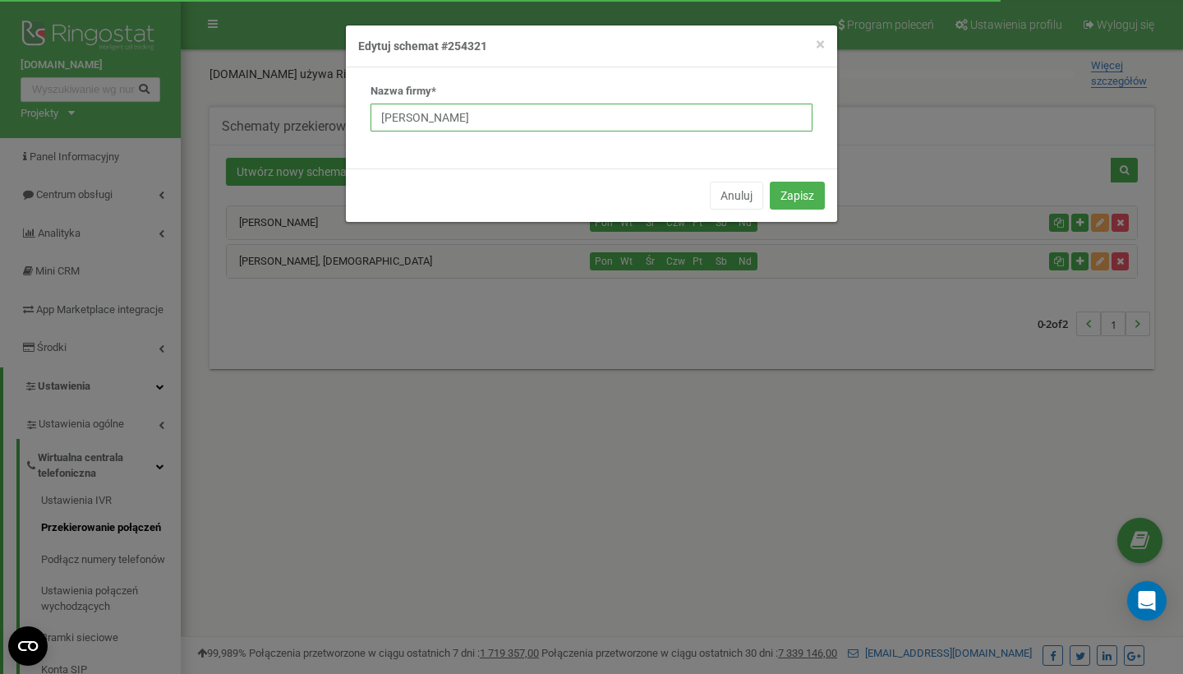
click at [769, 122] on input "[PERSON_NAME]" at bounding box center [592, 118] width 442 height 28
click at [827, 42] on div "× Close Edytuj schemat #254321" at bounding box center [591, 46] width 491 height 42
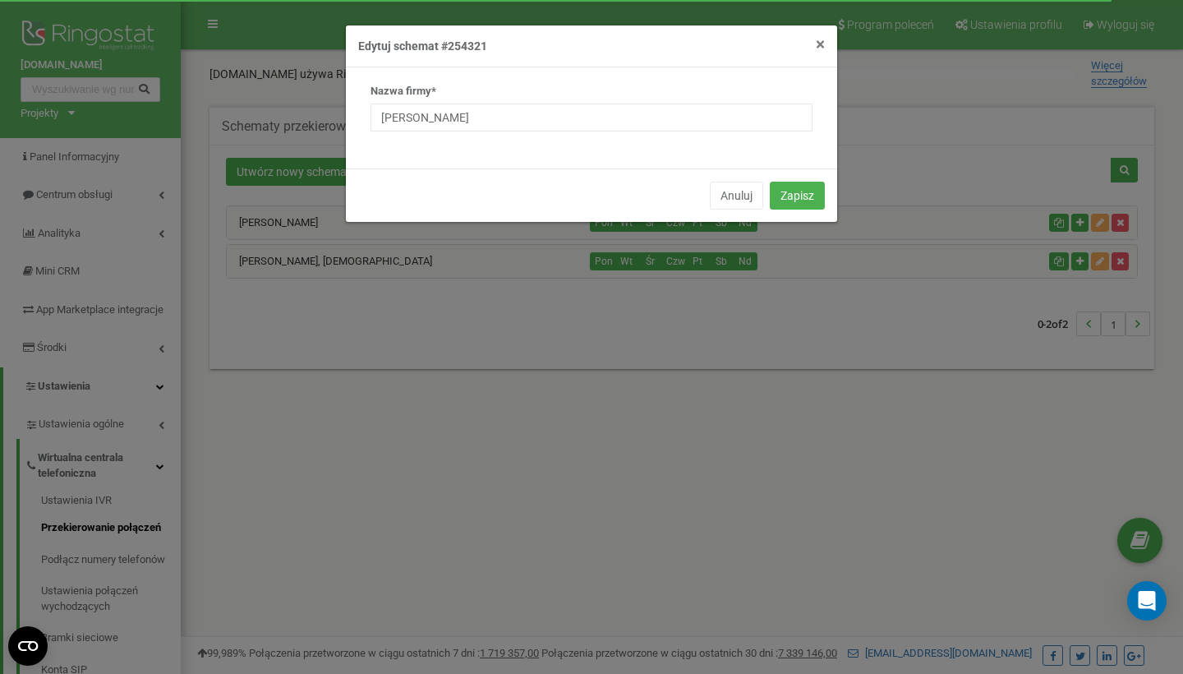
click at [818, 47] on span "×" at bounding box center [820, 45] width 9 height 20
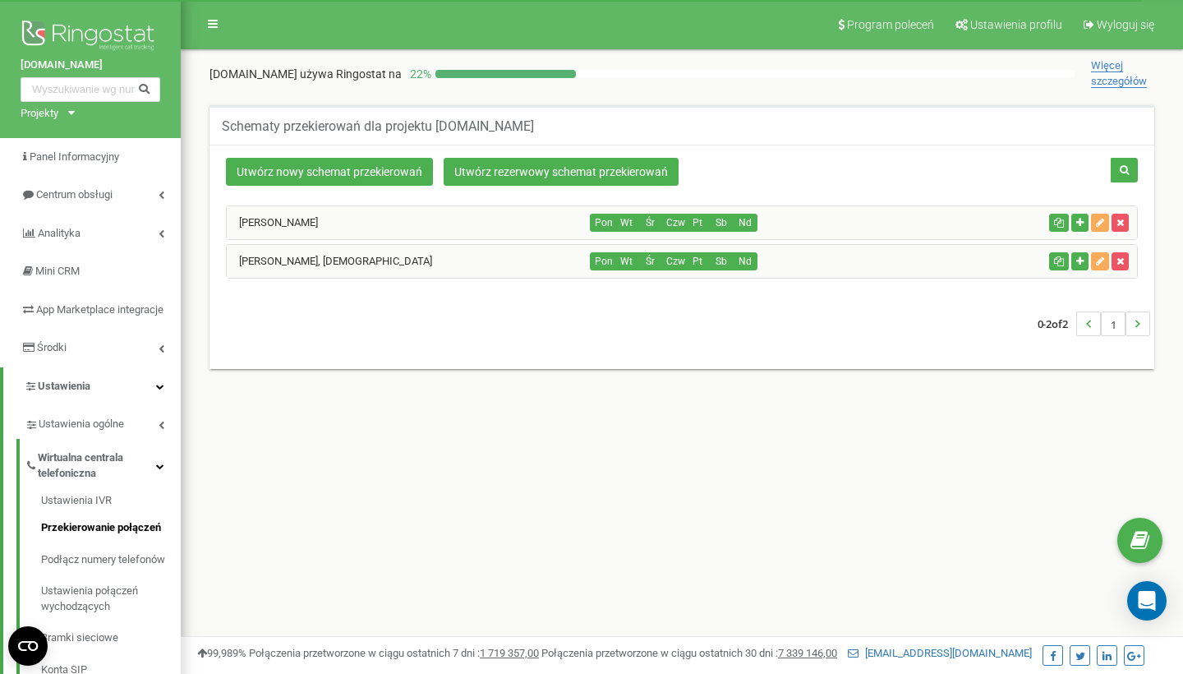
click at [1129, 77] on span "Więcej szczegółów" at bounding box center [1119, 73] width 56 height 29
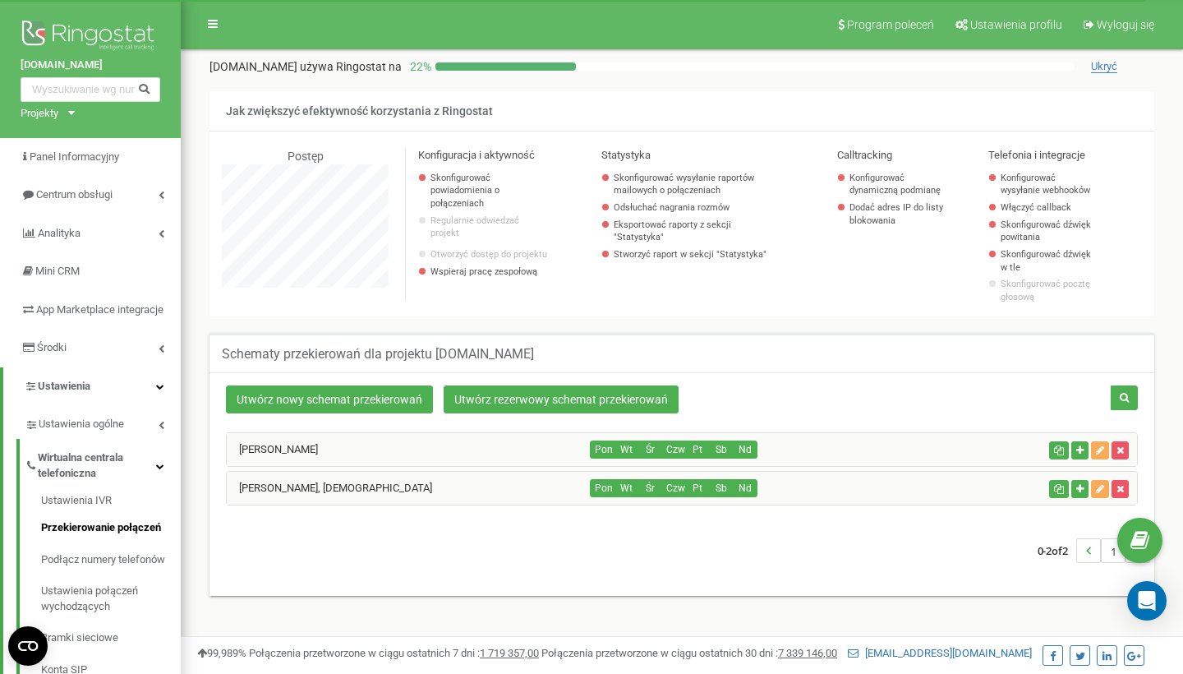
scroll to position [986, 1002]
click at [1110, 67] on span "Ukryć" at bounding box center [1104, 66] width 26 height 13
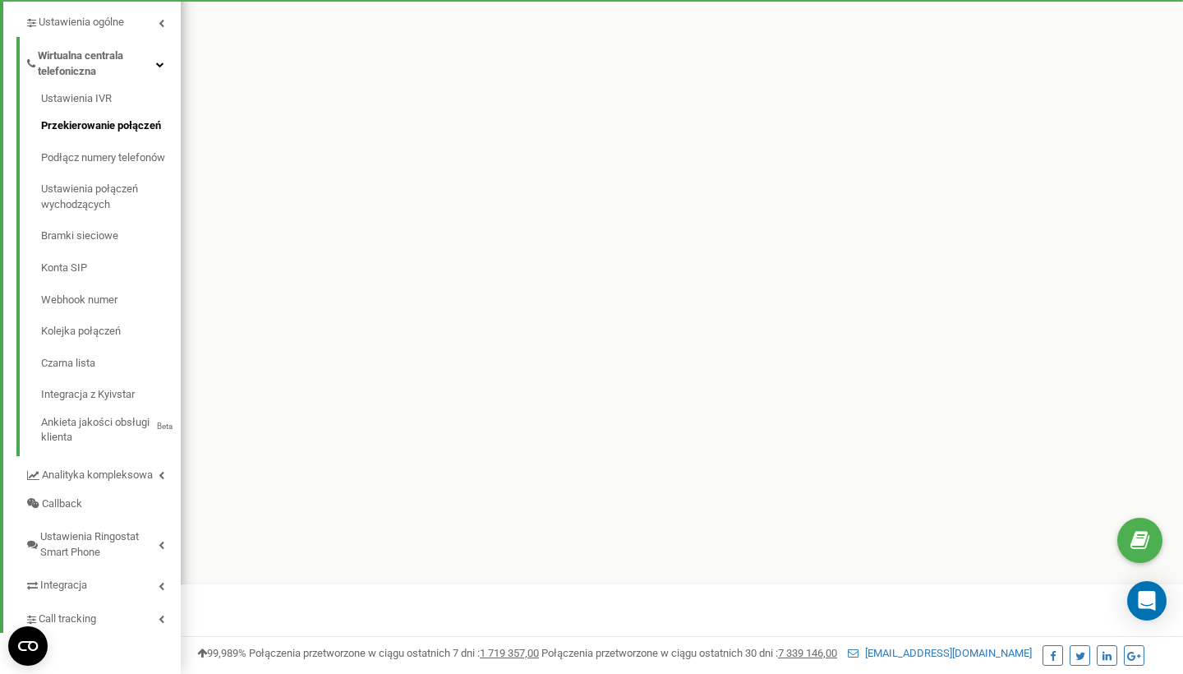
scroll to position [403, 0]
click at [1141, 593] on icon "Open Intercom Messenger" at bounding box center [1146, 600] width 19 height 21
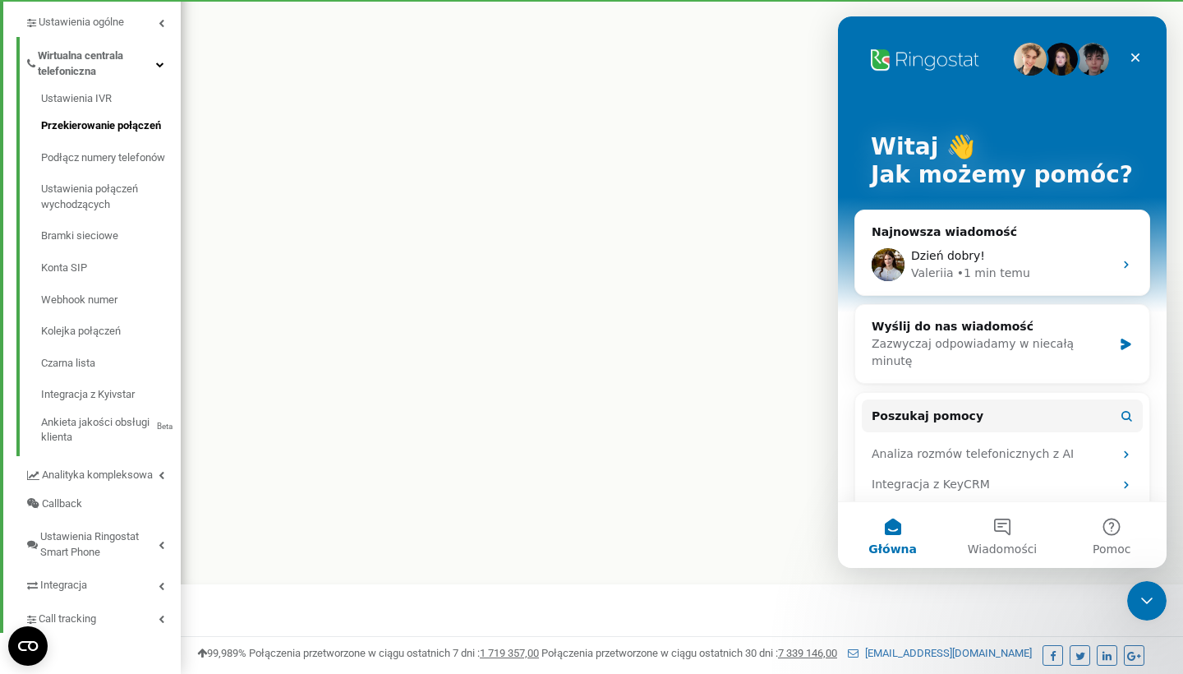
scroll to position [0, 0]
click at [1032, 273] on div "Valeriia • 1 min temu" at bounding box center [1012, 273] width 202 height 17
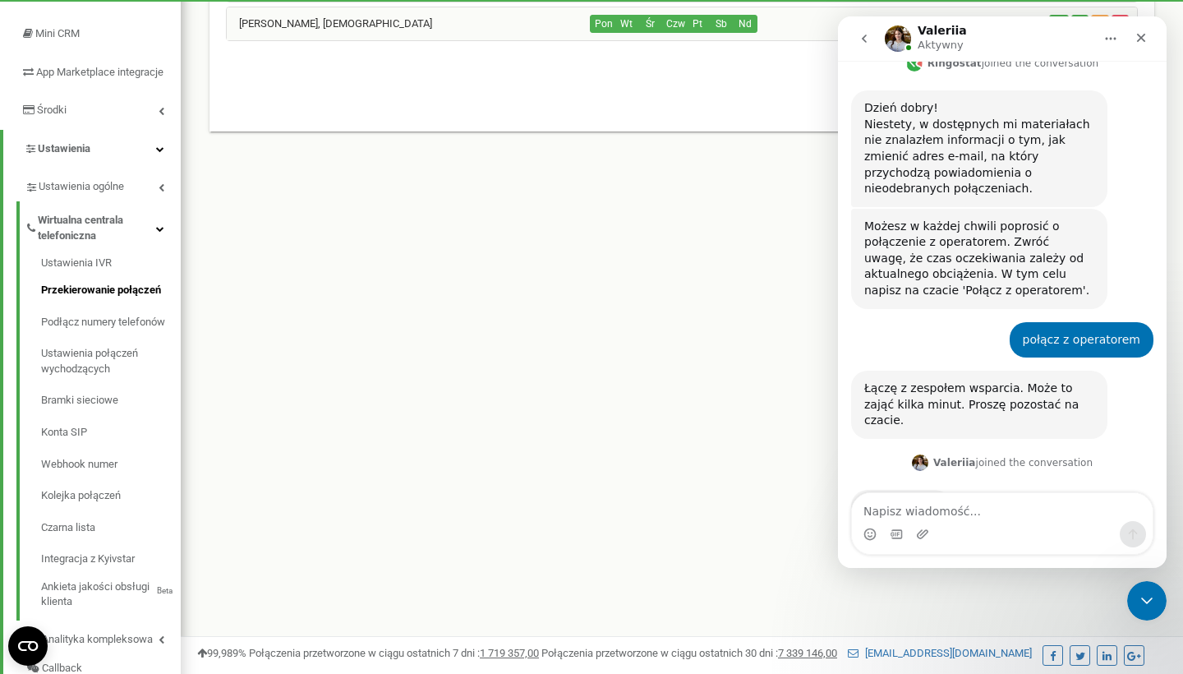
scroll to position [565, 0]
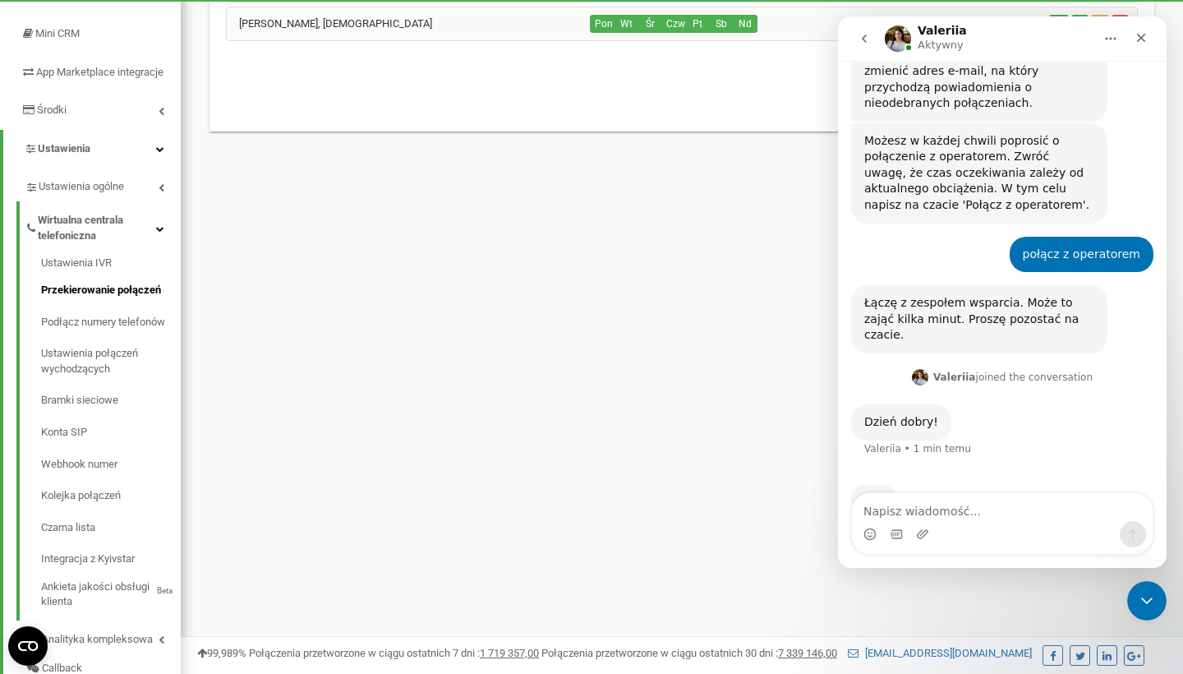
click at [1016, 404] on div "Dzień dobry! [GEOGRAPHIC_DATA] • 1 min temu" at bounding box center [1002, 440] width 302 height 72
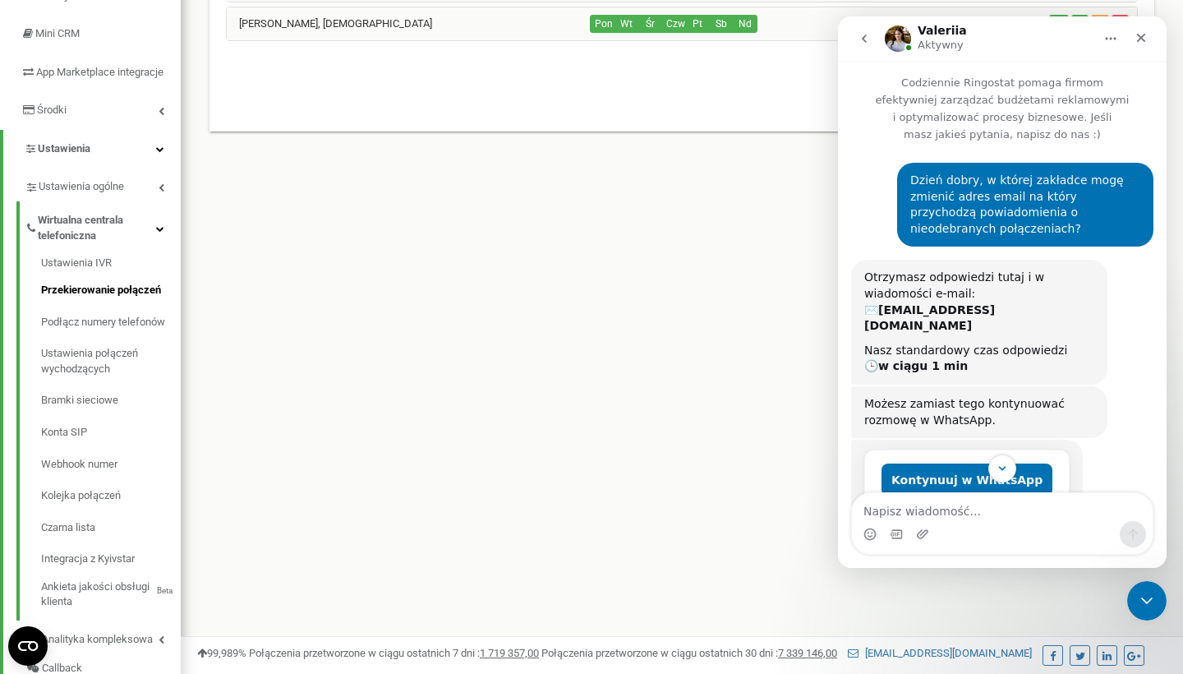
scroll to position [0, 0]
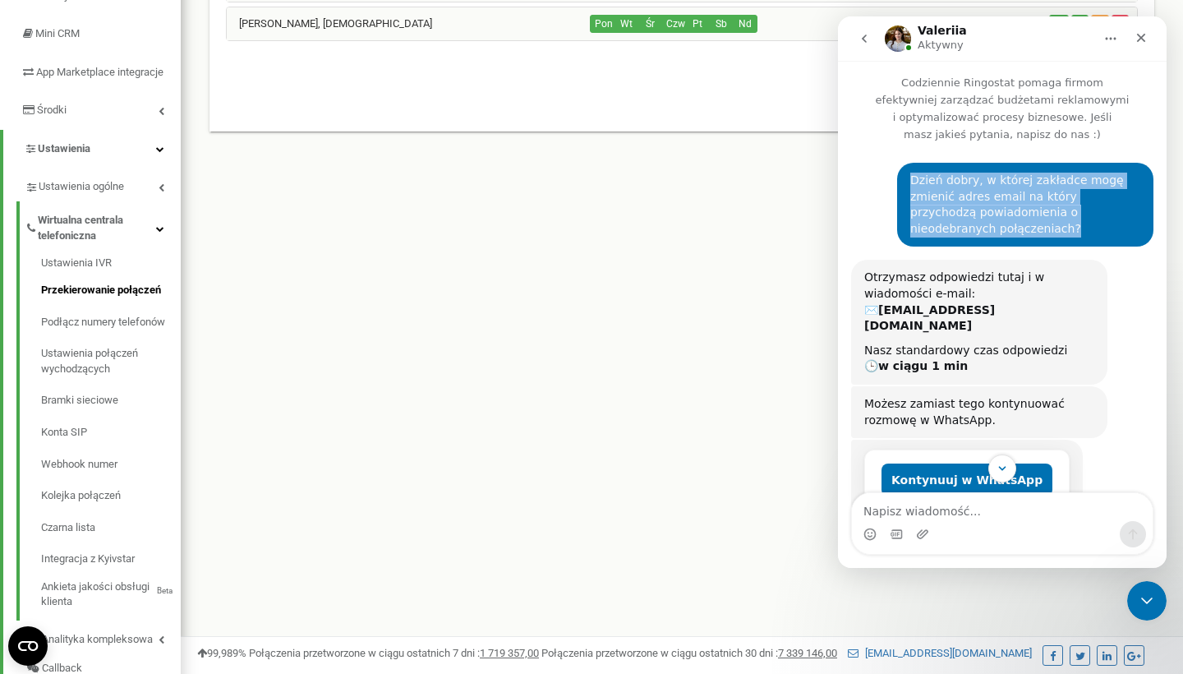
drag, startPoint x: 907, startPoint y: 182, endPoint x: 994, endPoint y: 229, distance: 99.3
click at [994, 229] on div "Dzień dobry, w której zakładce mogę zmienić adres email na który przychodzą pow…" at bounding box center [1025, 205] width 230 height 64
copy div "Dzień dobry, w której zakładce mogę zmienić adres email na który przychodzą pow…"
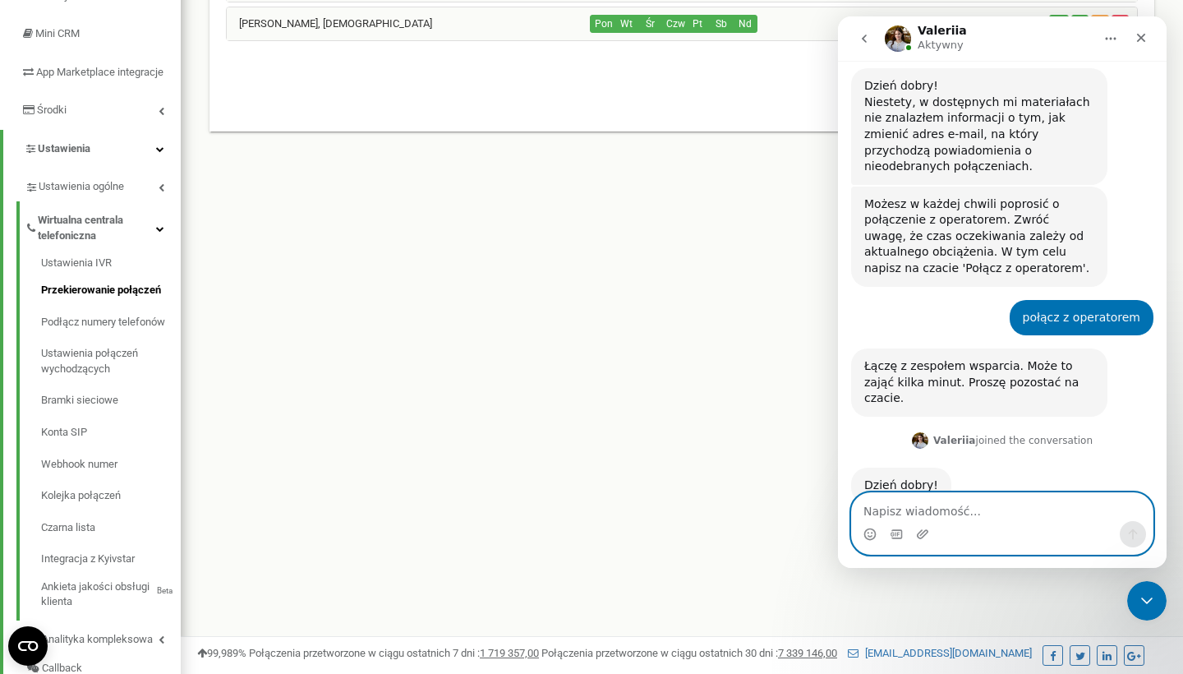
click at [926, 505] on textarea "Napisz wiadomość..." at bounding box center [1002, 507] width 301 height 28
paste textarea "Dzień dobry, w której zakładce mogę zmienić adres email na który przychodzą pow…"
type textarea "Dzień dobry, w której zakładce mogę zmienić adres email na który przychodzą pow…"
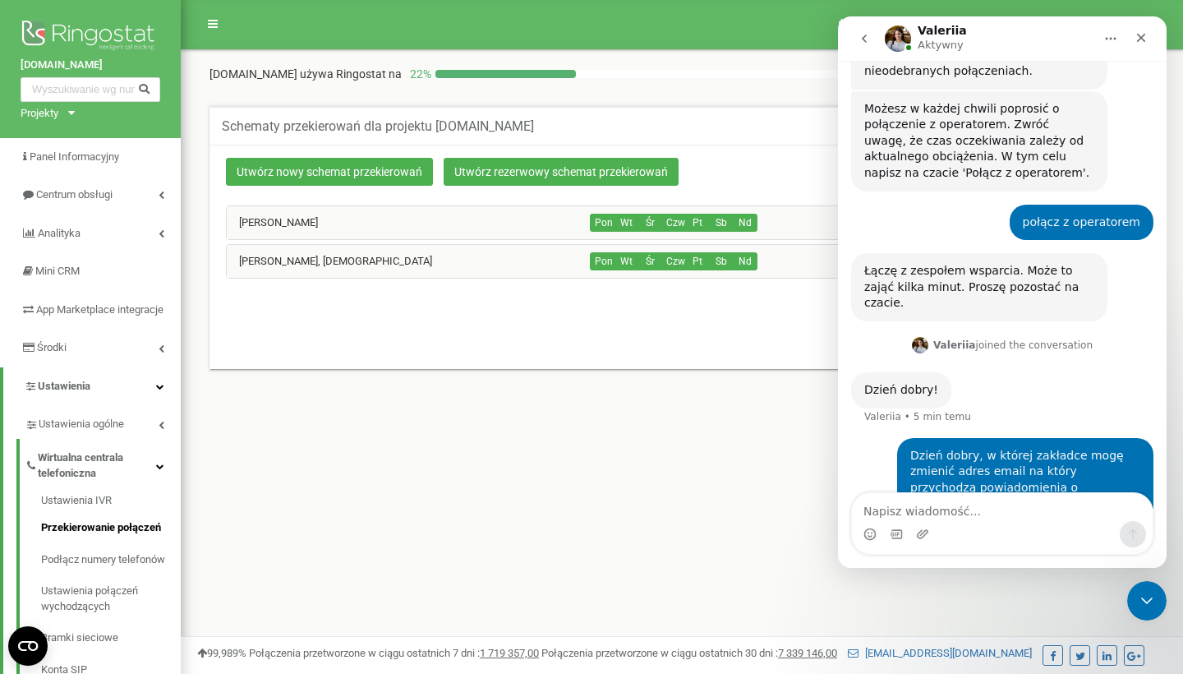
click at [754, 537] on div "Program poleceń Ustawienia profilu Wyloguj się [DOMAIN_NAME] używa Ringostat na…" at bounding box center [682, 493] width 1002 height 986
click at [917, 516] on textarea "Napisz wiadomość..." at bounding box center [1002, 507] width 301 height 28
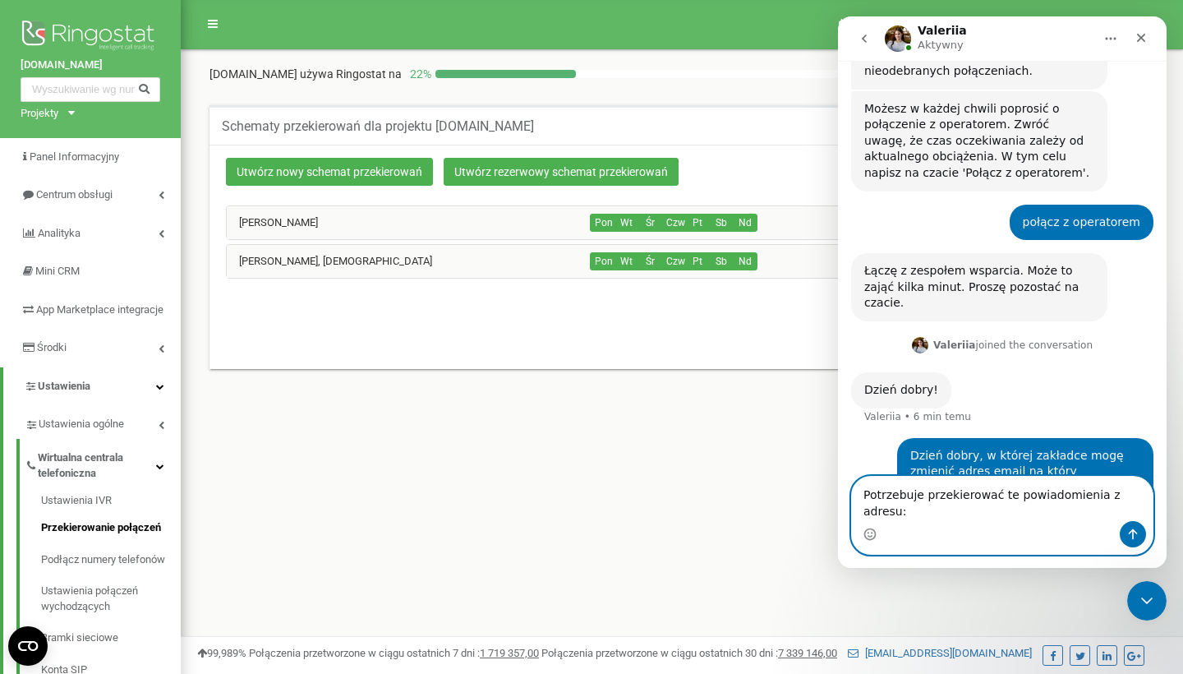
paste textarea "[EMAIL_ADDRESS][DOMAIN_NAME]"
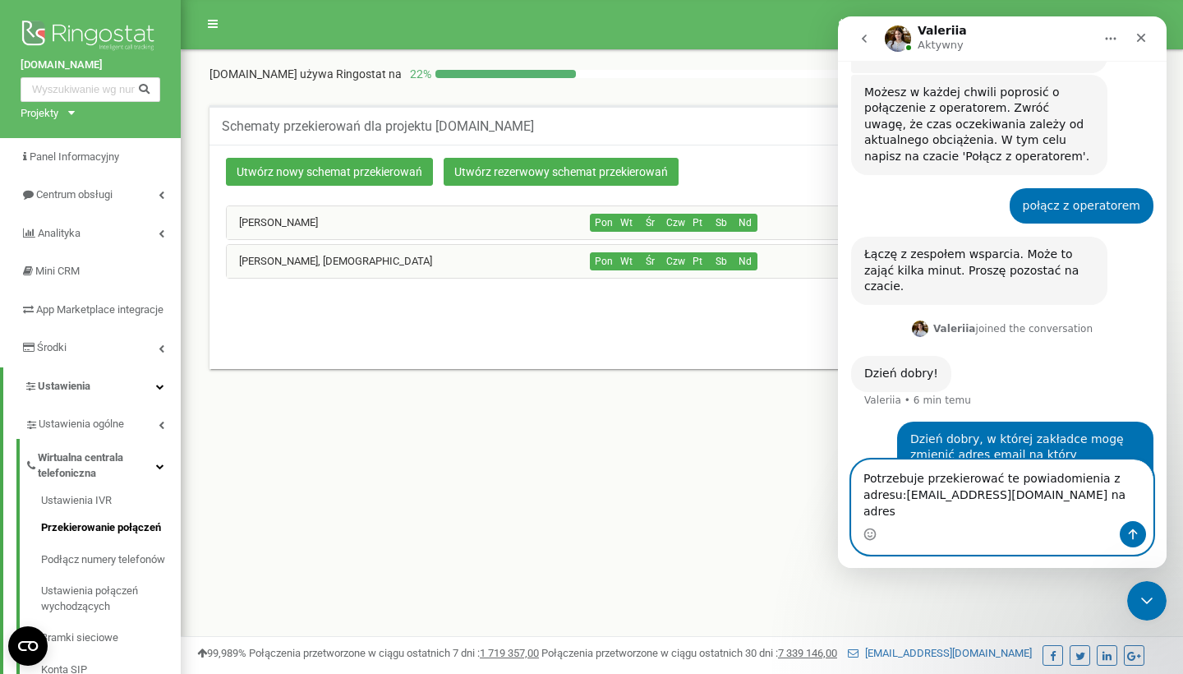
click at [904, 514] on textarea "Potrzebuje przekierować te powiadomienia z adresu:[EMAIL_ADDRESS][DOMAIN_NAME] …" at bounding box center [1002, 490] width 301 height 61
click at [1045, 513] on textarea "Potrzebuje przekierować te powiadomienia z adresu: [EMAIL_ADDRESS][DOMAIN_NAME]…" at bounding box center [1002, 490] width 301 height 61
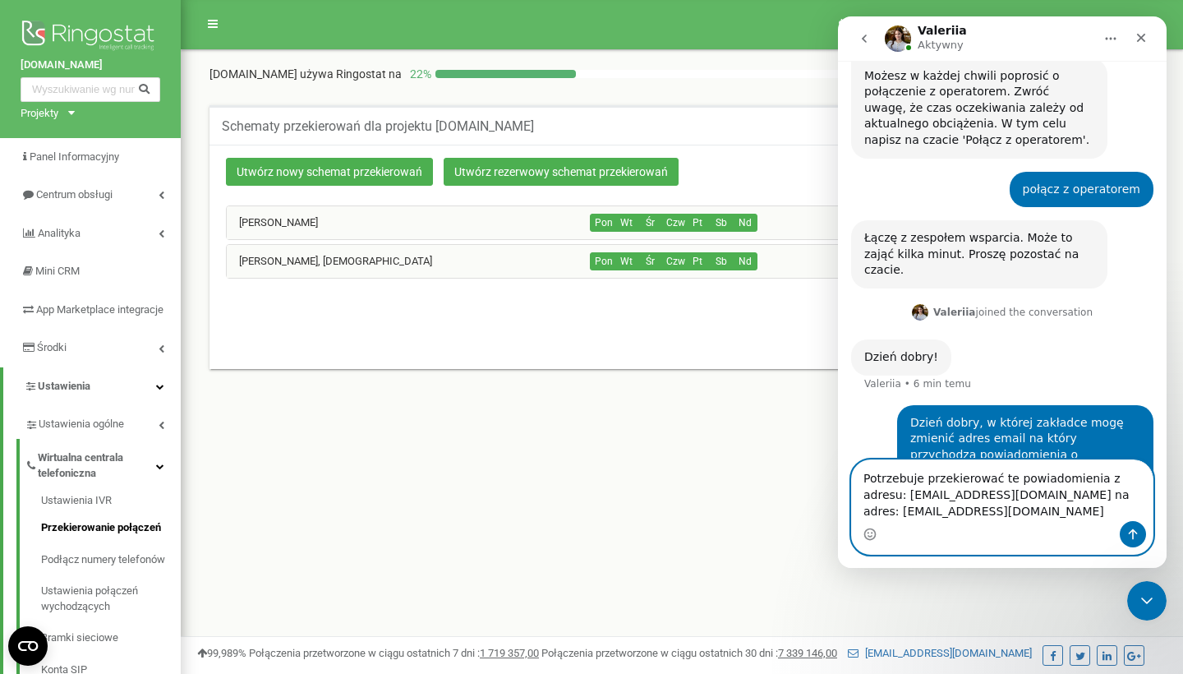
type textarea "Potrzebuje przekierować te powiadomienia z adresu: [EMAIL_ADDRESS][DOMAIN_NAME]…"
click at [1134, 532] on icon "Wyślij wiadomość…" at bounding box center [1133, 534] width 13 height 13
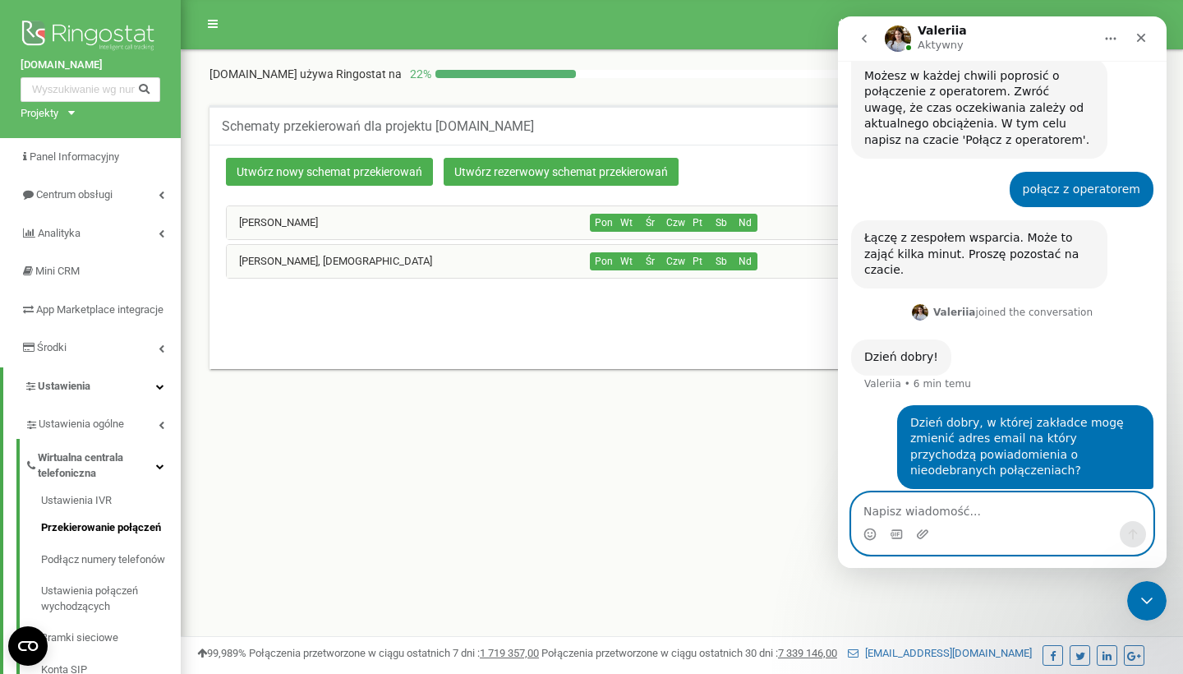
scroll to position [665, 0]
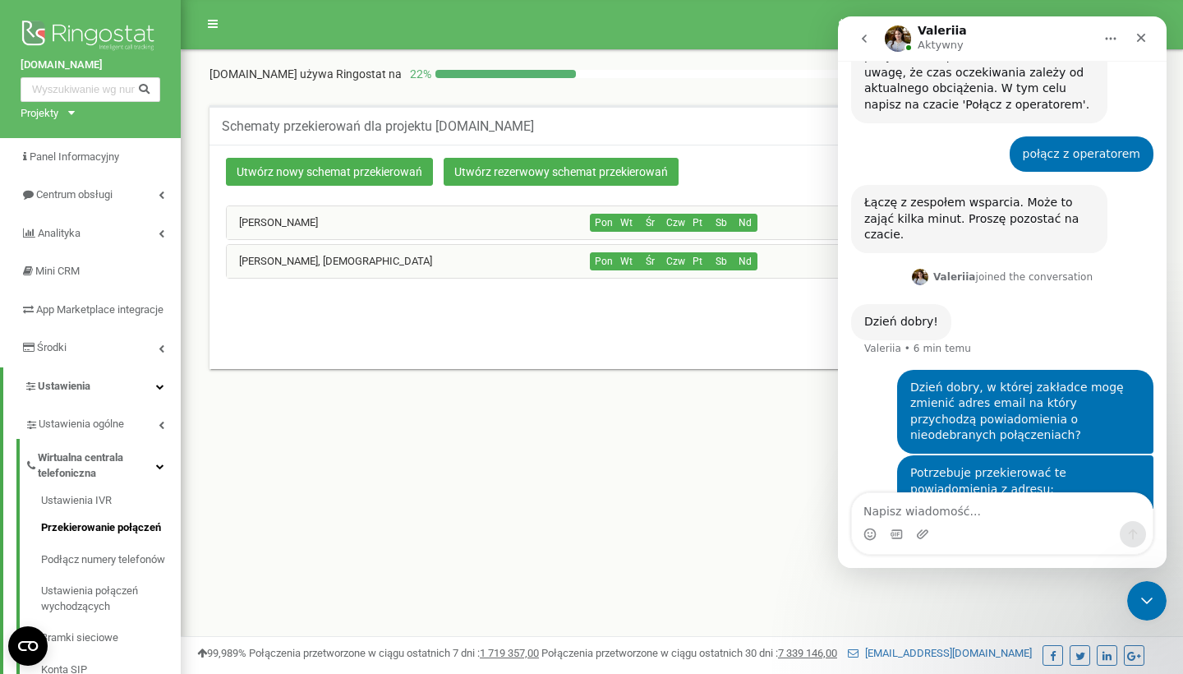
click at [769, 445] on div "Program poleceń Ustawienia profilu Wyloguj się [DOMAIN_NAME] używa Ringostat na…" at bounding box center [682, 493] width 1002 height 986
click at [1138, 34] on icon "Zamknij" at bounding box center [1141, 37] width 13 height 13
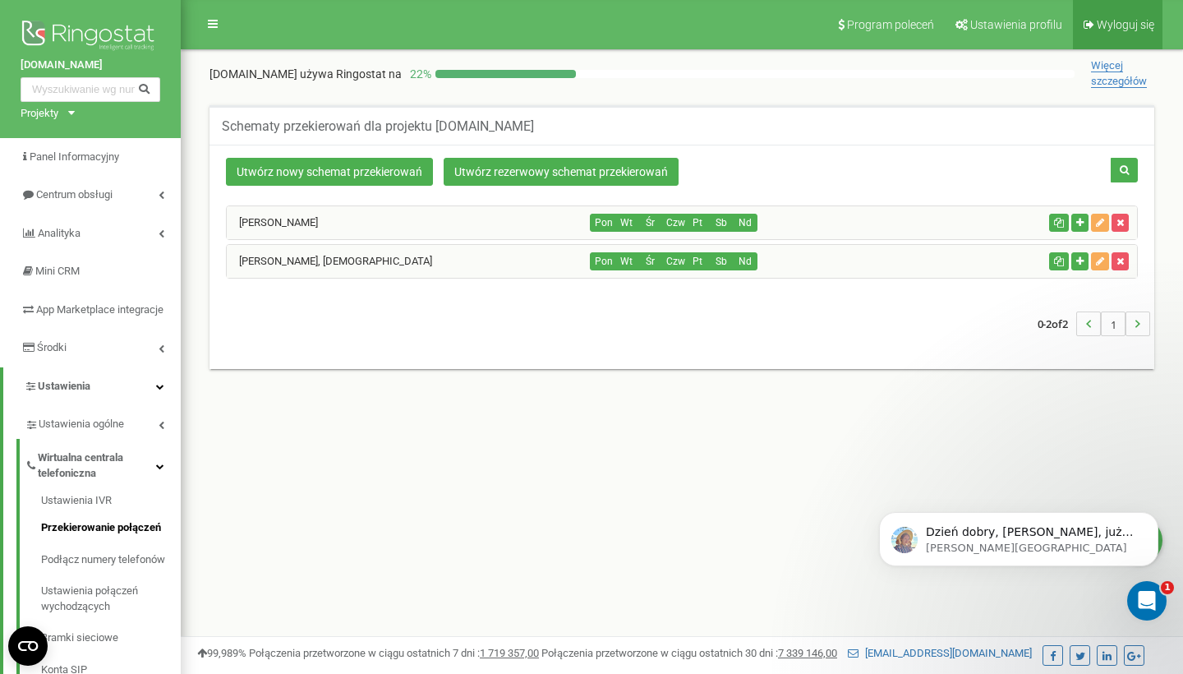
scroll to position [0, 0]
click at [1044, 554] on div "Gotowe! W przyszłości zmieniać lub dodawać adresy e-mail samodzielnie mogą Pańs…" at bounding box center [1014, 539] width 177 height 33
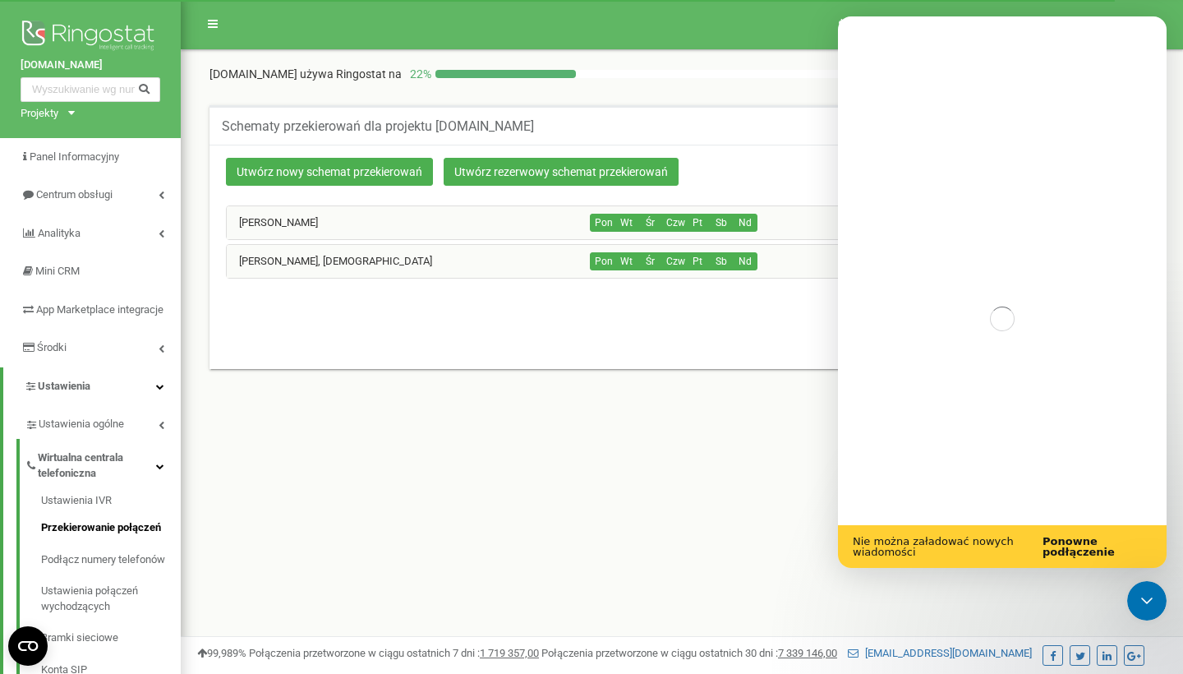
click at [1062, 547] on b "Ponowne podłączenie" at bounding box center [1079, 546] width 72 height 23
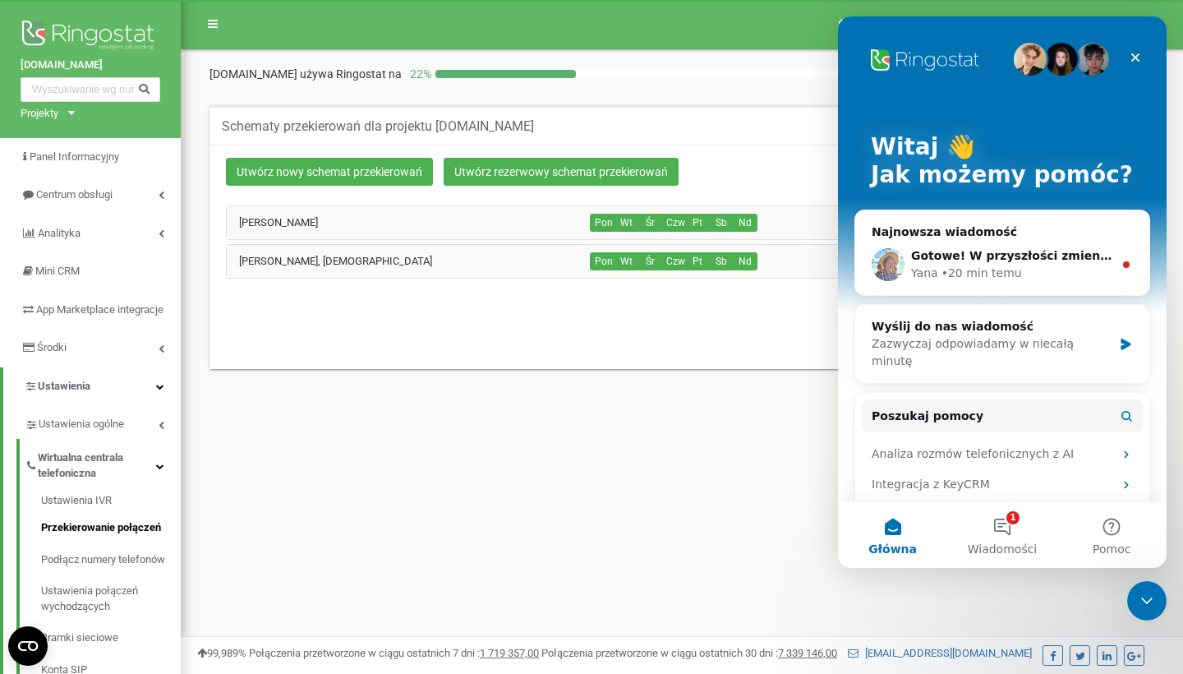
click at [994, 537] on button "1 Wiadomości" at bounding box center [1001, 535] width 109 height 66
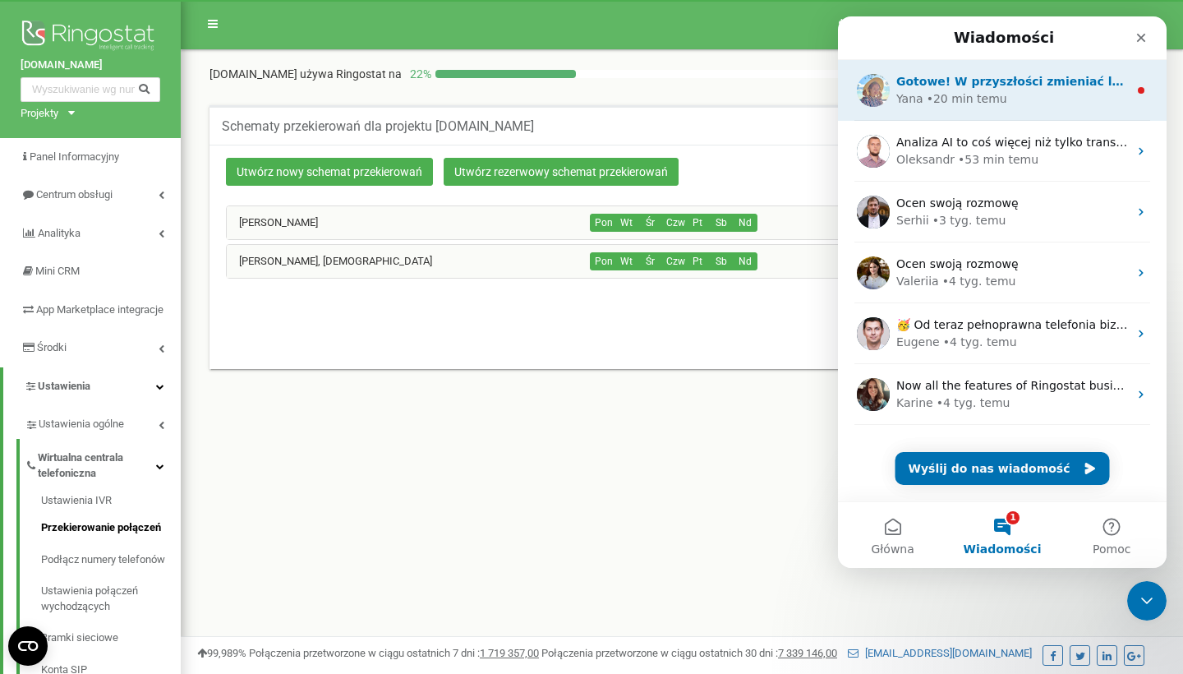
click at [953, 97] on div "• 20 min temu" at bounding box center [967, 98] width 81 height 17
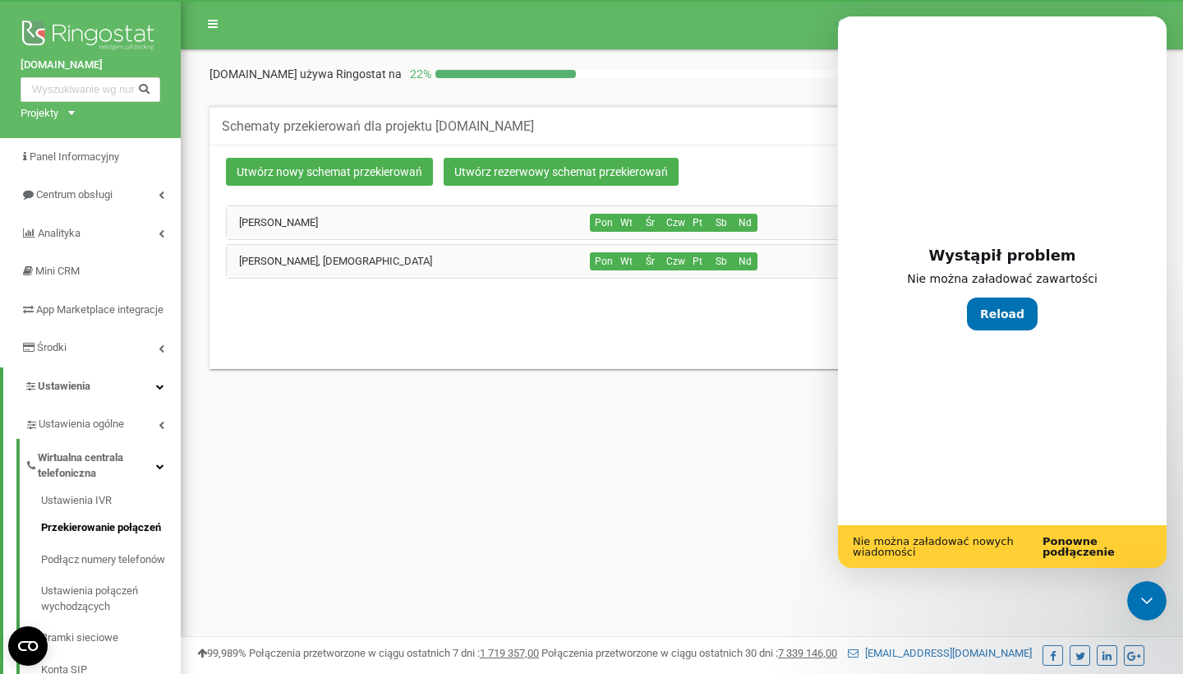
click at [993, 319] on button "Reload" at bounding box center [1002, 313] width 71 height 33
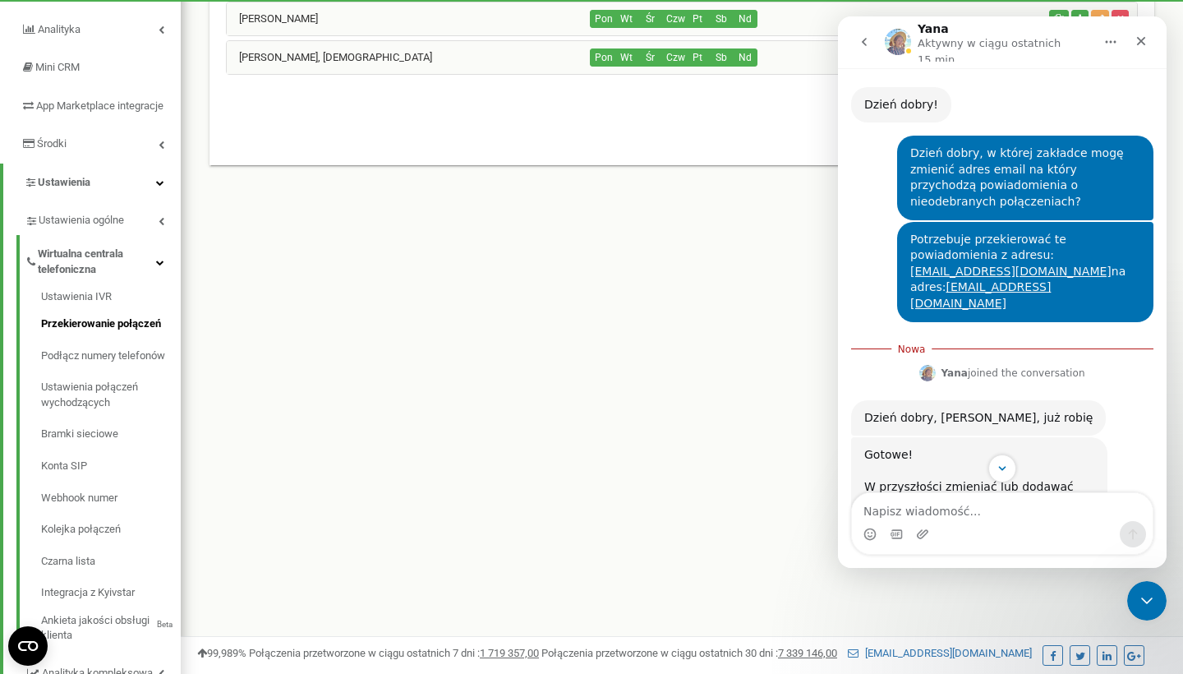
scroll to position [1078, 0]
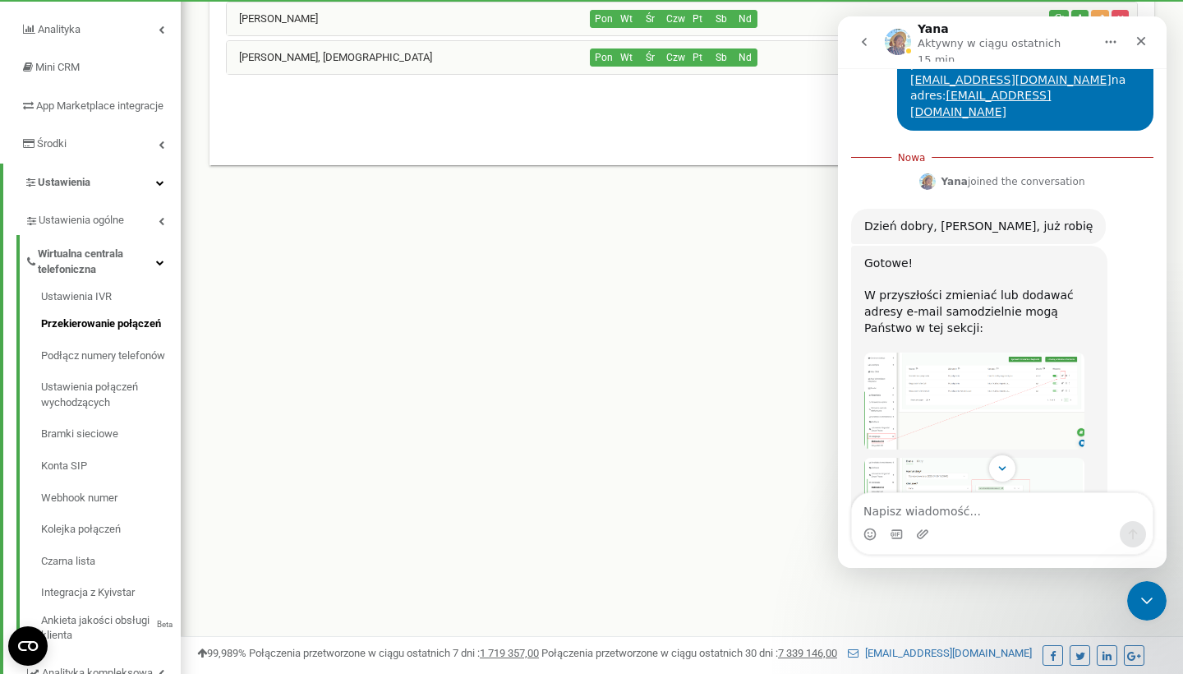
click at [1013, 353] on img "Yana mówi…" at bounding box center [974, 401] width 220 height 97
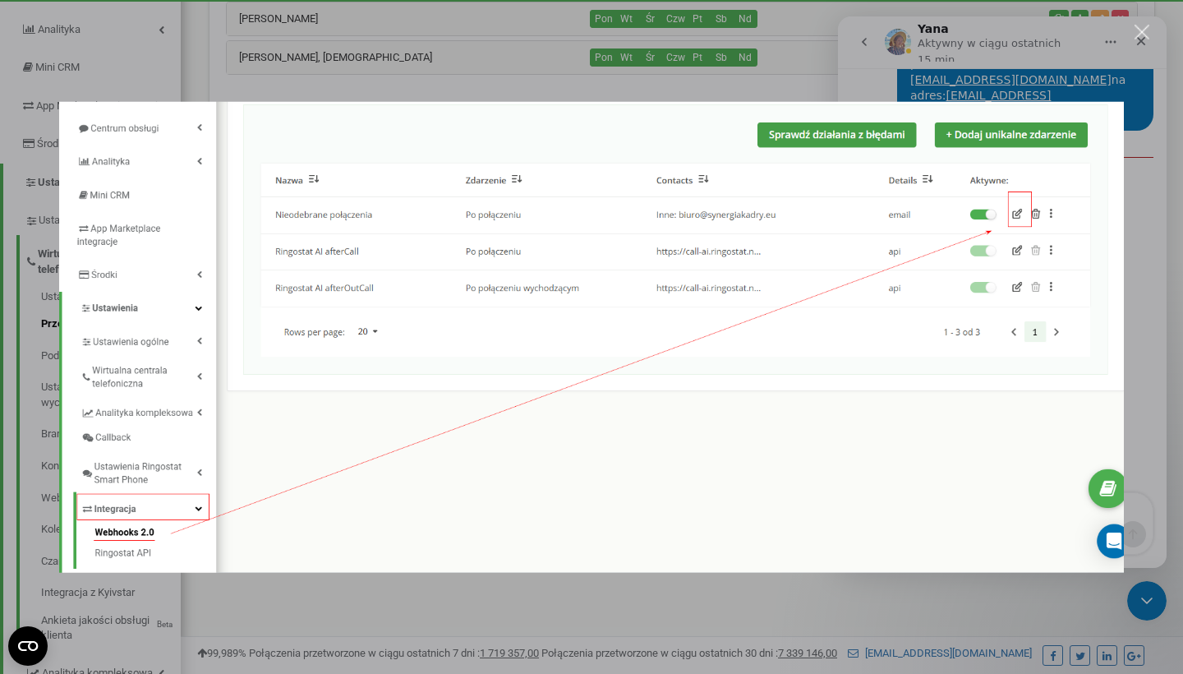
click at [1146, 334] on div "Komunikator Intercom" at bounding box center [591, 337] width 1183 height 674
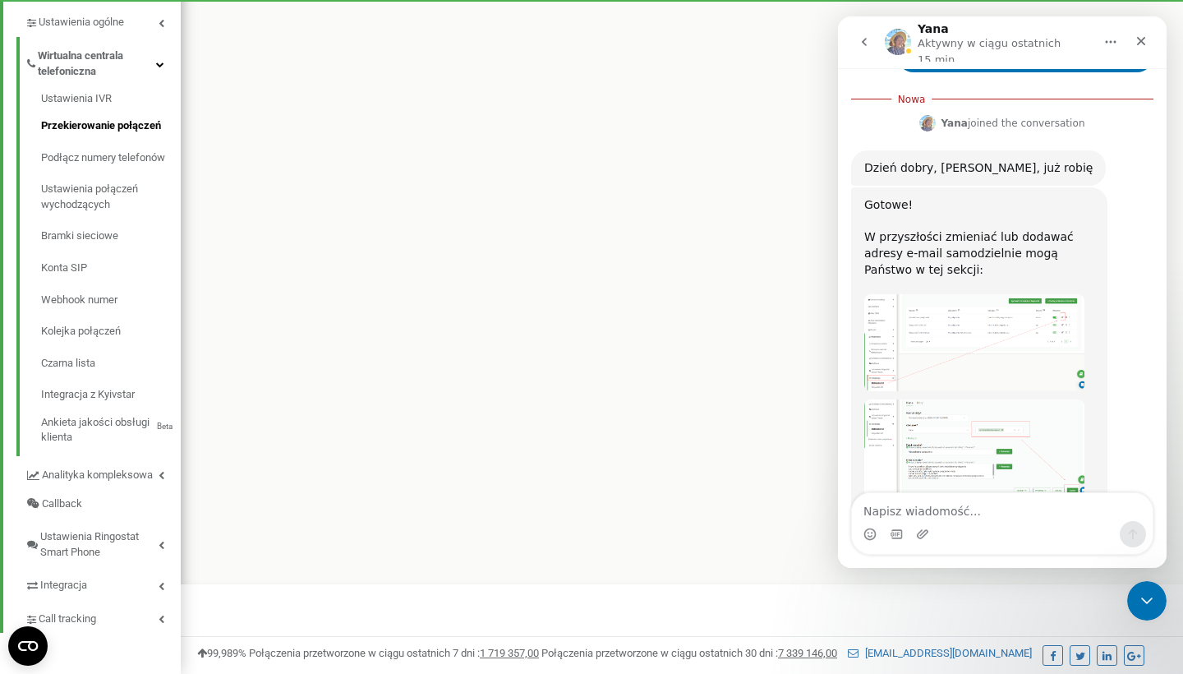
scroll to position [1136, 0]
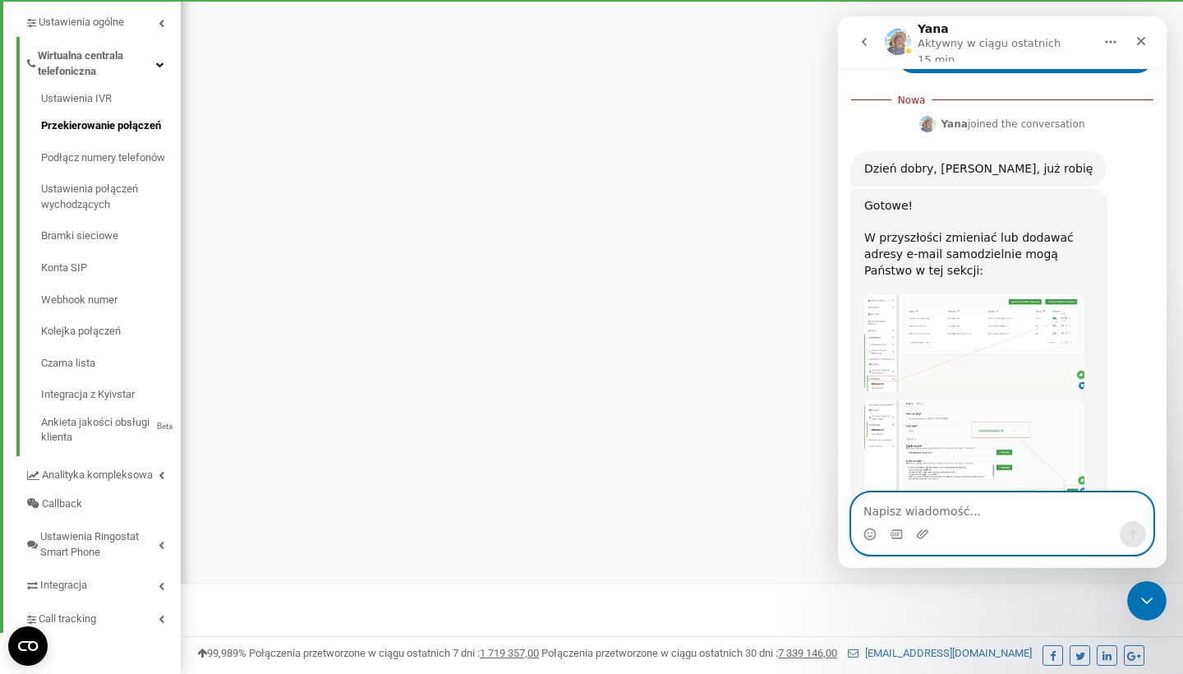
click at [908, 505] on textarea "Napisz wiadomość..." at bounding box center [1002, 507] width 301 height 28
type textarea "Nie, dzięki wielkie:)"
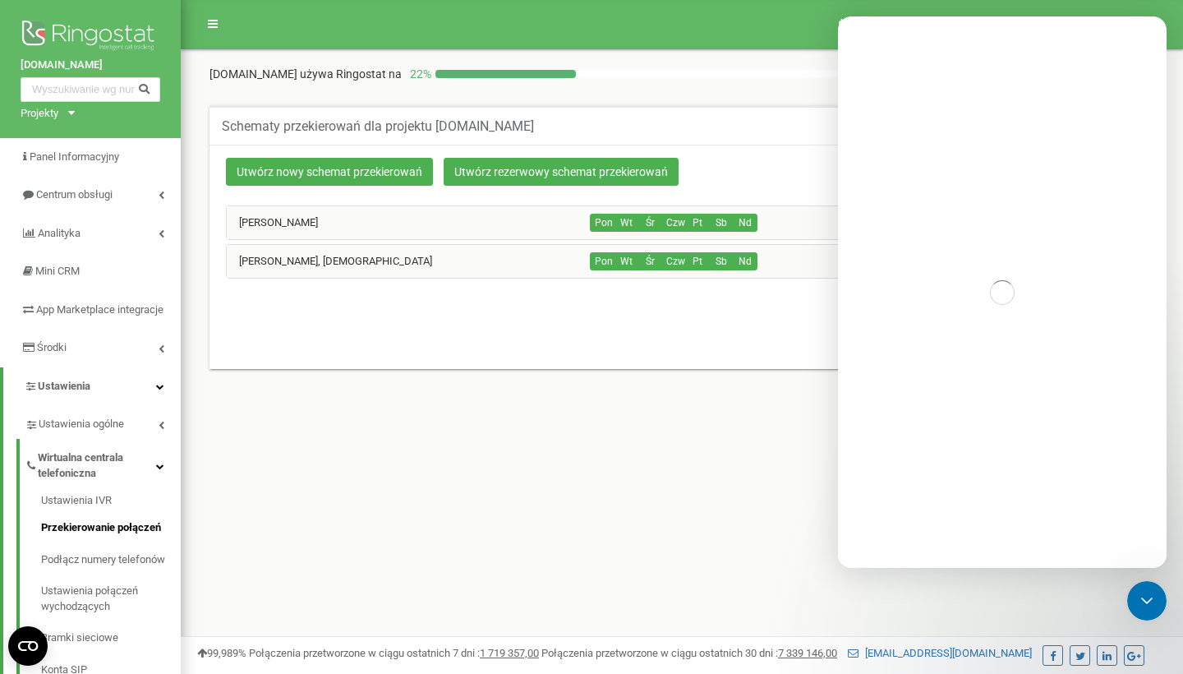
scroll to position [0, 0]
